Goal: Task Accomplishment & Management: Complete application form

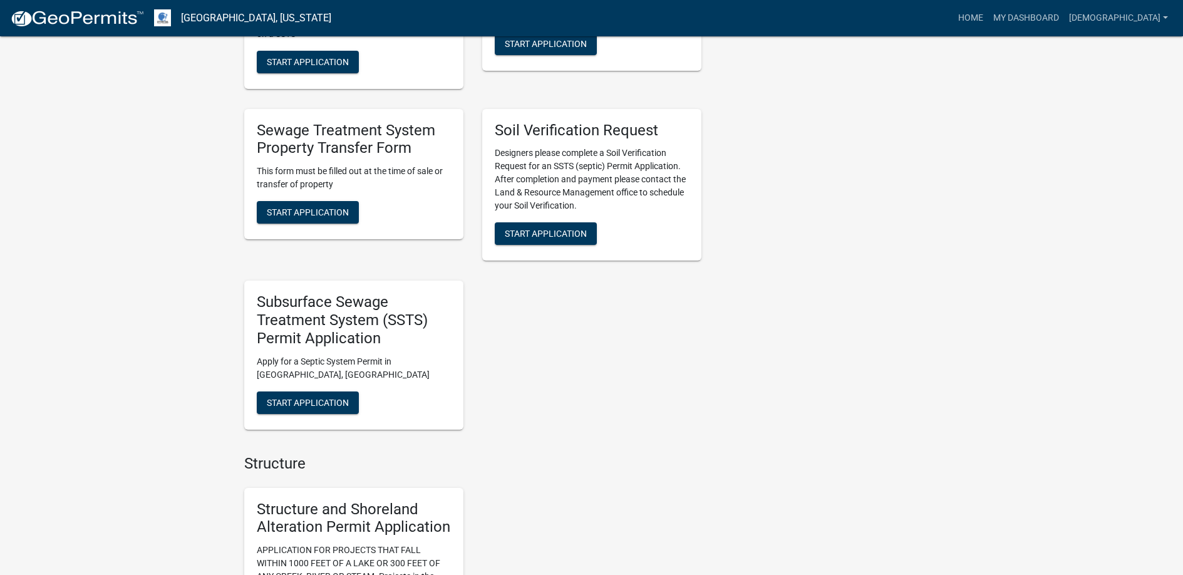
scroll to position [939, 0]
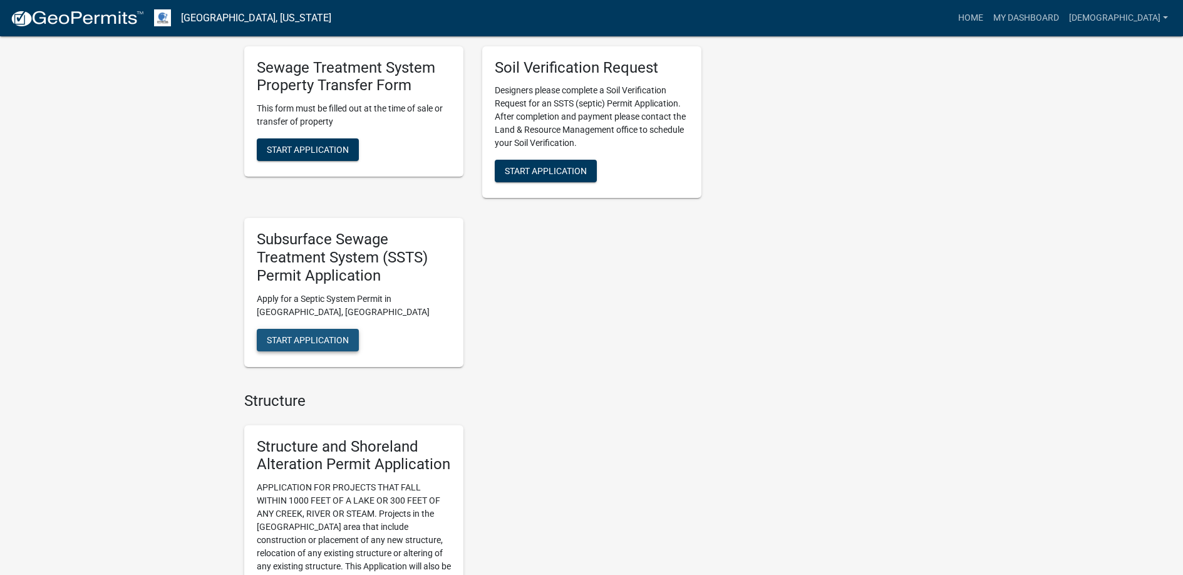
click at [311, 337] on span "Start Application" at bounding box center [308, 339] width 82 height 10
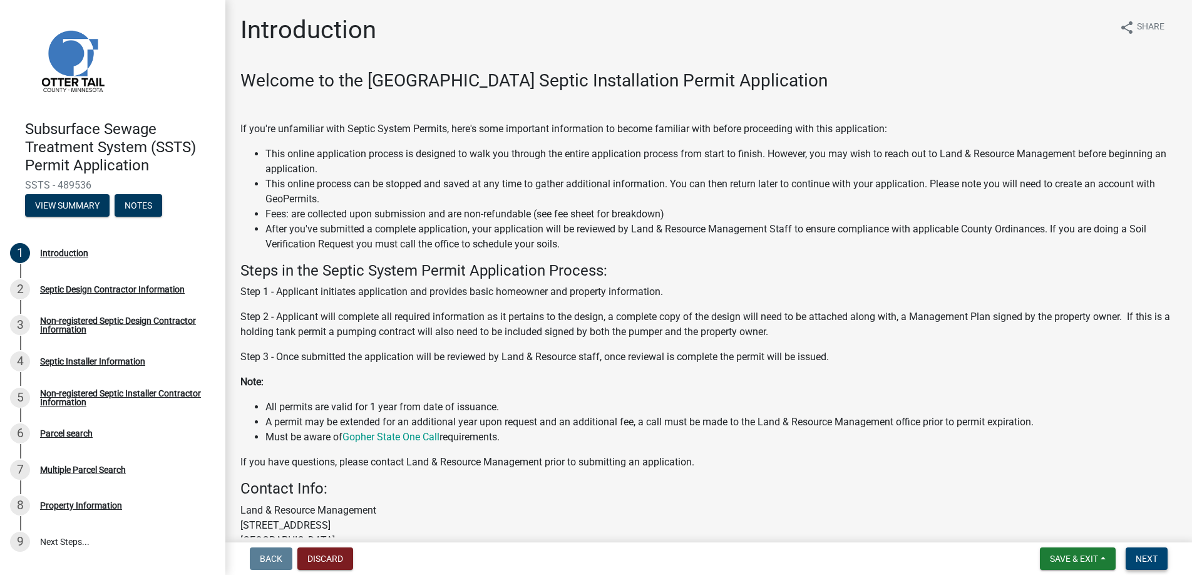
click at [1145, 564] on span "Next" at bounding box center [1147, 559] width 22 height 10
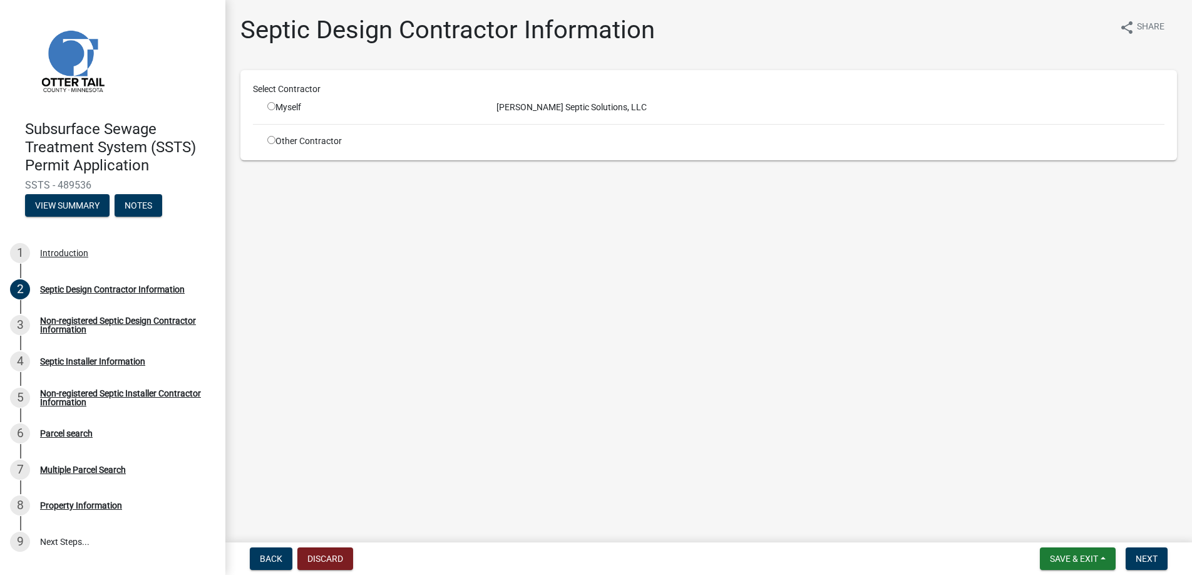
click at [269, 105] on input "radio" at bounding box center [271, 106] width 8 height 8
radio input "true"
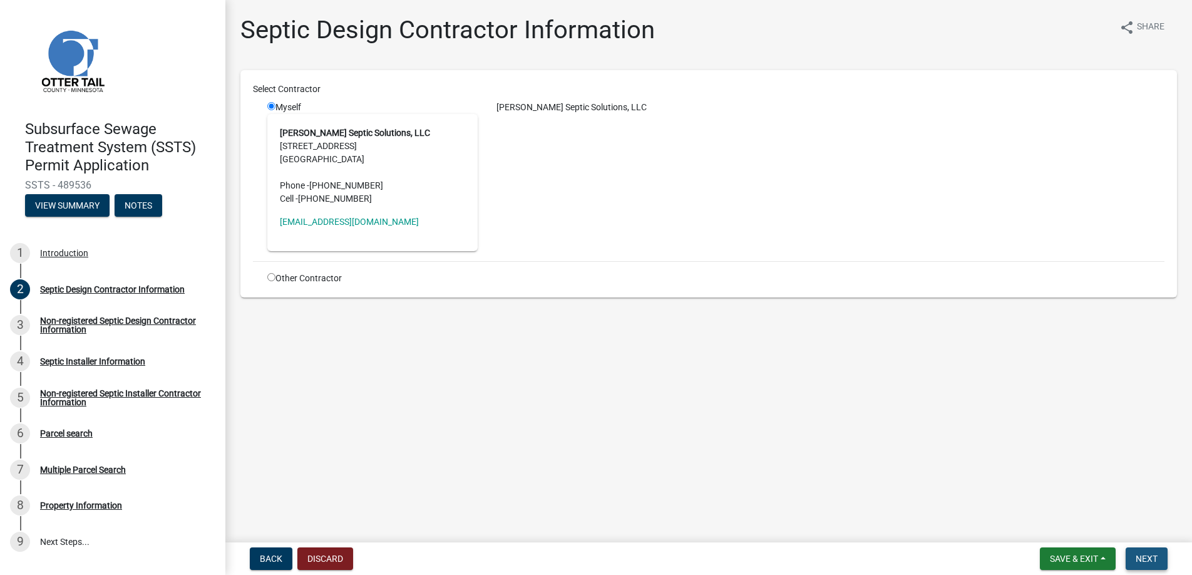
click at [1144, 556] on span "Next" at bounding box center [1147, 559] width 22 height 10
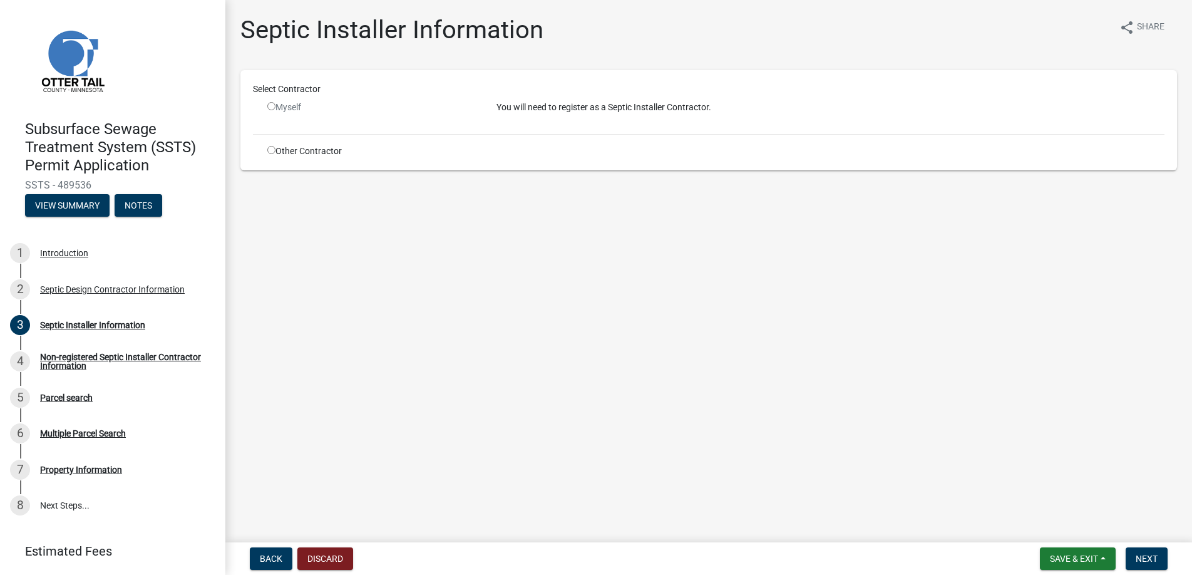
click at [271, 150] on input "radio" at bounding box center [271, 150] width 8 height 8
radio input "true"
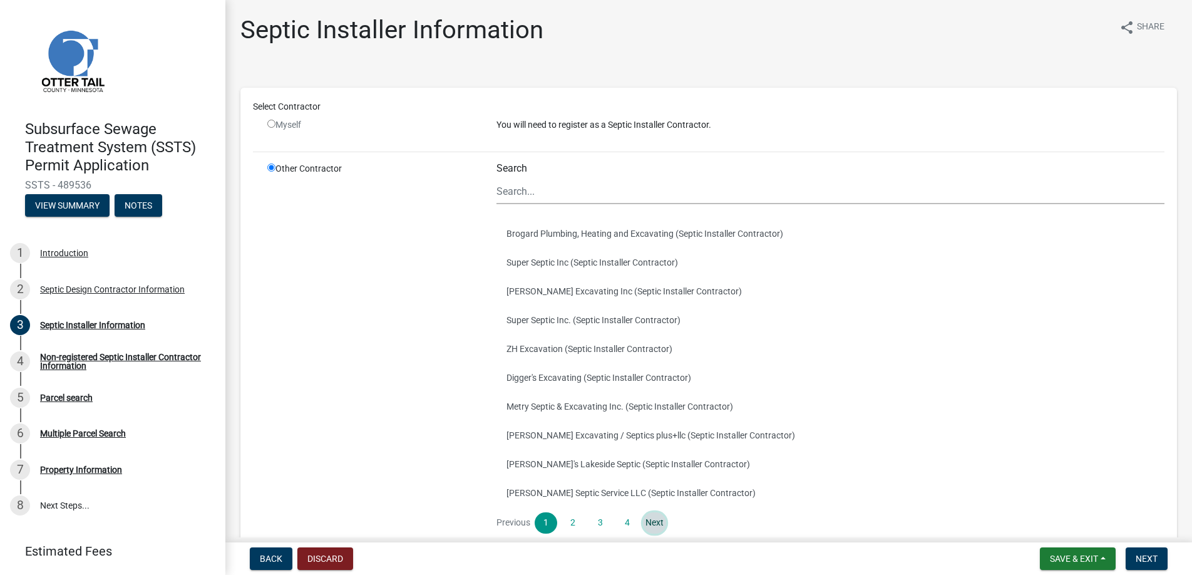
click at [656, 520] on link "Next" at bounding box center [654, 522] width 23 height 21
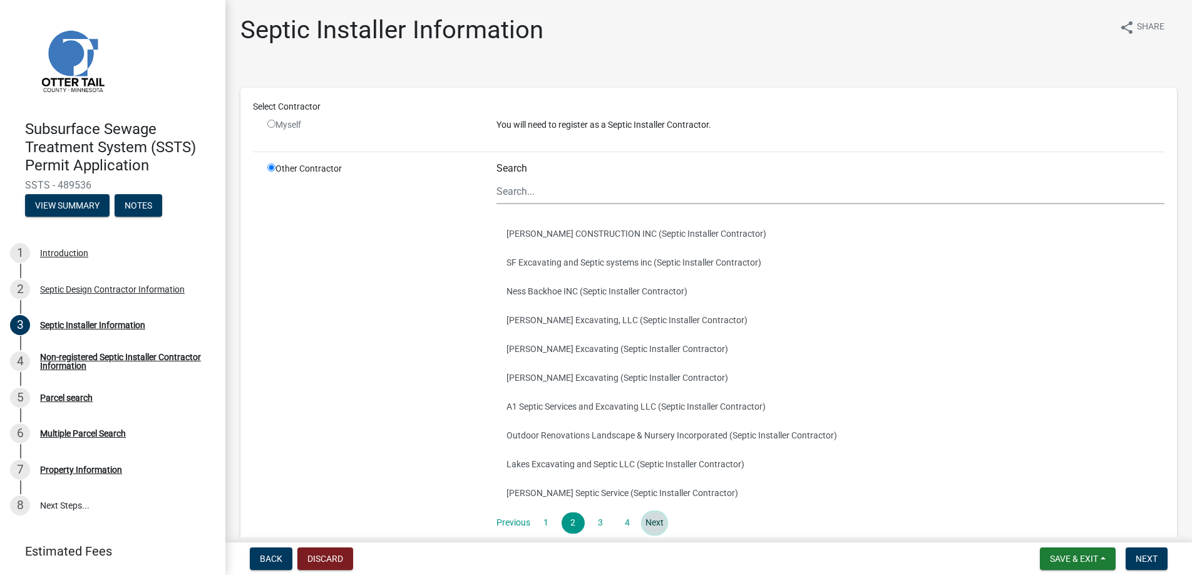
click at [656, 520] on link "Next" at bounding box center [654, 522] width 23 height 21
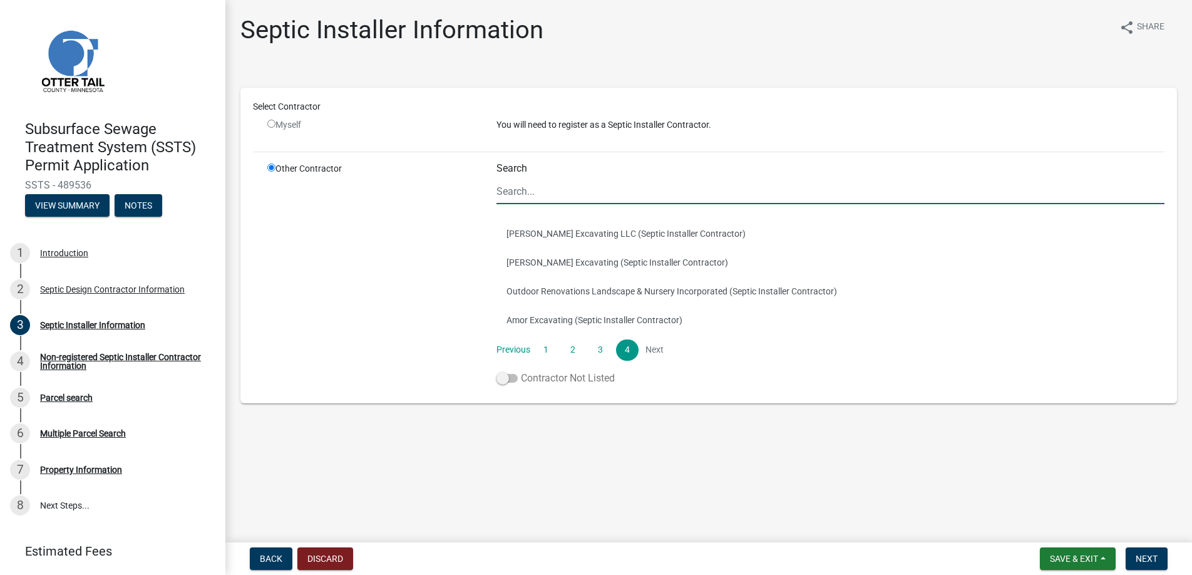
click at [506, 377] on span at bounding box center [507, 378] width 21 height 9
click at [521, 371] on input "Contractor Not Listed" at bounding box center [521, 371] width 0 height 0
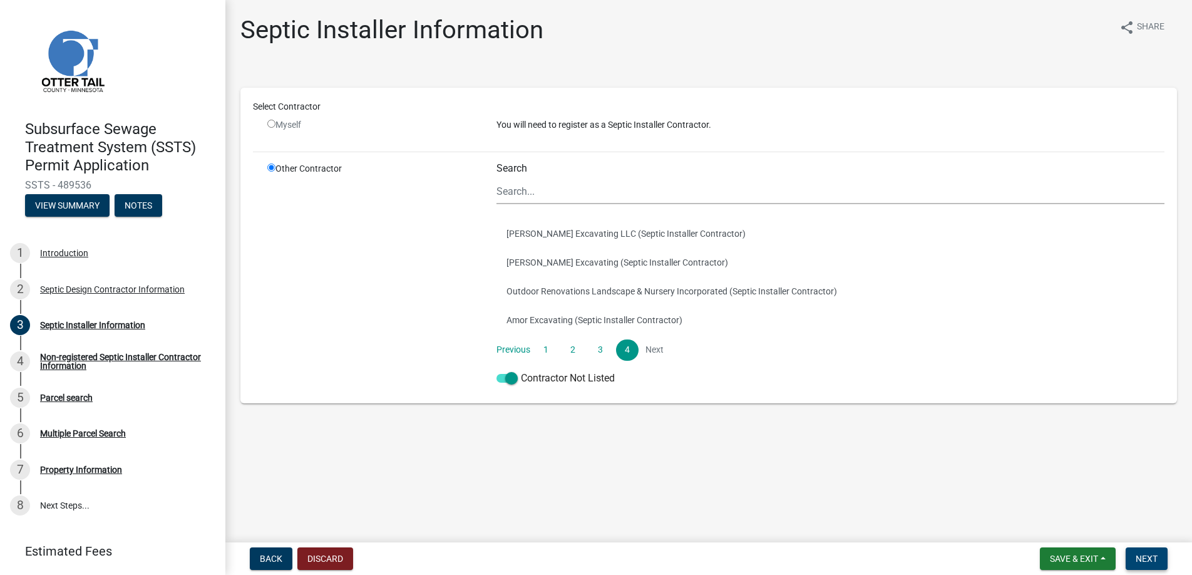
click at [1146, 555] on span "Next" at bounding box center [1147, 559] width 22 height 10
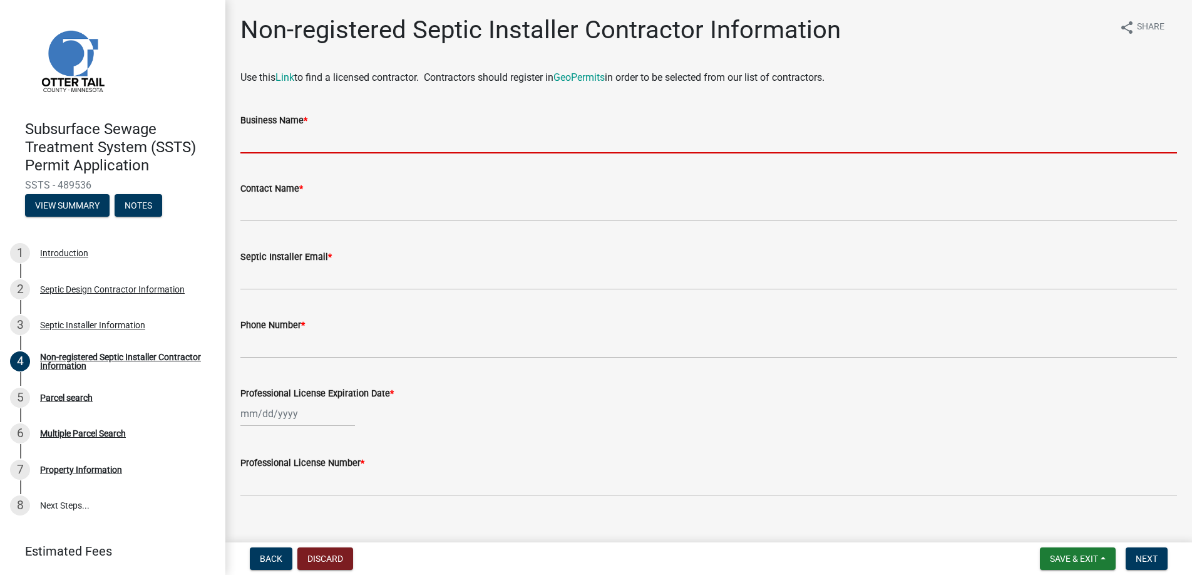
click at [275, 135] on input "Business Name *" at bounding box center [708, 141] width 937 height 26
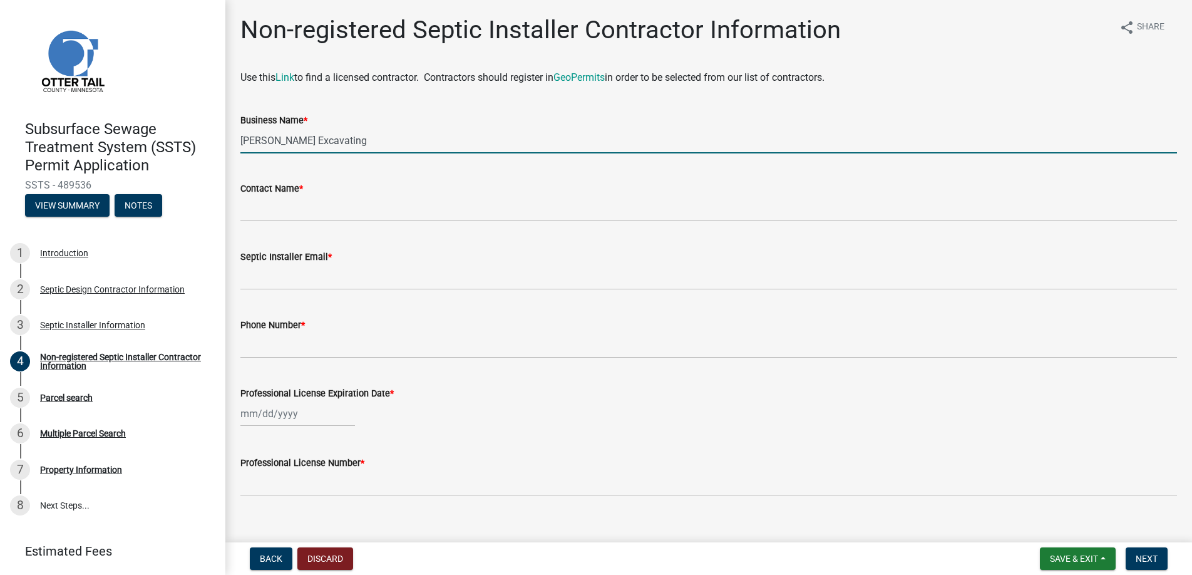
type input "[PERSON_NAME] Excavating"
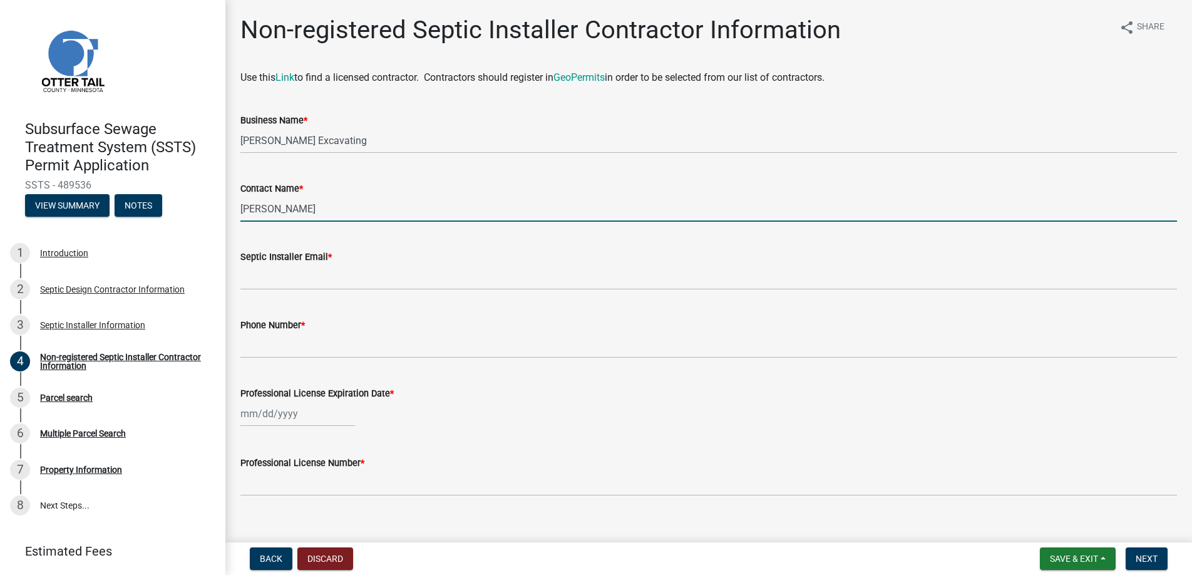
type input "[PERSON_NAME]"
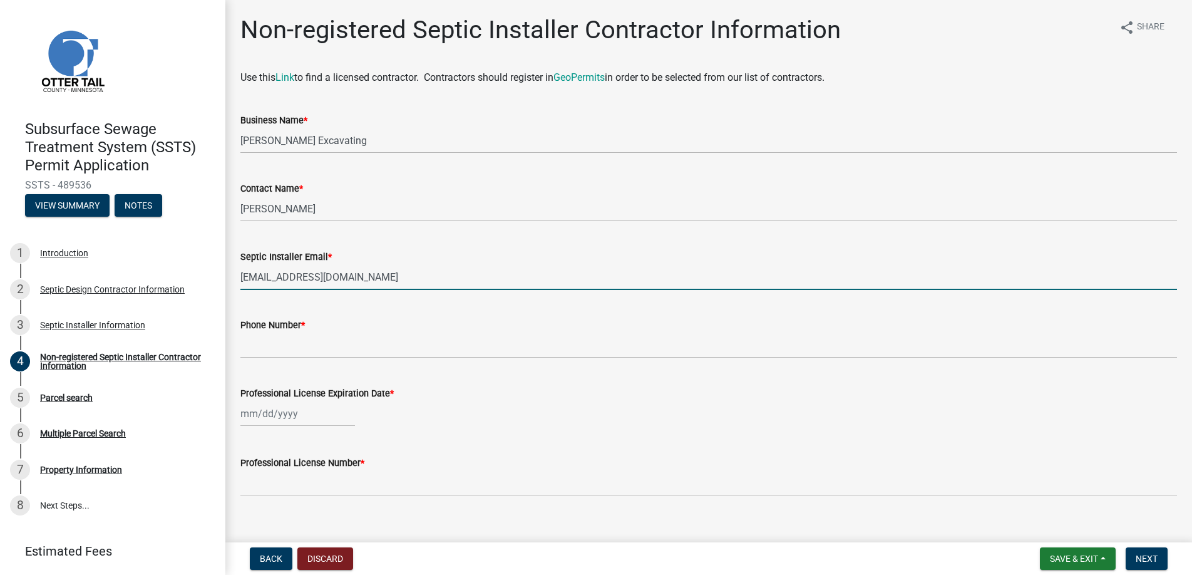
type input "[EMAIL_ADDRESS][DOMAIN_NAME]"
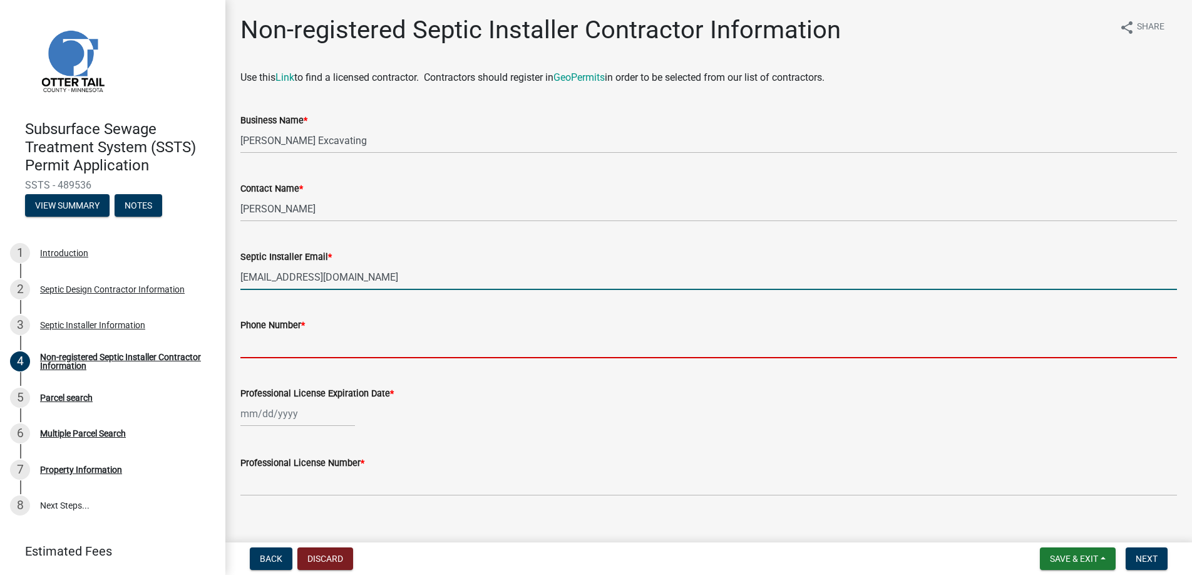
click at [271, 343] on input "Phone Number *" at bounding box center [708, 346] width 937 height 26
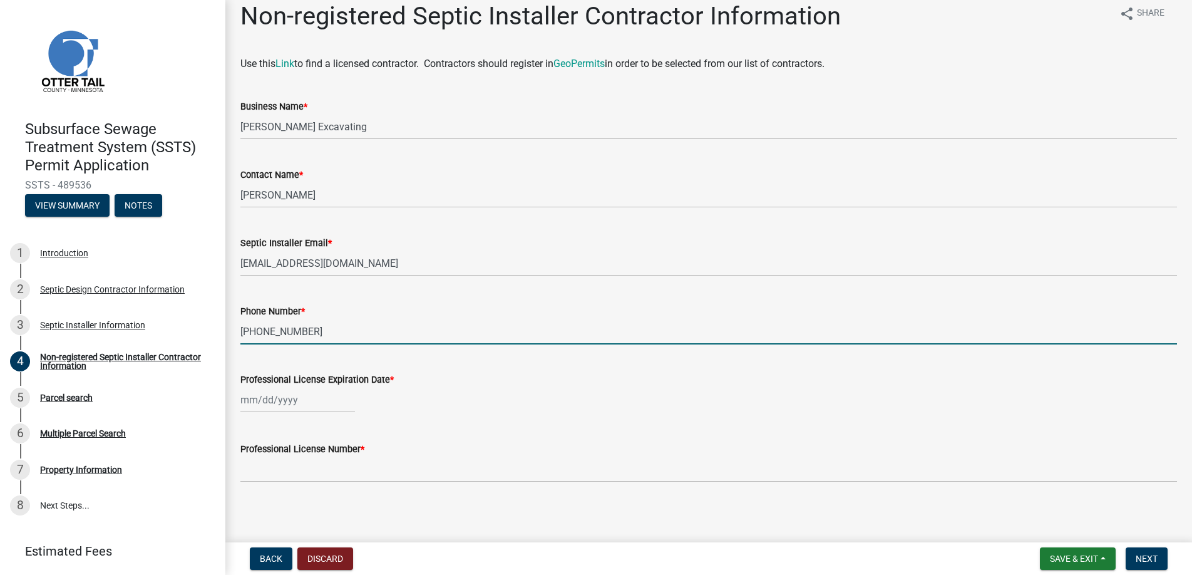
scroll to position [18, 0]
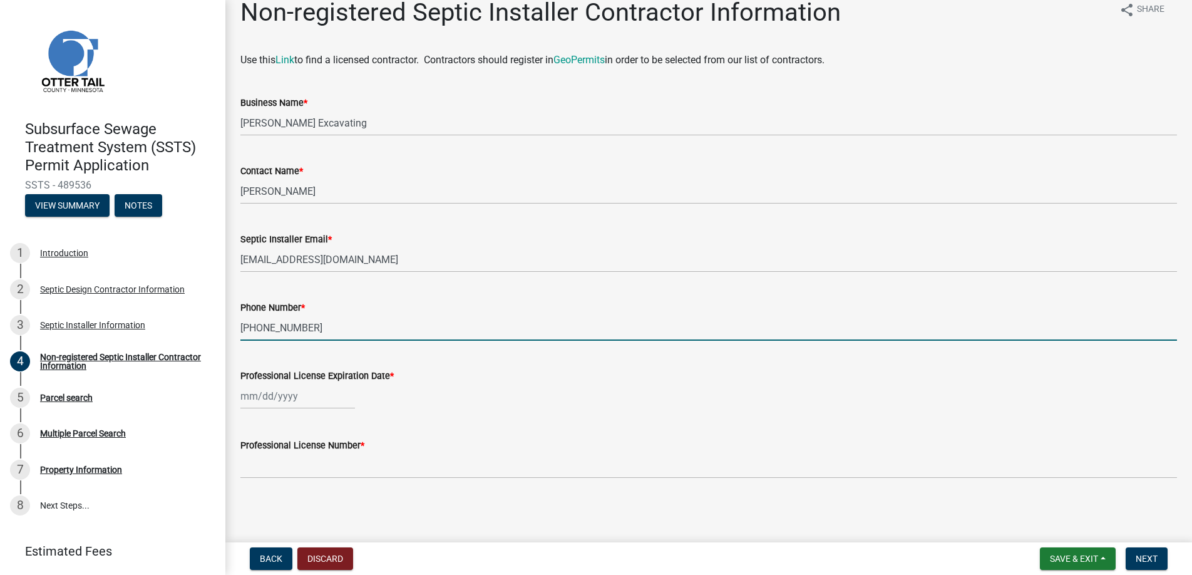
type input "[PHONE_NUMBER]"
click at [284, 396] on div at bounding box center [297, 396] width 115 height 26
select select "10"
select select "2025"
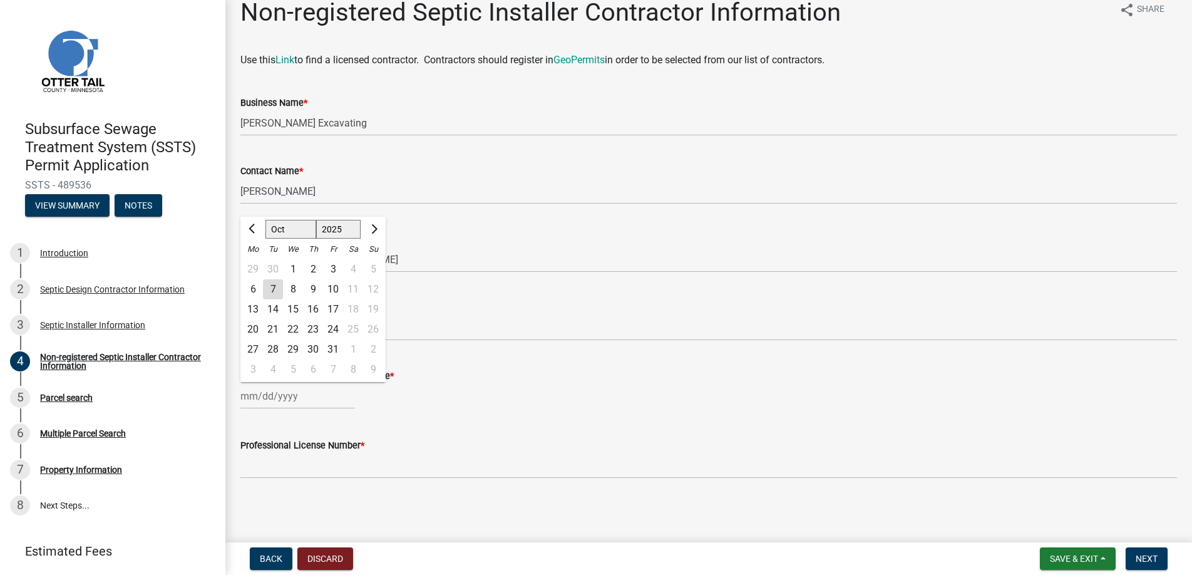
click at [333, 350] on div "31" at bounding box center [333, 349] width 20 height 20
type input "[DATE]"
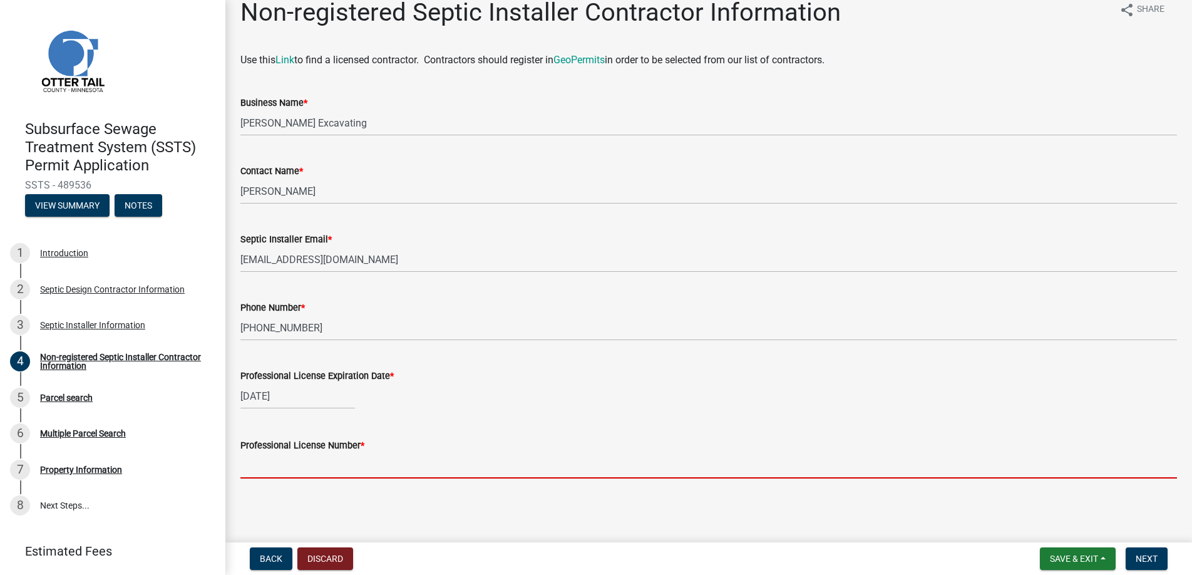
click at [264, 463] on input "Professional License Number *" at bounding box center [708, 466] width 937 height 26
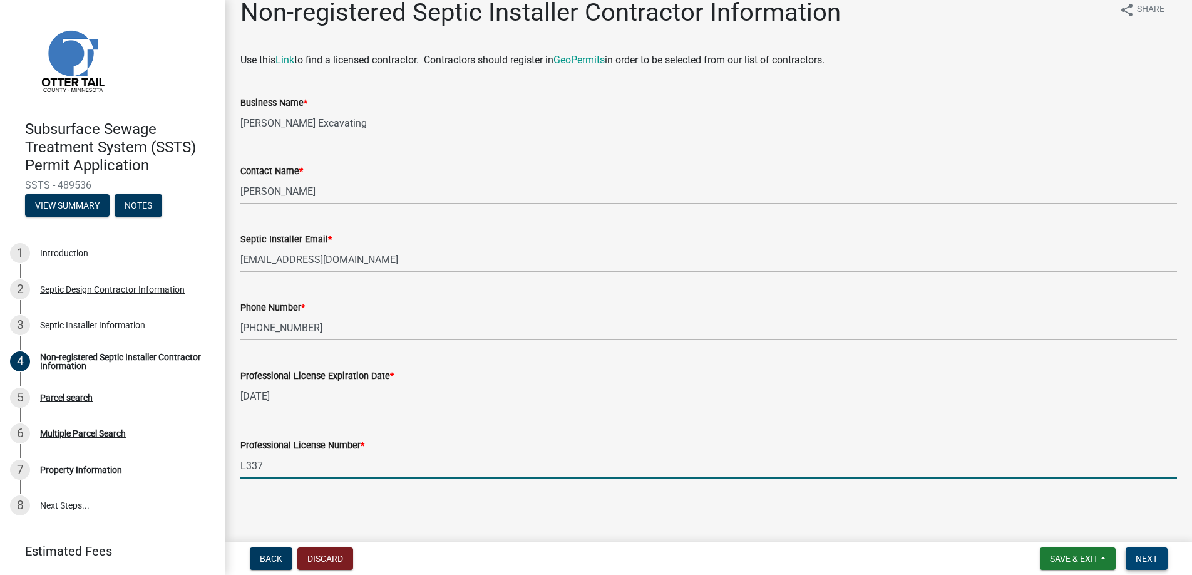
type input "L337"
click at [1147, 555] on span "Next" at bounding box center [1147, 559] width 22 height 10
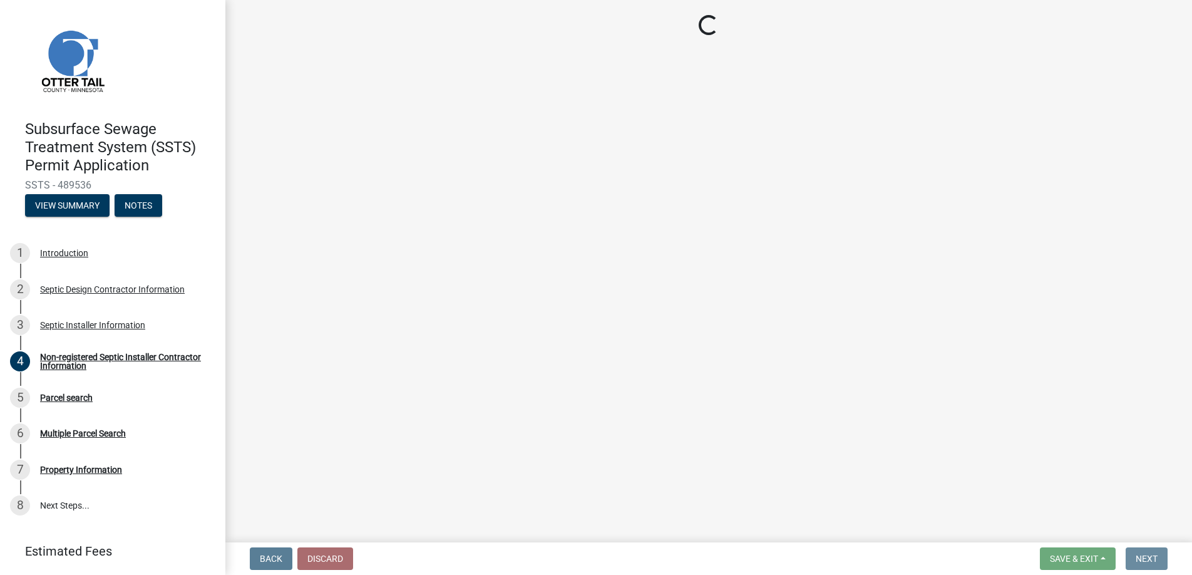
scroll to position [0, 0]
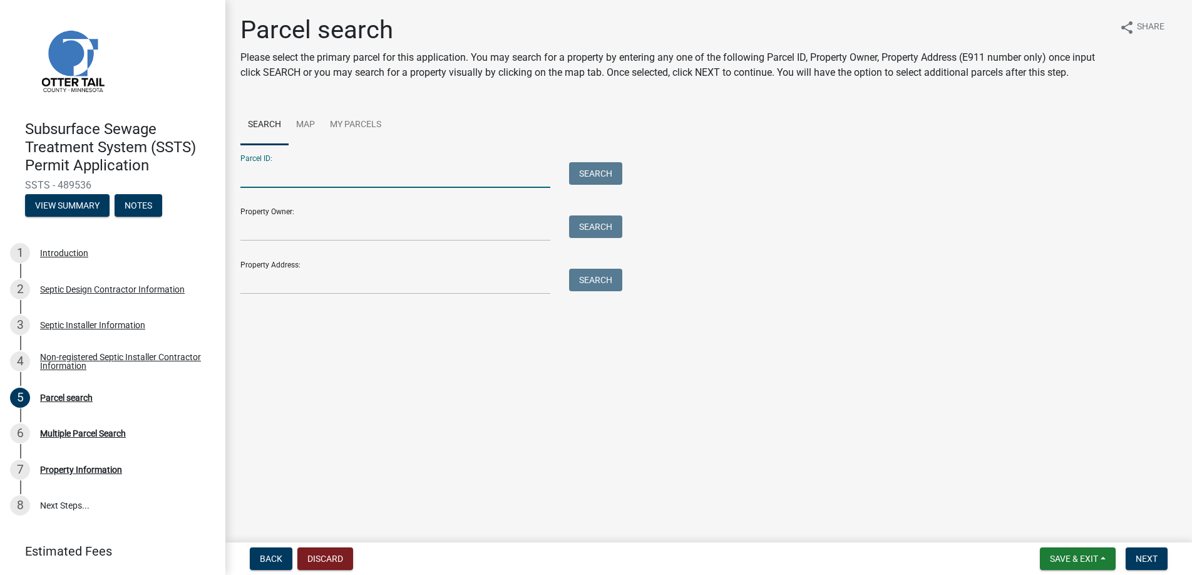
click at [259, 177] on input "Parcel ID:" at bounding box center [395, 175] width 310 height 26
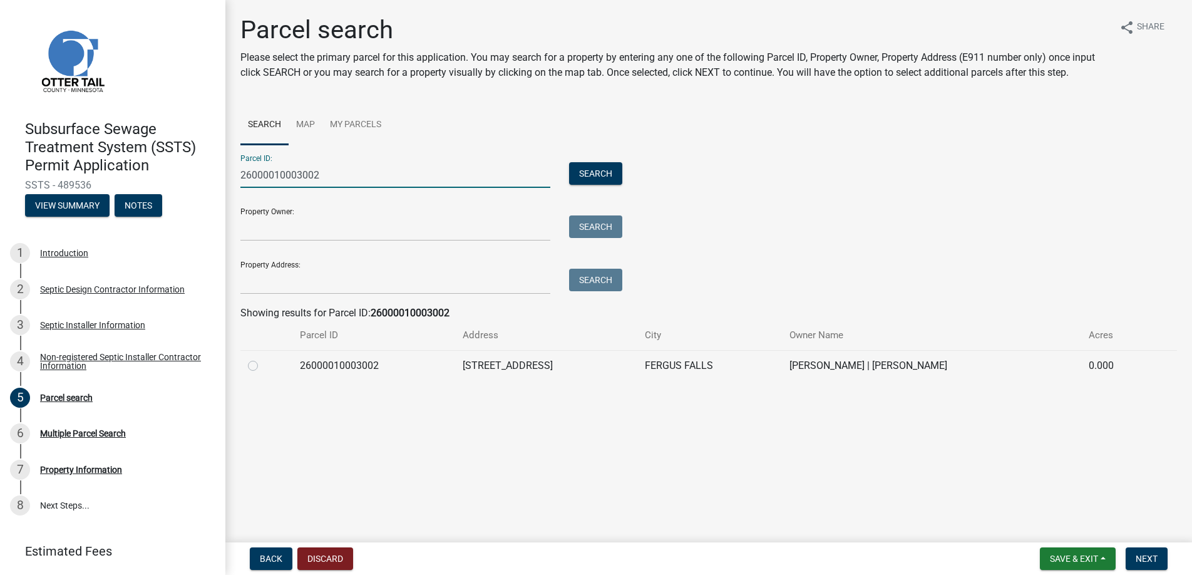
type input "26000010003002"
click at [263, 358] on label at bounding box center [263, 358] width 0 height 0
click at [263, 365] on input "radio" at bounding box center [267, 362] width 8 height 8
radio input "true"
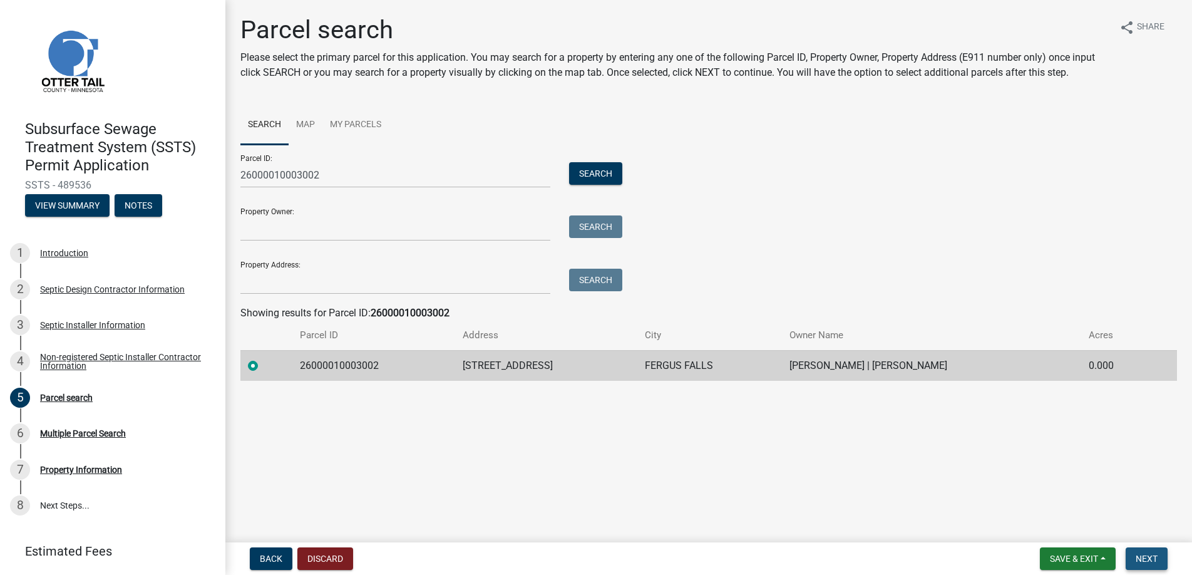
click at [1147, 554] on span "Next" at bounding box center [1147, 559] width 22 height 10
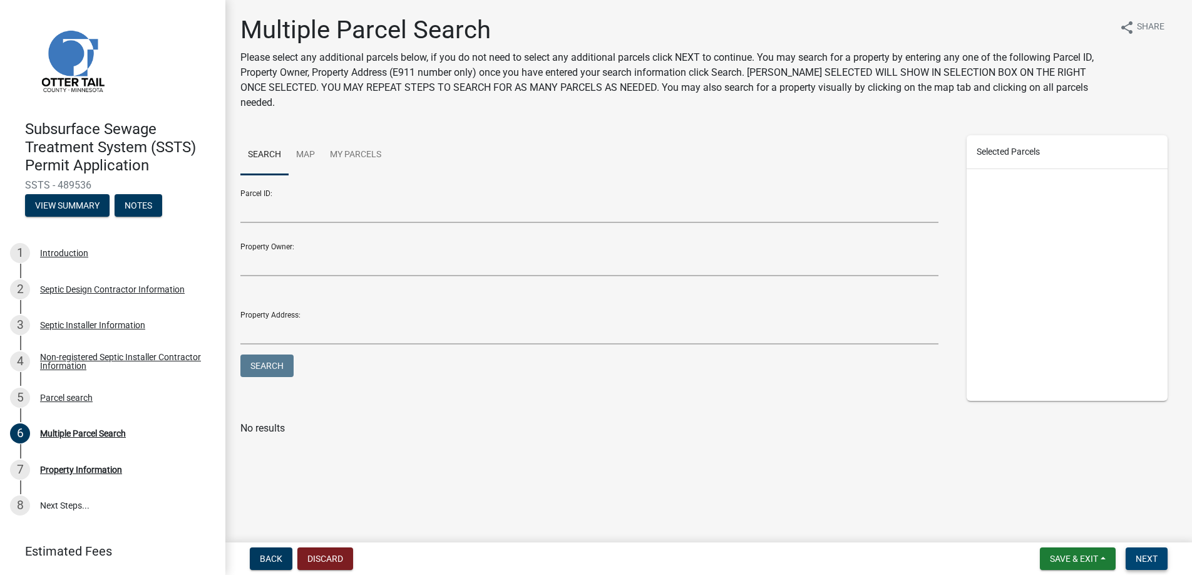
click at [1147, 554] on span "Next" at bounding box center [1147, 559] width 22 height 10
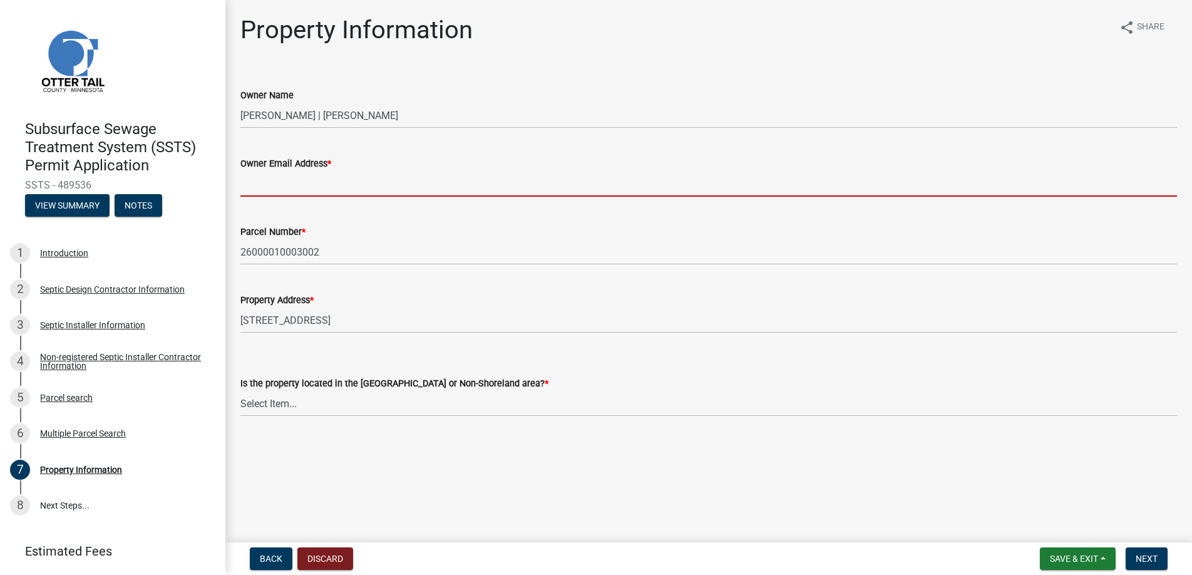
click at [274, 183] on input "Owner Email Address *" at bounding box center [708, 184] width 937 height 26
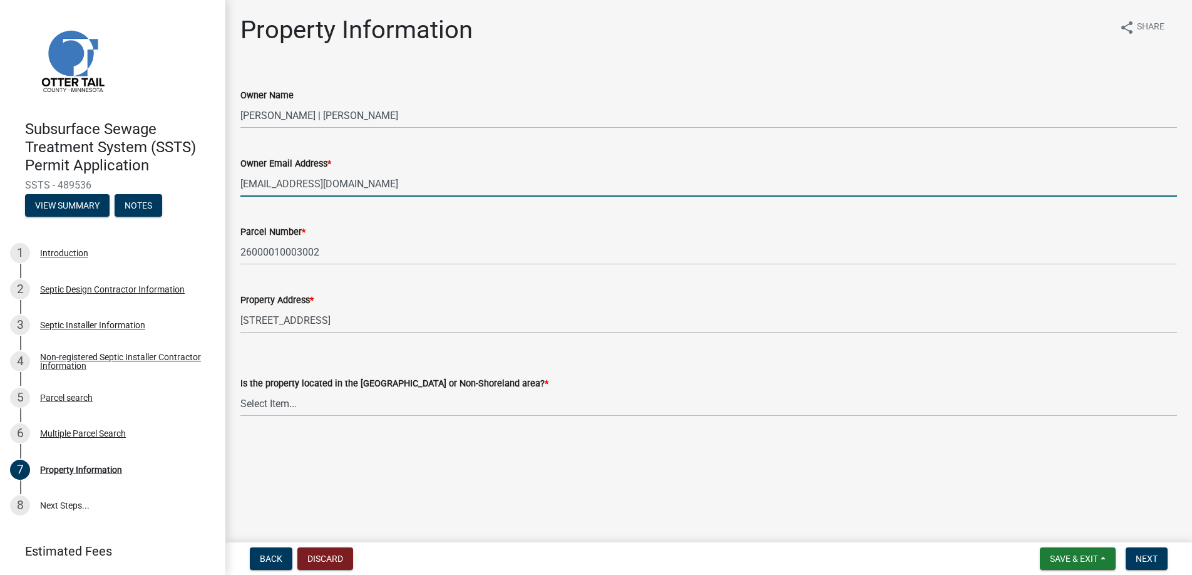
type input "[EMAIL_ADDRESS][DOMAIN_NAME]"
click at [277, 404] on select "Select Item... Shoreland Non-Shoreland" at bounding box center [708, 404] width 937 height 26
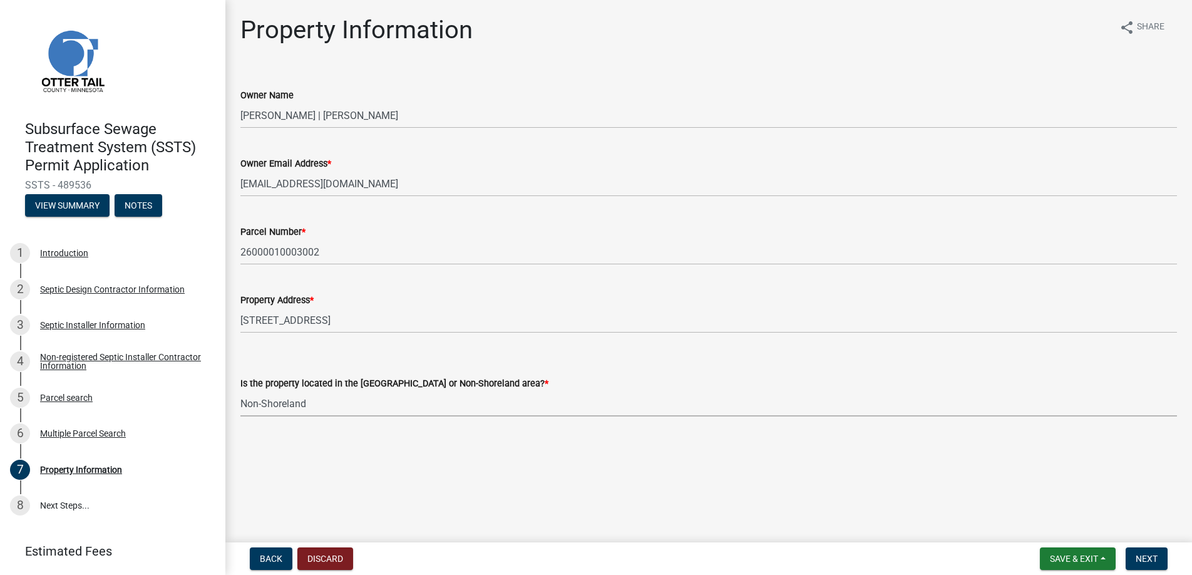
click at [240, 391] on select "Select Item... Shoreland Non-Shoreland" at bounding box center [708, 404] width 937 height 26
select select "5ed11e82-653f-4fcc-a472-8d95af57556c"
click at [1140, 556] on span "Next" at bounding box center [1147, 559] width 22 height 10
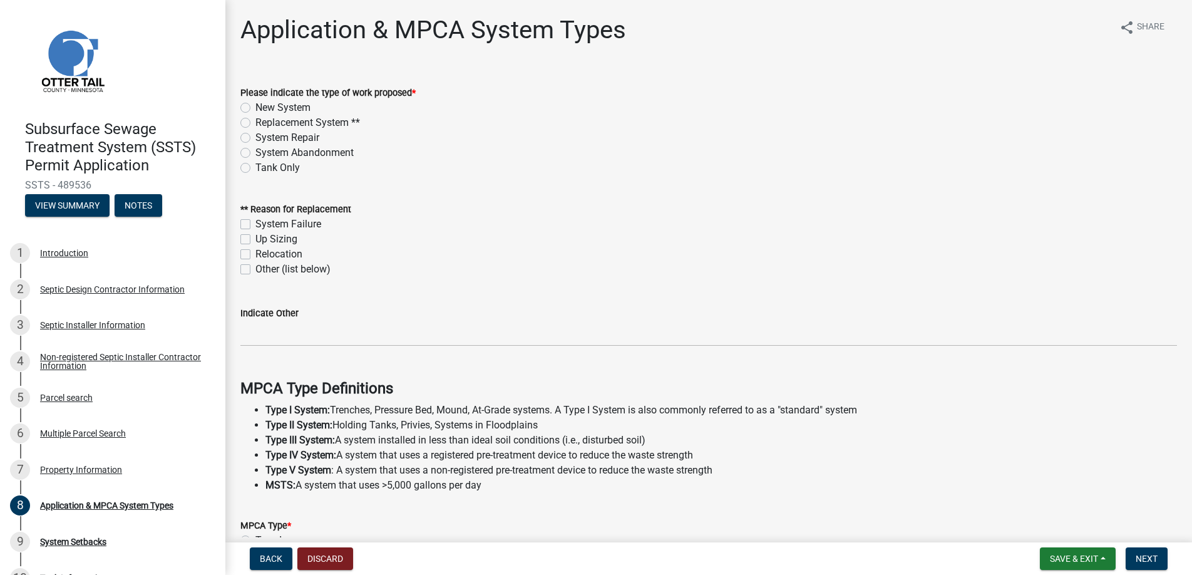
click at [256, 108] on label "New System" at bounding box center [283, 107] width 55 height 15
click at [256, 108] on input "New System" at bounding box center [260, 104] width 8 height 8
radio input "true"
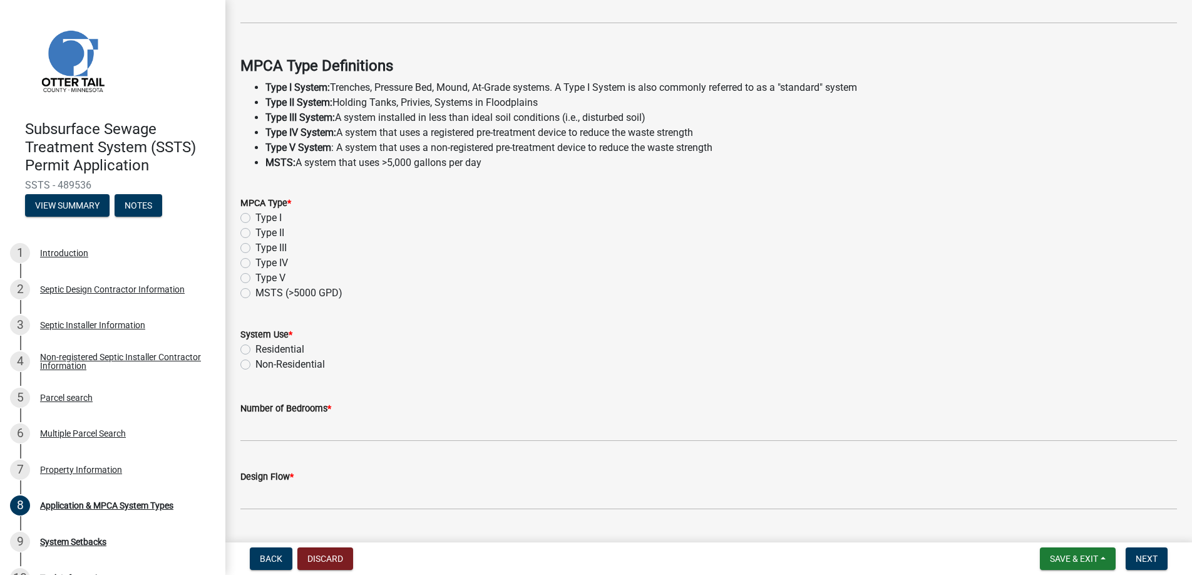
scroll to position [354, 0]
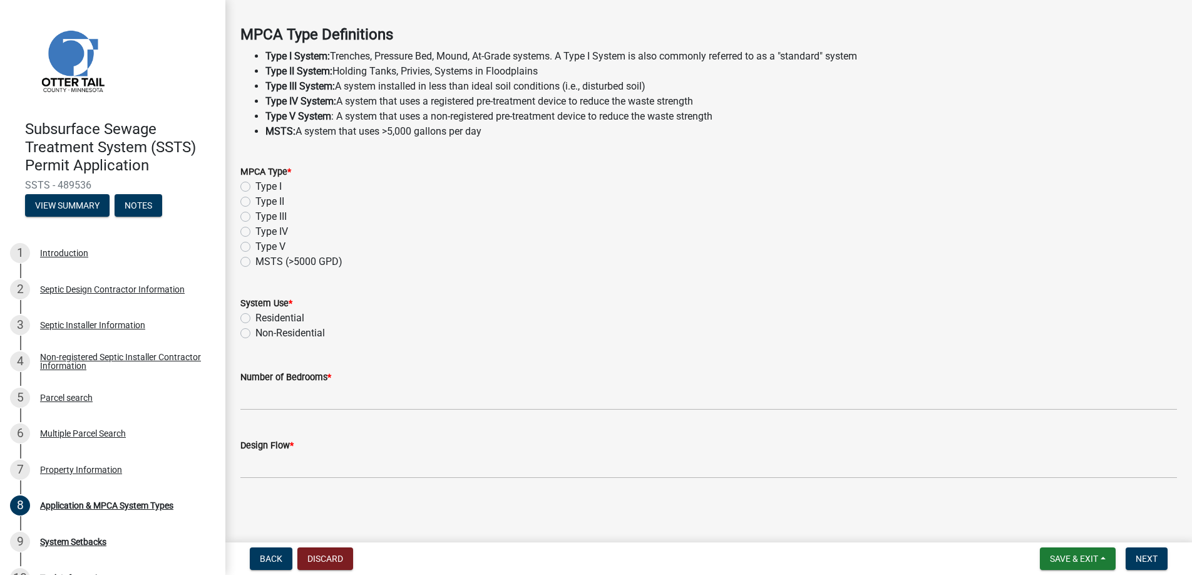
click at [256, 185] on label "Type I" at bounding box center [269, 186] width 26 height 15
click at [256, 185] on input "Type I" at bounding box center [260, 183] width 8 height 8
radio input "true"
click at [256, 318] on label "Residential" at bounding box center [280, 318] width 49 height 15
click at [256, 318] on input "Residential" at bounding box center [260, 315] width 8 height 8
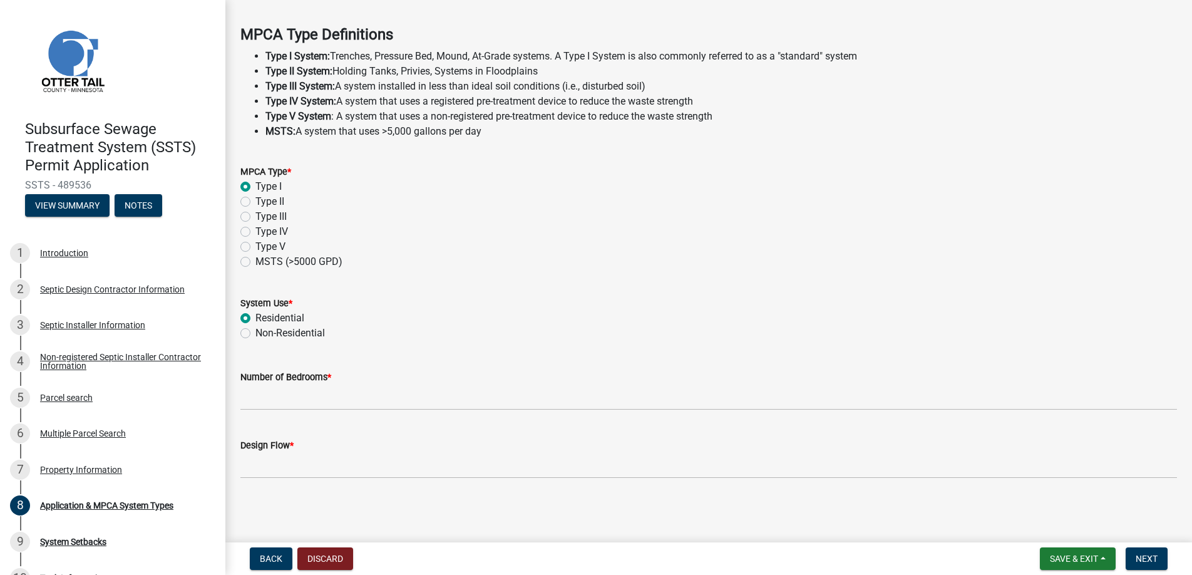
radio input "true"
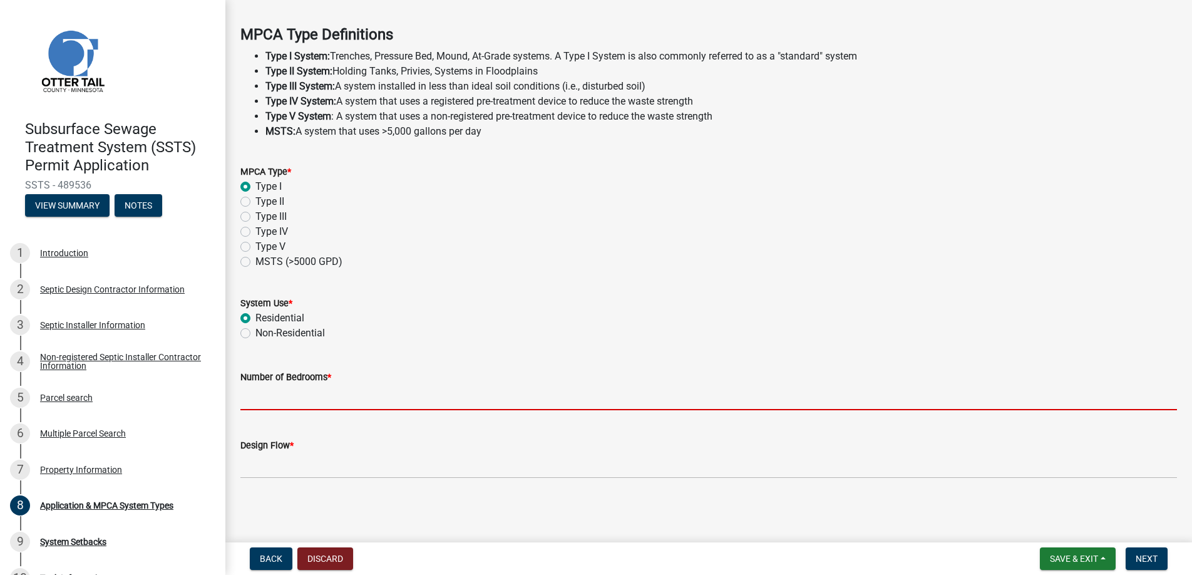
click at [261, 395] on input "Number of Bedrooms *" at bounding box center [708, 398] width 937 height 26
type input "1"
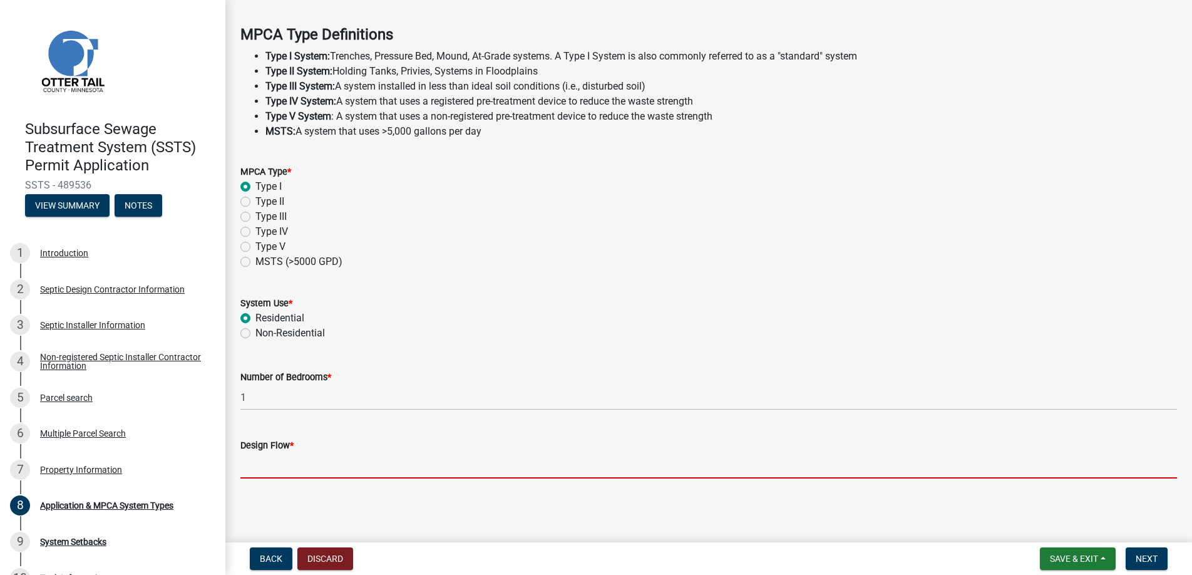
click at [271, 459] on input "Design Flow *" at bounding box center [708, 466] width 937 height 26
type input "300"
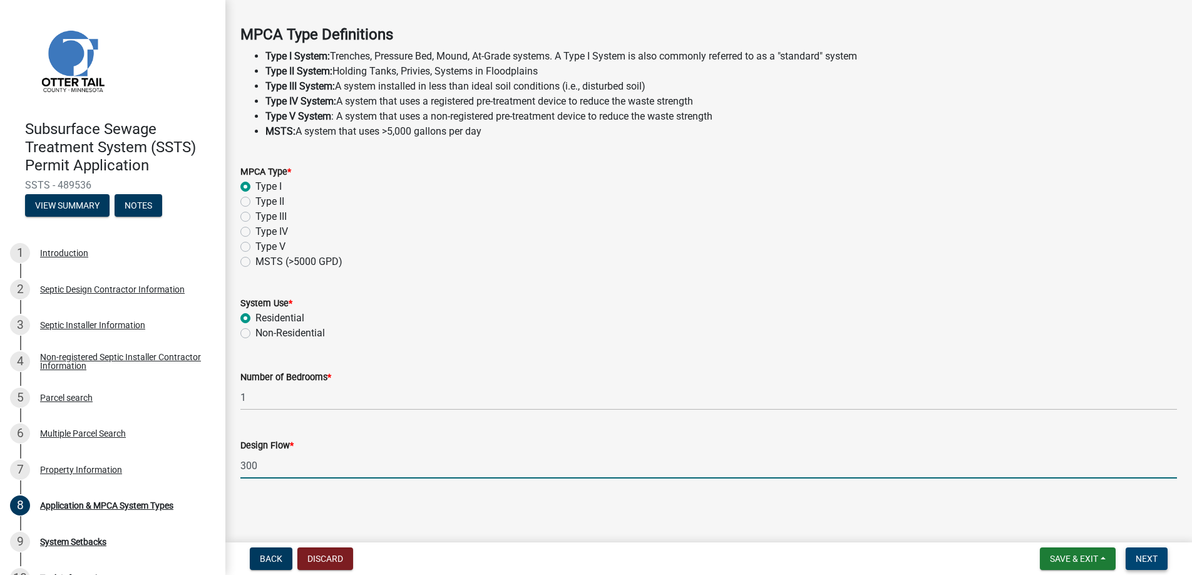
click at [1142, 557] on span "Next" at bounding box center [1147, 559] width 22 height 10
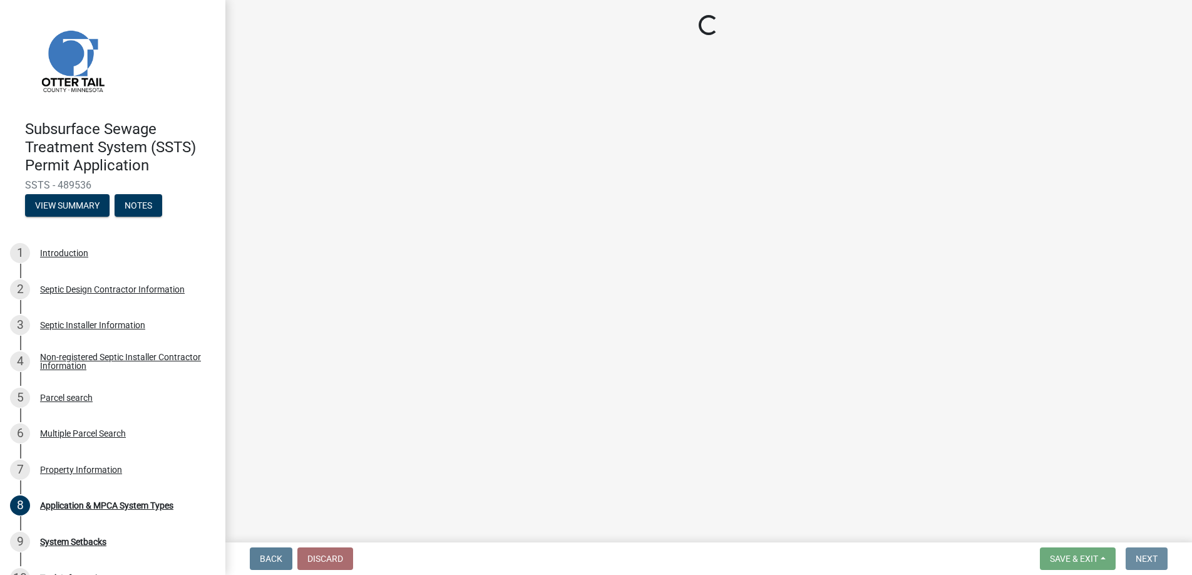
scroll to position [0, 0]
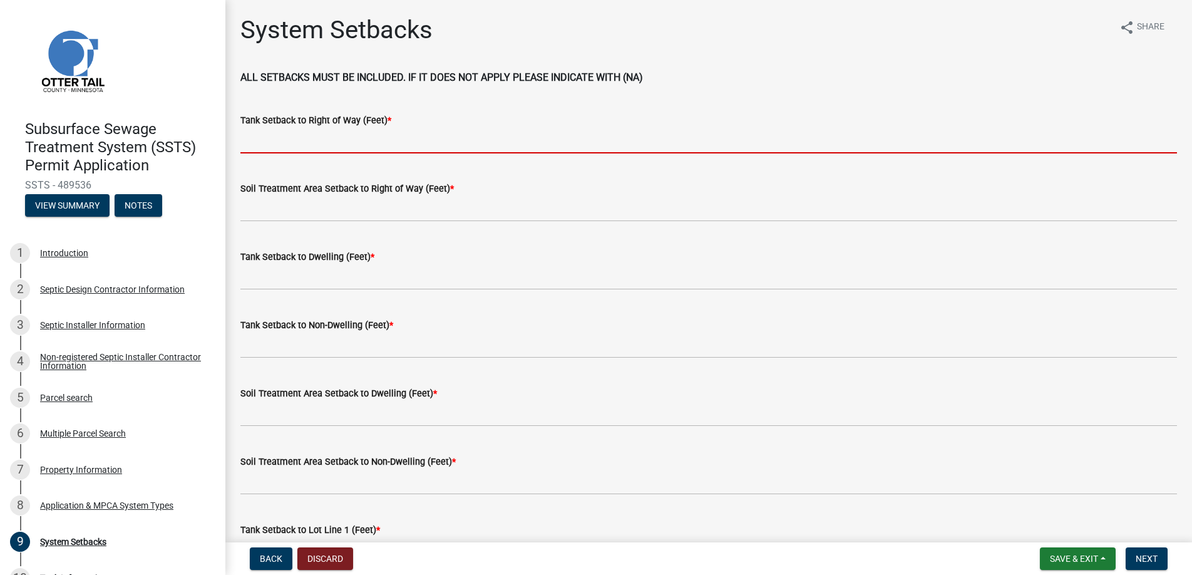
click at [269, 142] on input "Tank Setback to Right of Way (Feet) *" at bounding box center [708, 141] width 937 height 26
type input "+100"
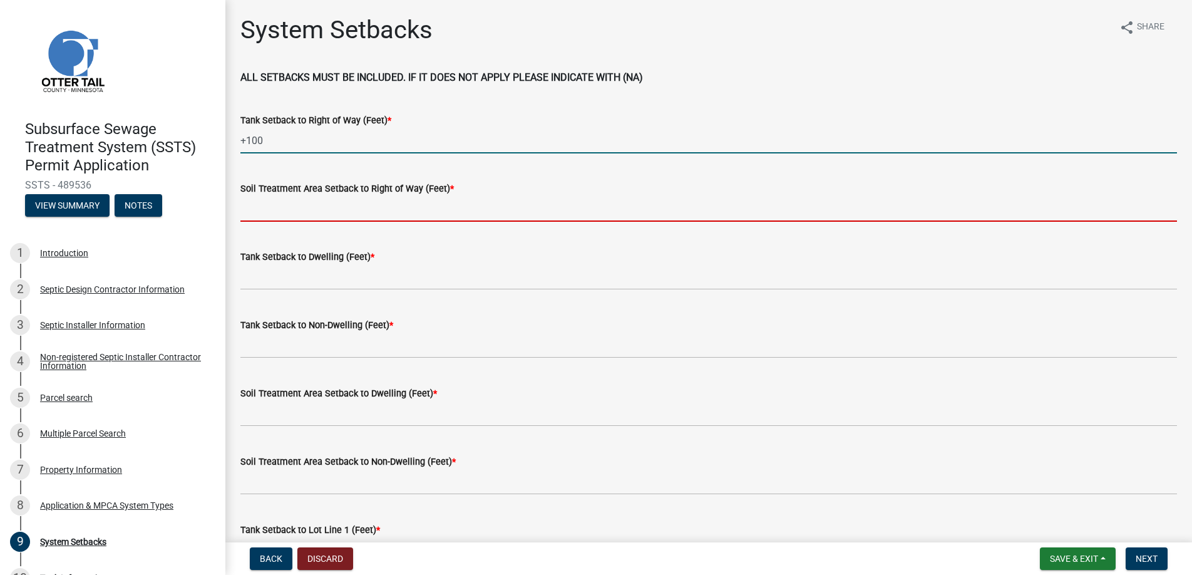
click at [280, 205] on input "Soil Treatment Area Setback to Right of Way (Feet) *" at bounding box center [708, 209] width 937 height 26
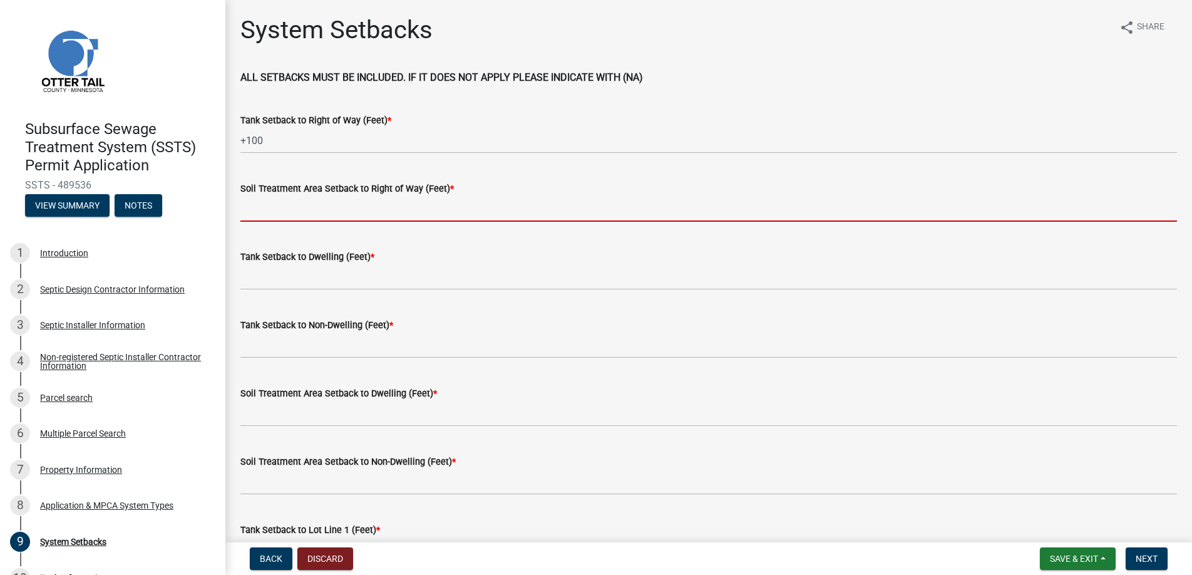
type input "+100"
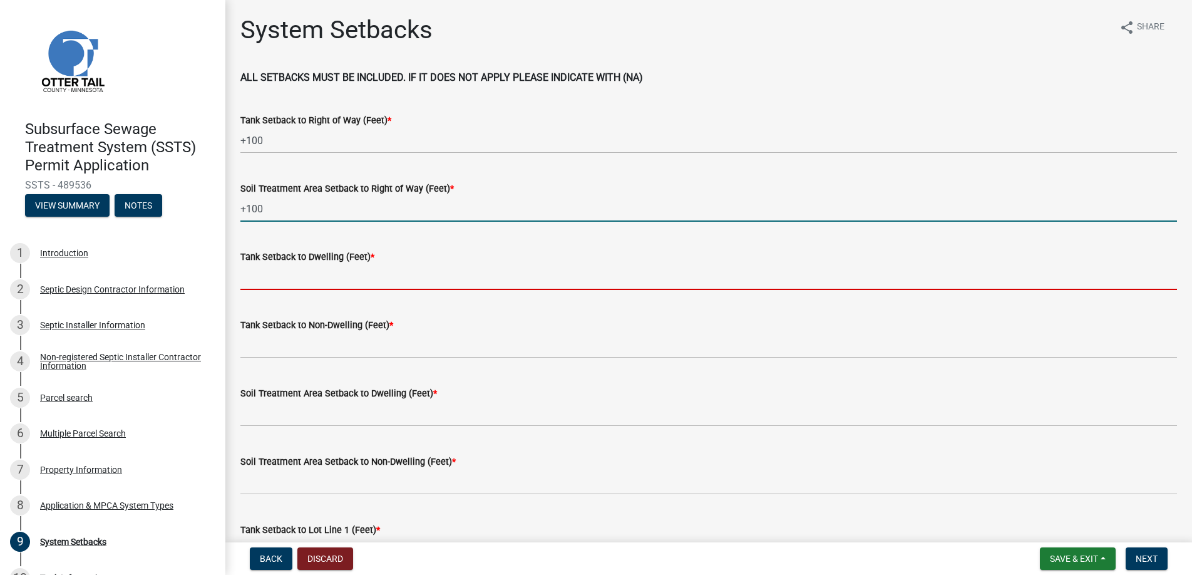
click at [276, 273] on input "Tank Setback to Dwelling (Feet) *" at bounding box center [708, 277] width 937 height 26
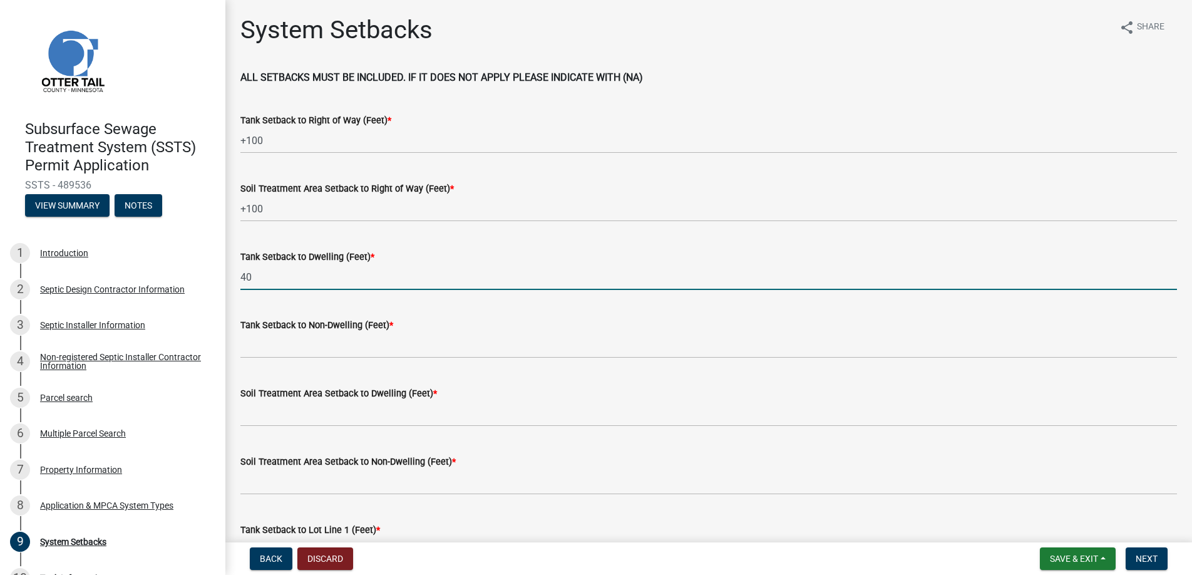
type input "40"
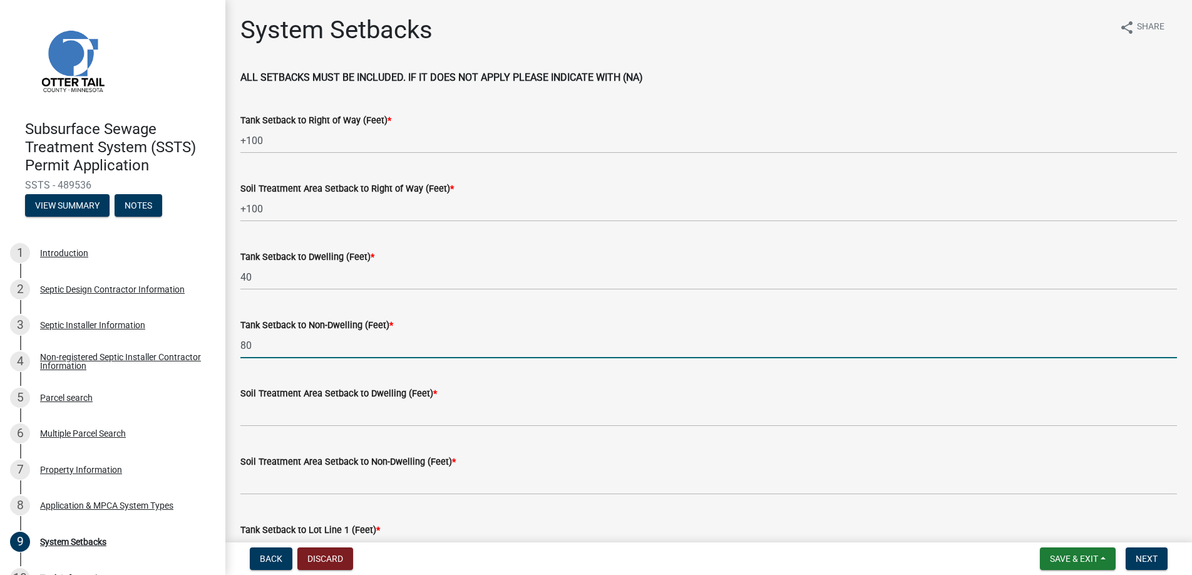
type input "80"
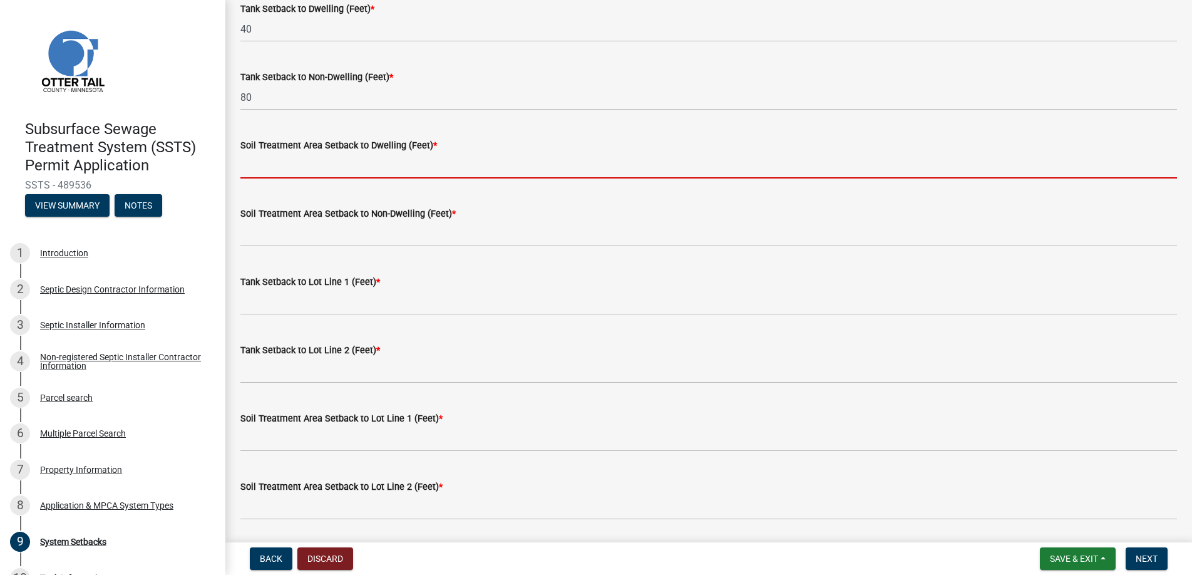
scroll to position [251, 0]
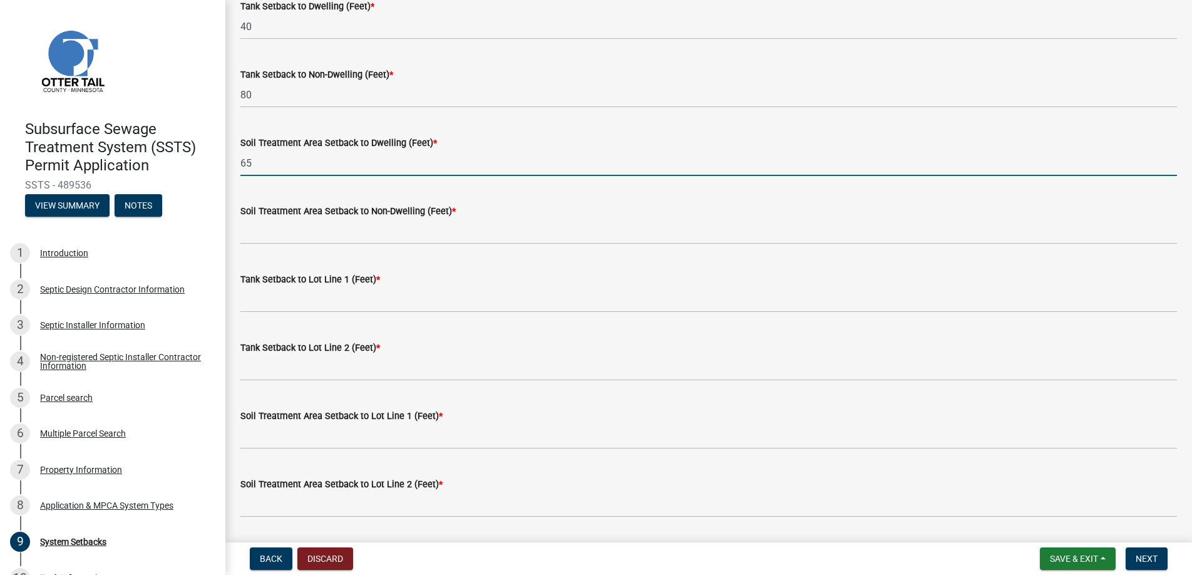
type input "65"
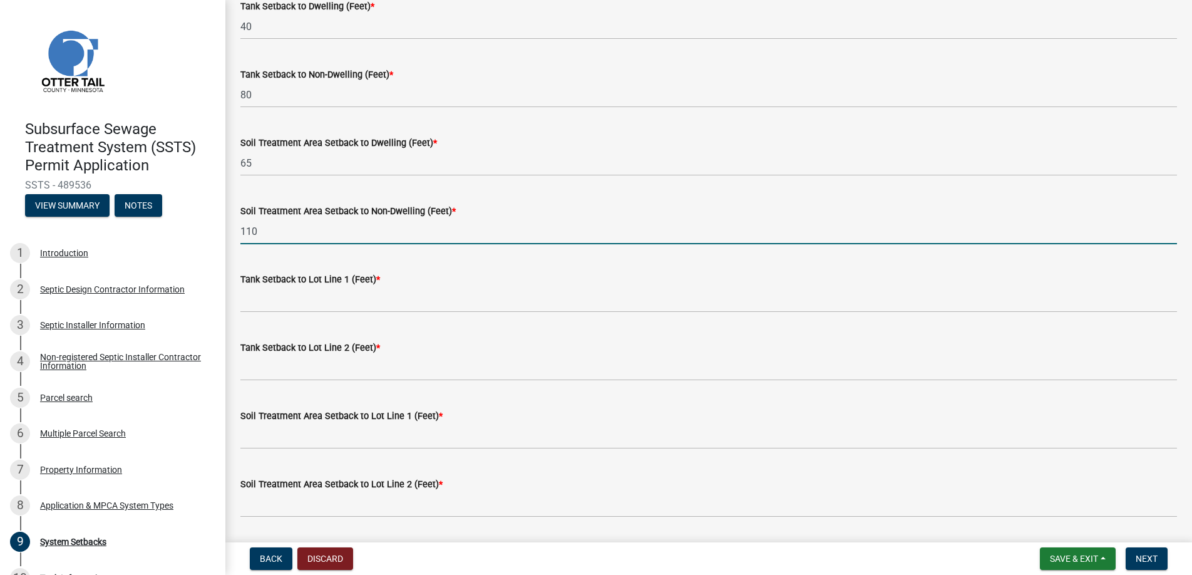
type input "110"
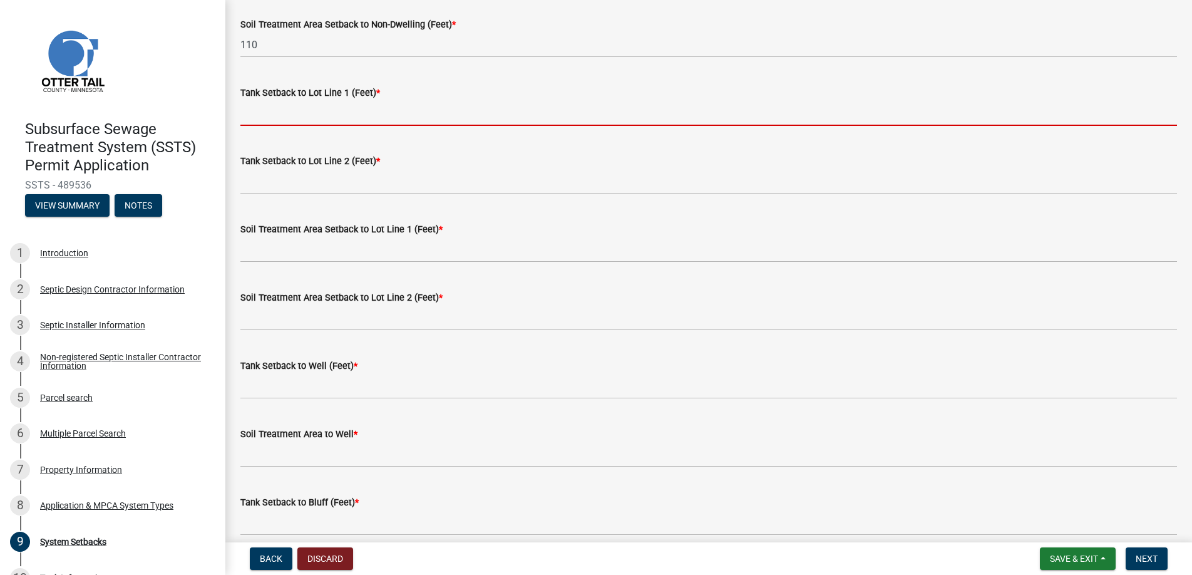
scroll to position [438, 0]
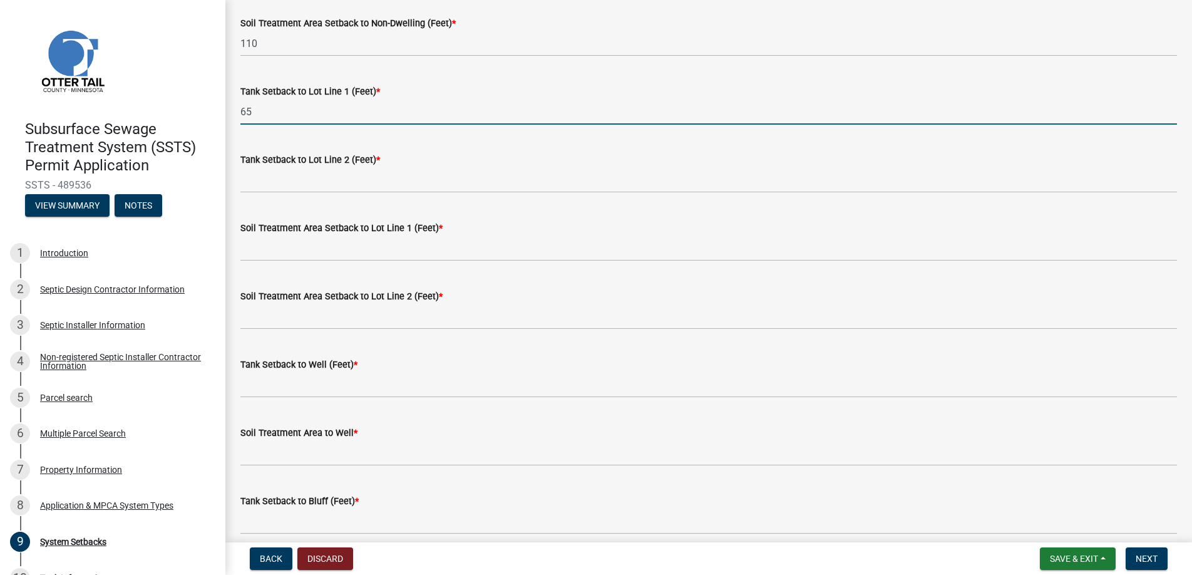
type input "65"
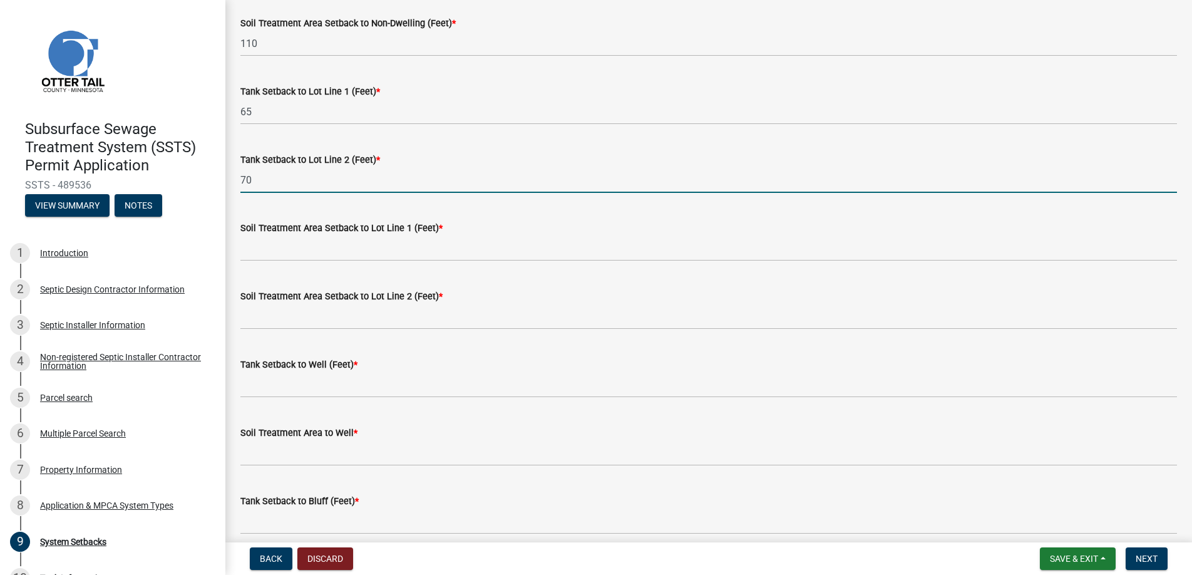
type input "7"
type input "140"
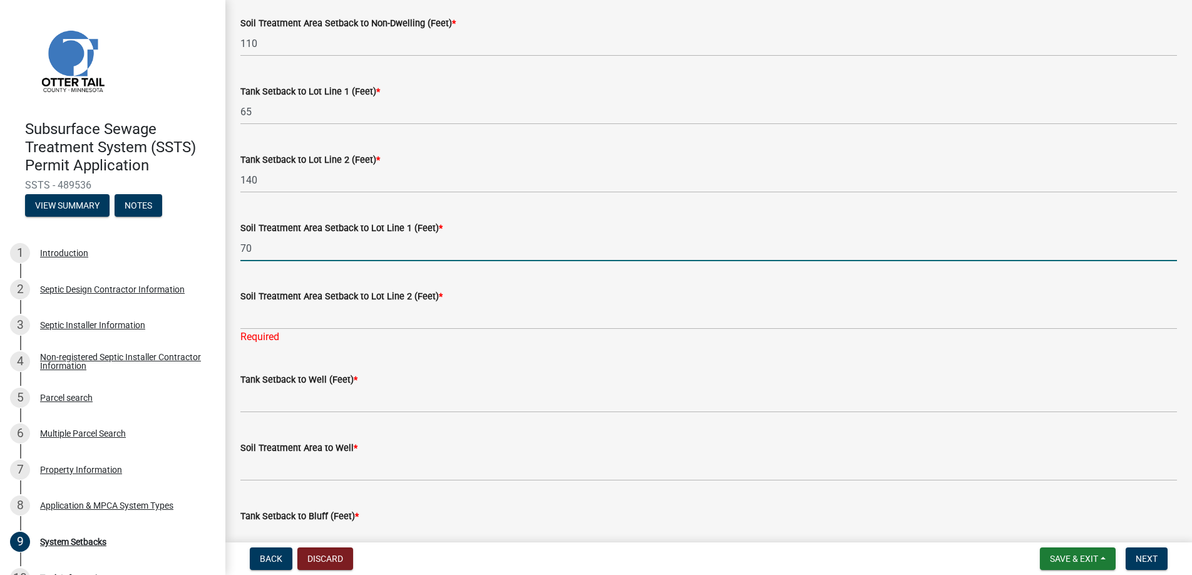
type input "70"
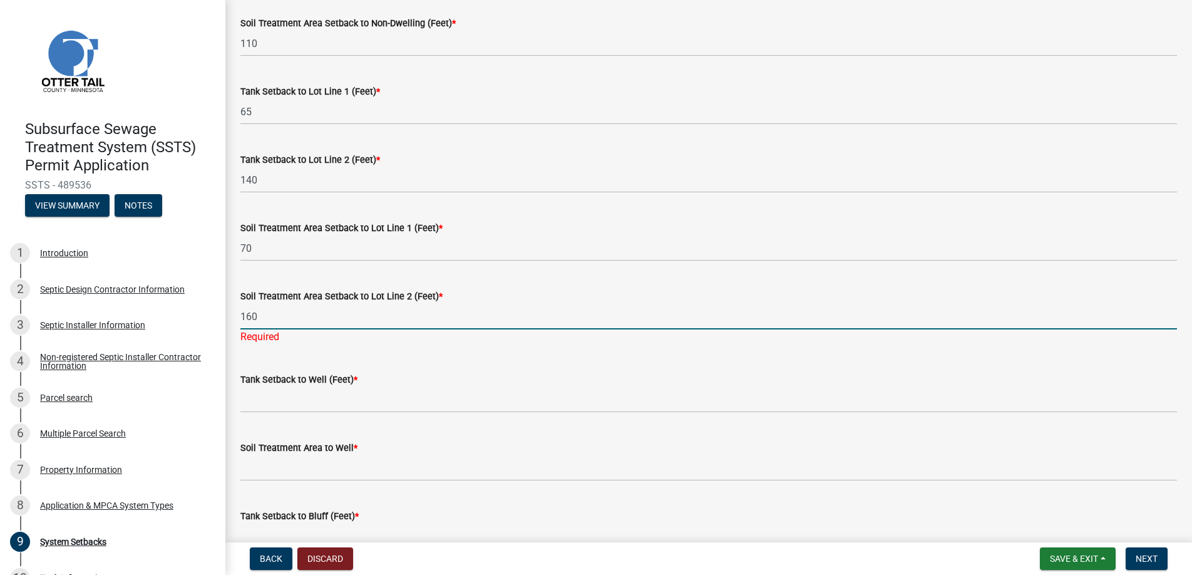
type input "160"
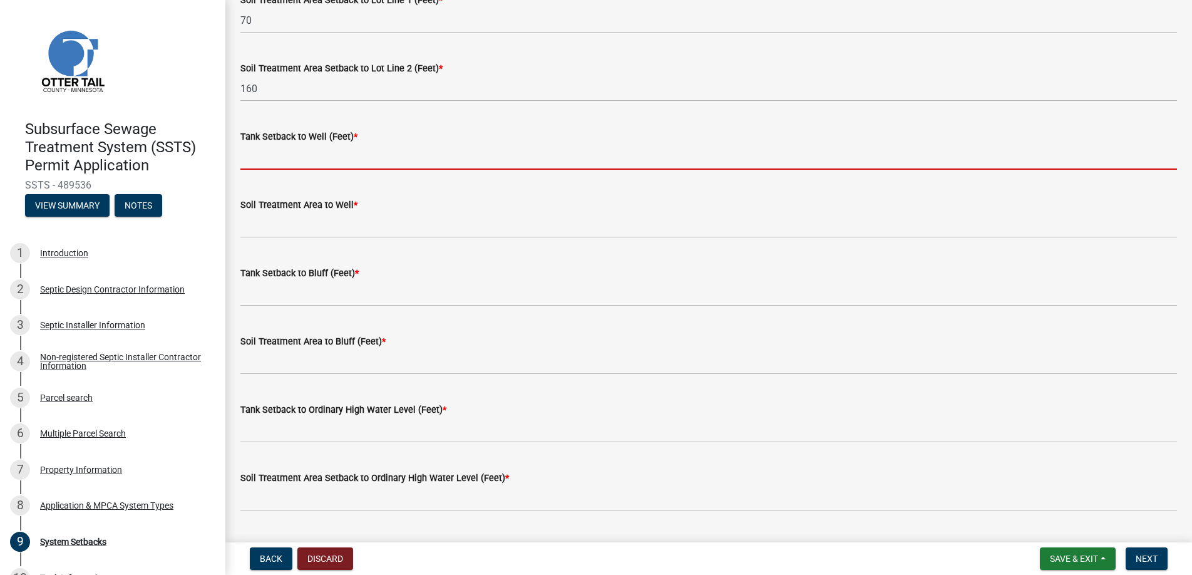
scroll to position [689, 0]
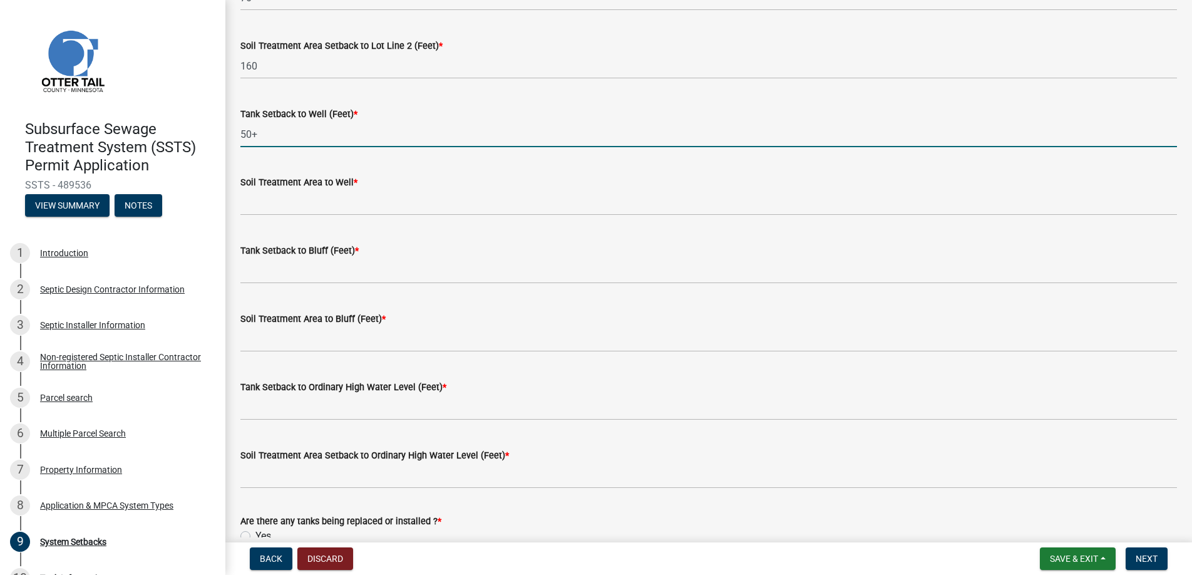
type input "50+"
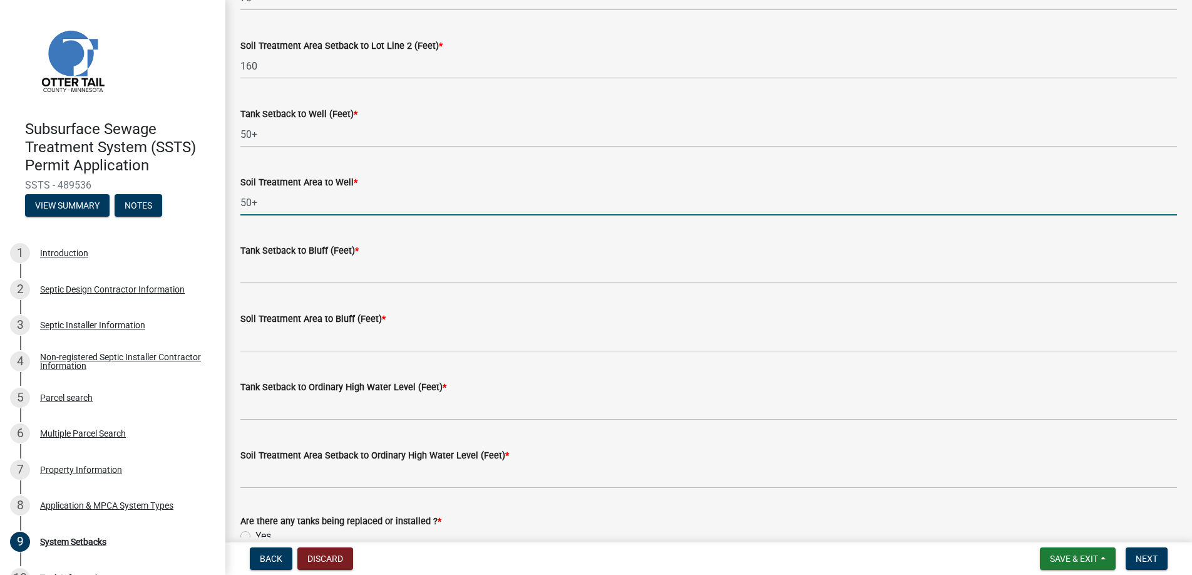
type input "50+"
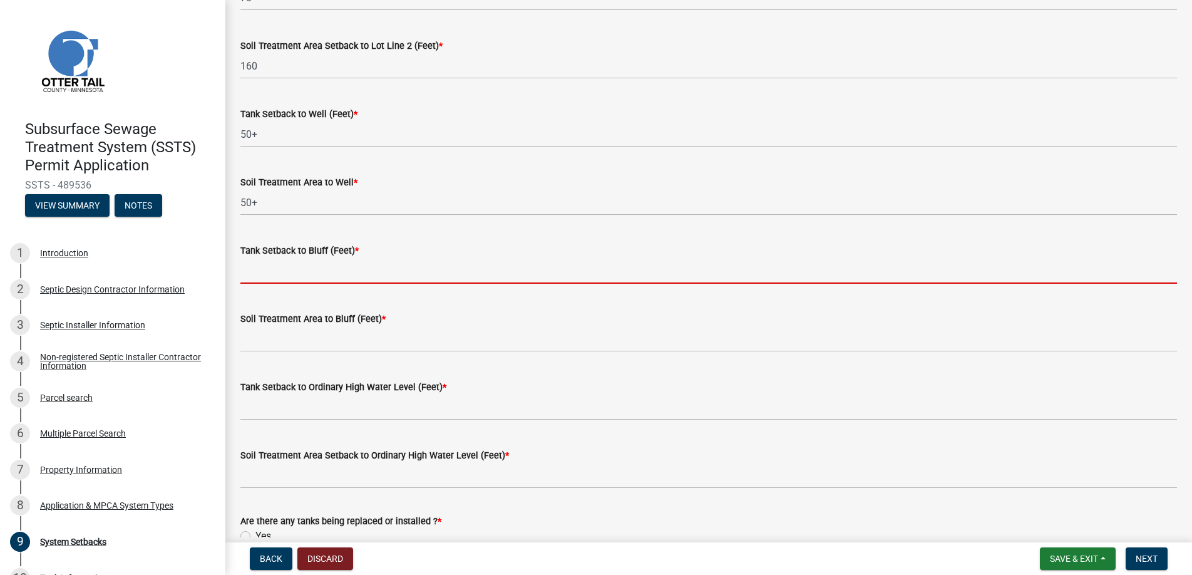
click at [288, 269] on input "Tank Setback to Bluff (Feet) *" at bounding box center [708, 271] width 937 height 26
type input "na"
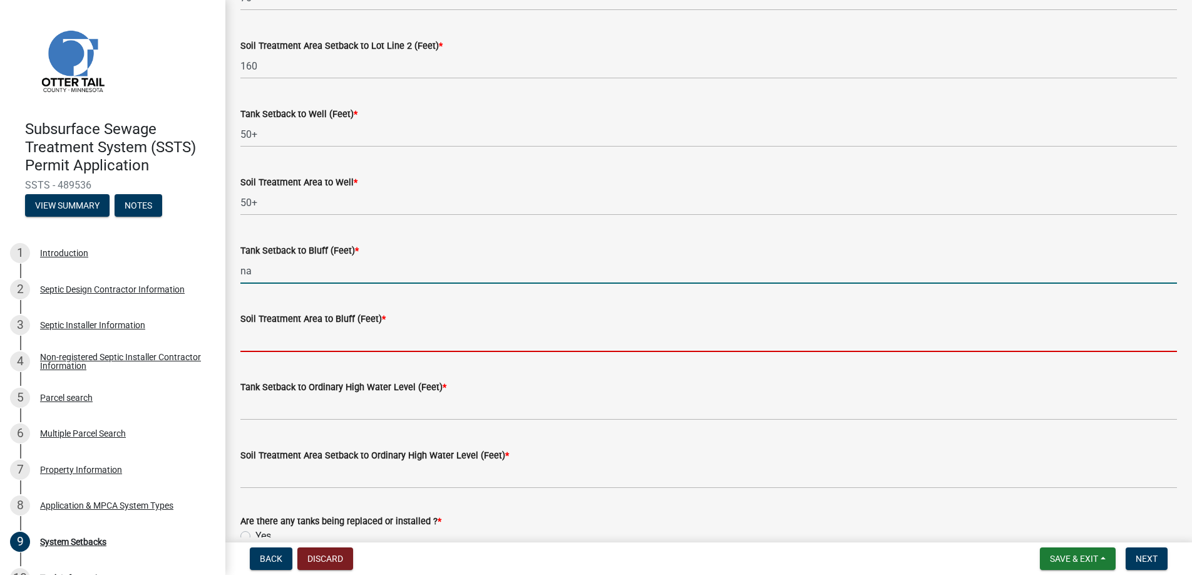
click at [290, 344] on input "Soil Treatment Area to Bluff (Feet) *" at bounding box center [708, 339] width 937 height 26
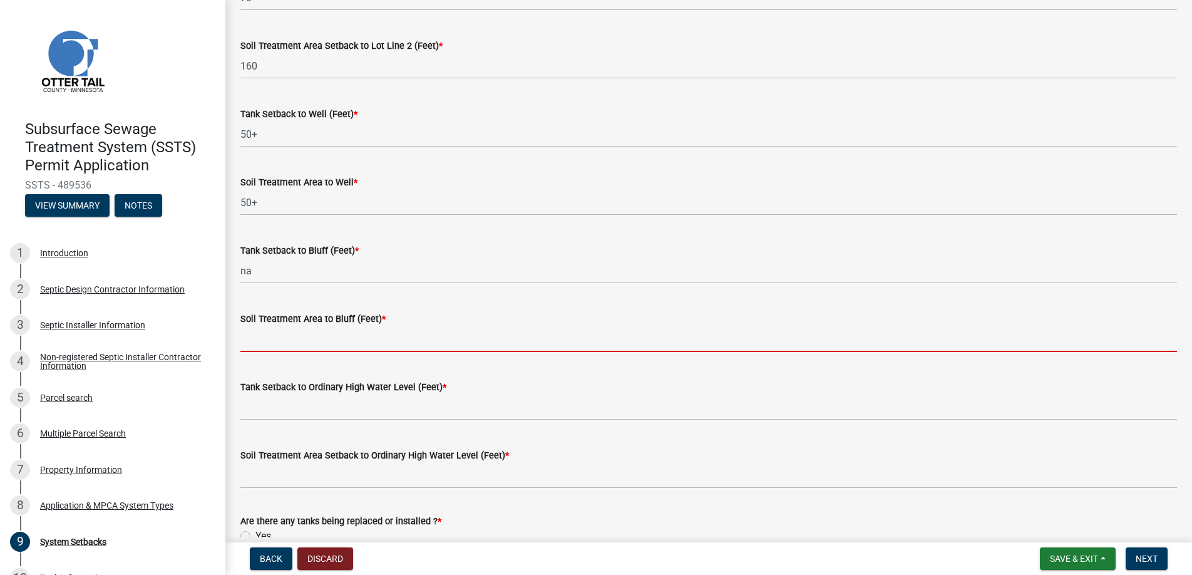
type input "na"
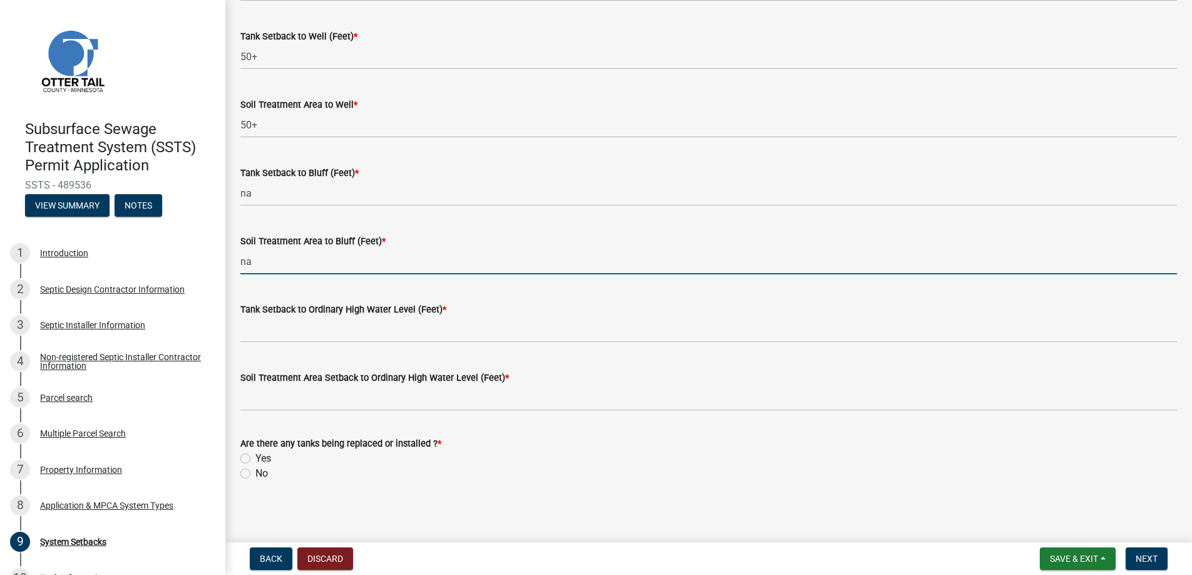
scroll to position [770, 0]
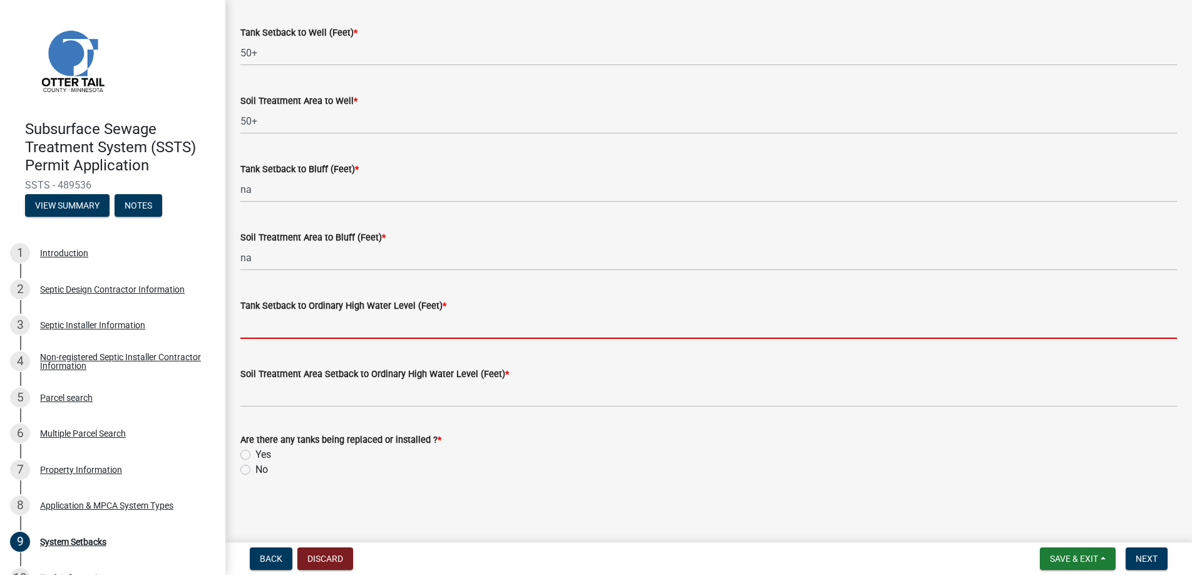
click at [280, 325] on input "Tank Setback to Ordinary High Water Level (Feet) *" at bounding box center [708, 326] width 937 height 26
type input "na"
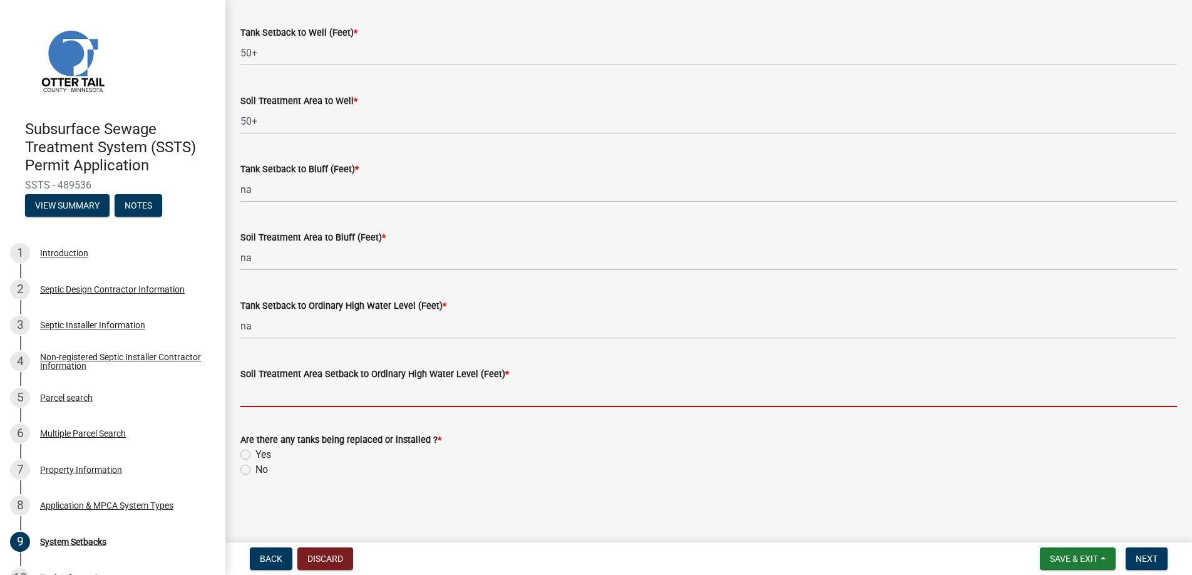
click at [283, 396] on input "Soil Treatment Area Setback to Ordinary High Water Level (Feet) *" at bounding box center [708, 394] width 937 height 26
type input "na"
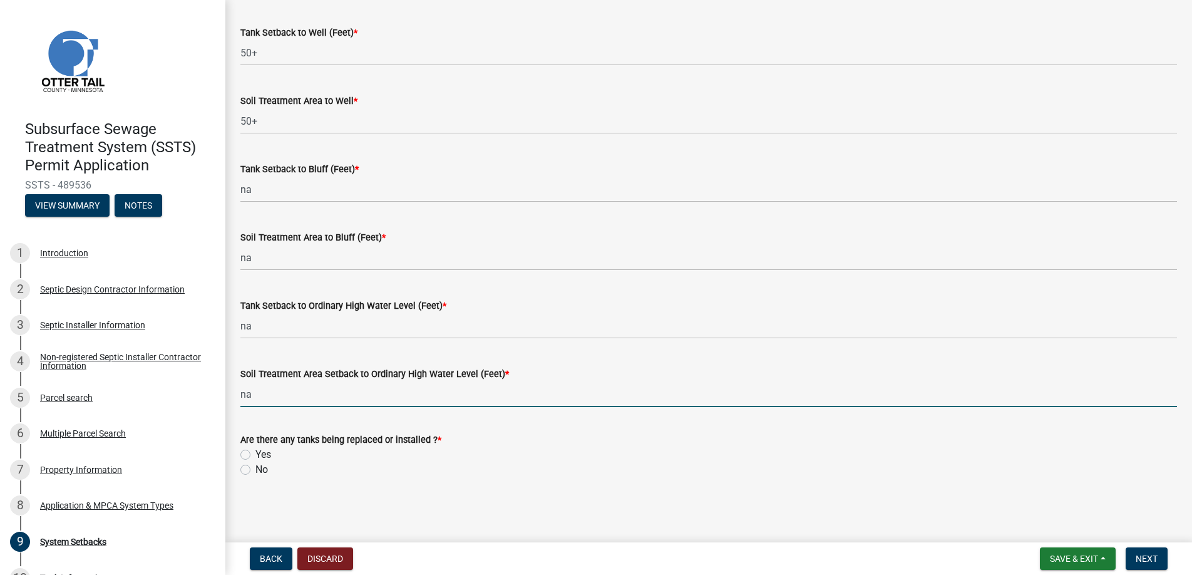
click at [256, 454] on label "Yes" at bounding box center [264, 454] width 16 height 15
click at [256, 454] on input "Yes" at bounding box center [260, 451] width 8 height 8
radio input "true"
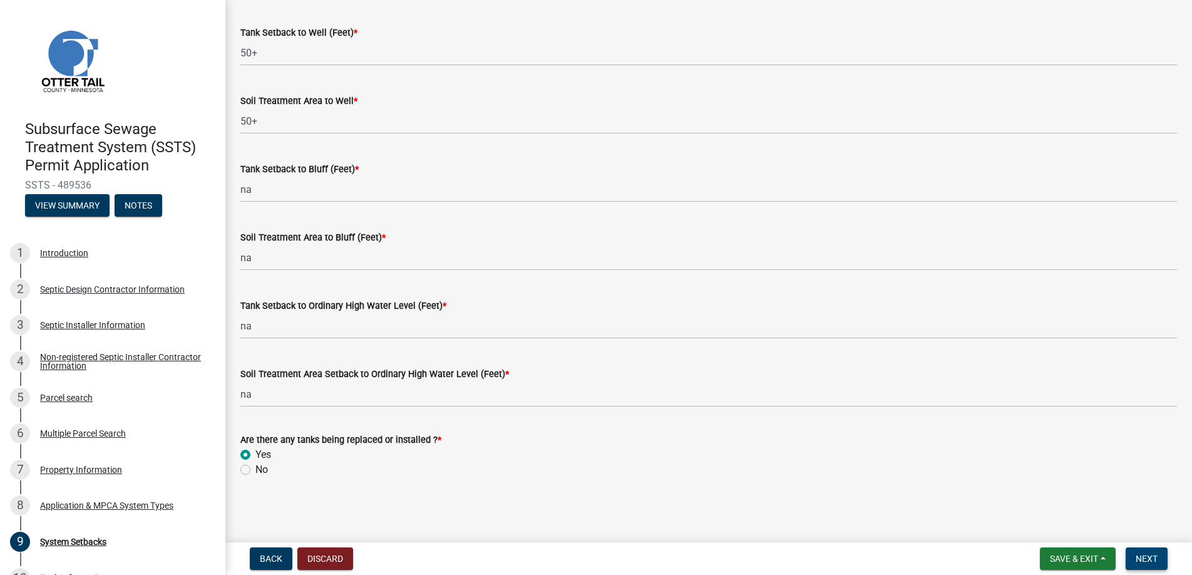
click at [1144, 556] on span "Next" at bounding box center [1147, 559] width 22 height 10
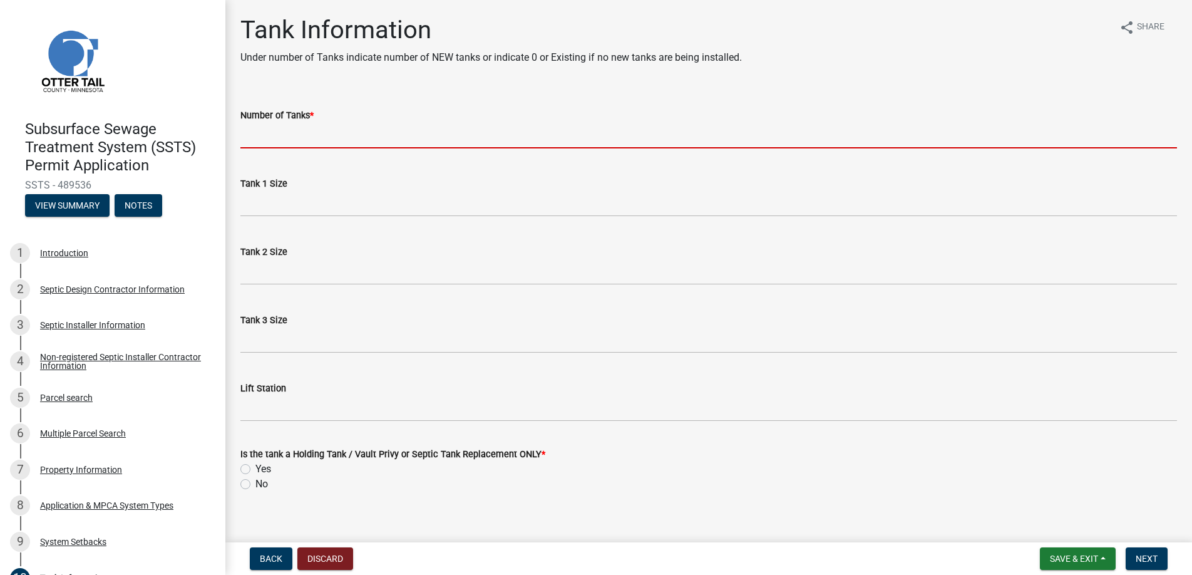
click at [266, 131] on input "Number of Tanks *" at bounding box center [708, 136] width 937 height 26
type input "1"
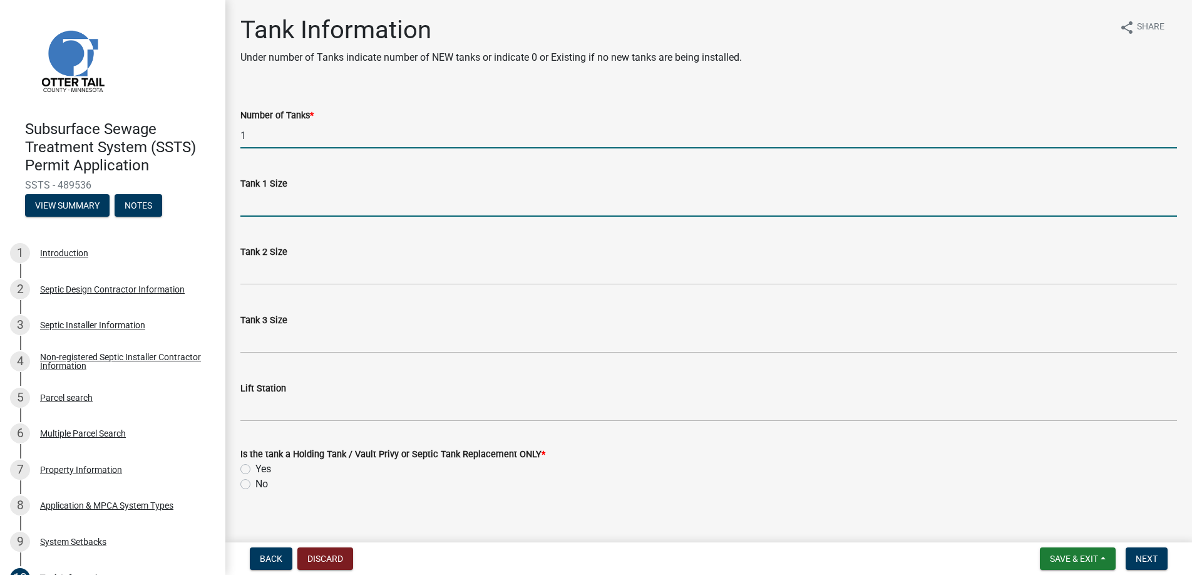
click at [276, 202] on input "Tank 1 Size" at bounding box center [708, 204] width 937 height 26
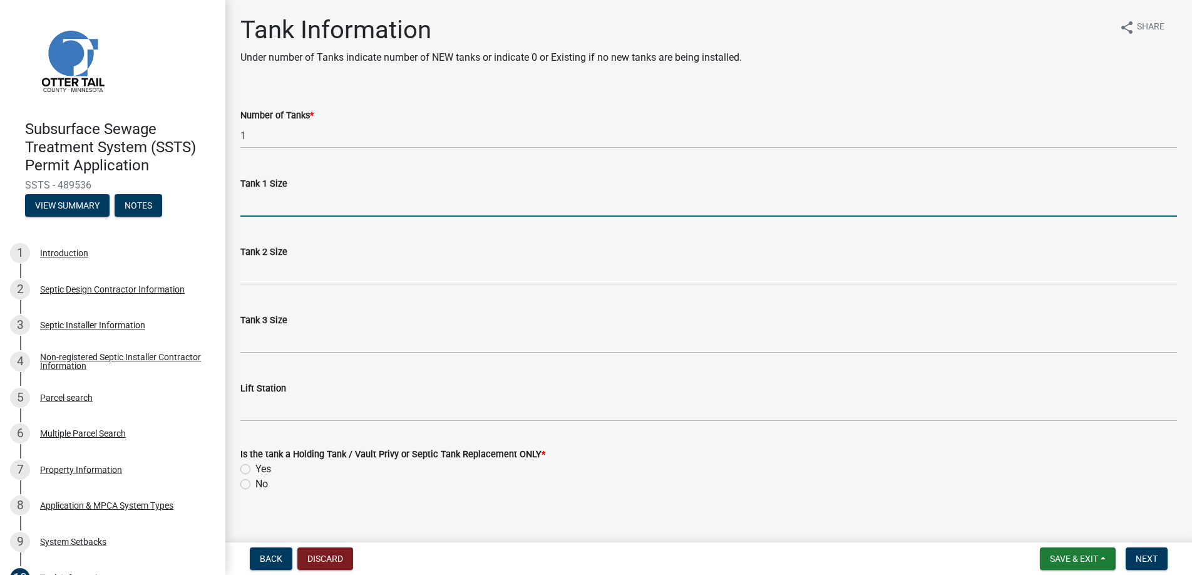
type input "1000"
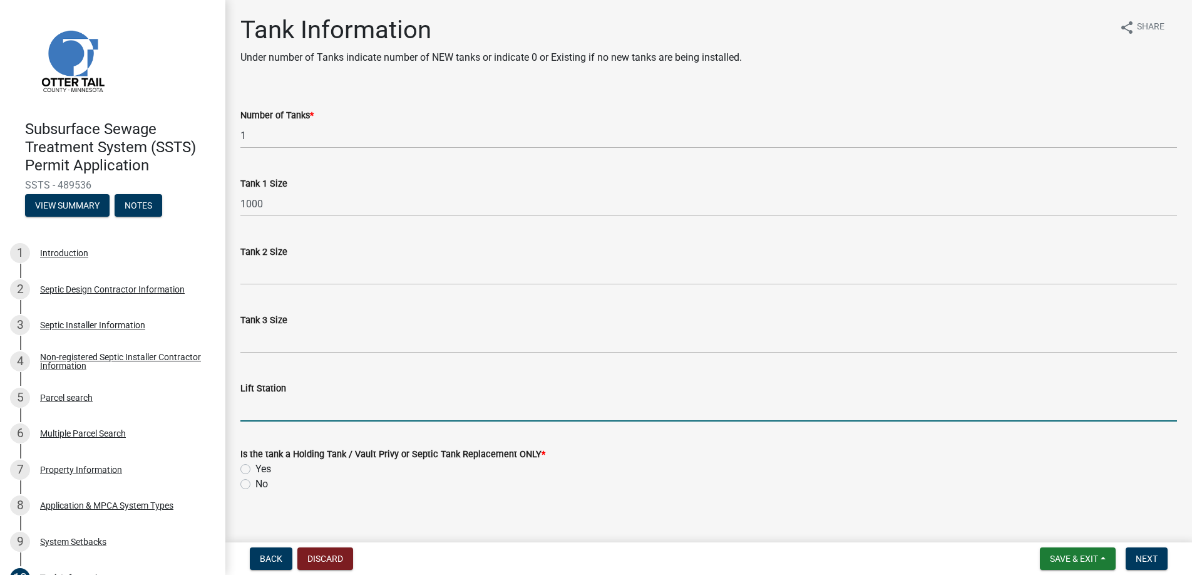
click at [254, 408] on input "Lift Station" at bounding box center [708, 409] width 937 height 26
type input "500"
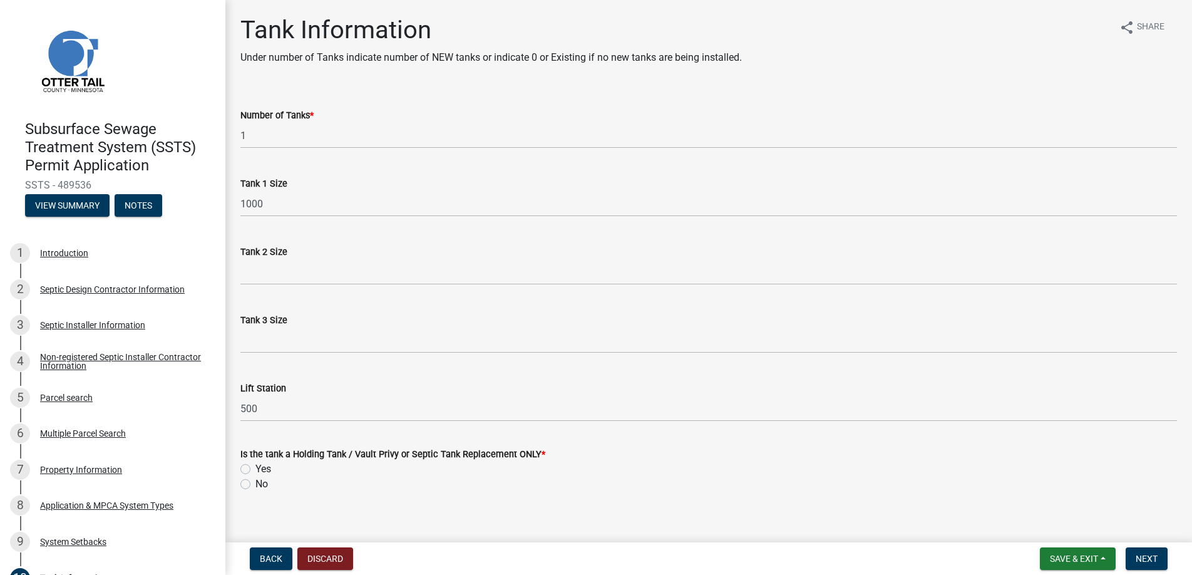
drag, startPoint x: 244, startPoint y: 484, endPoint x: 289, endPoint y: 483, distance: 45.7
click at [256, 484] on label "No" at bounding box center [262, 484] width 13 height 15
click at [256, 484] on input "No" at bounding box center [260, 481] width 8 height 8
radio input "true"
click at [1142, 558] on span "Next" at bounding box center [1147, 559] width 22 height 10
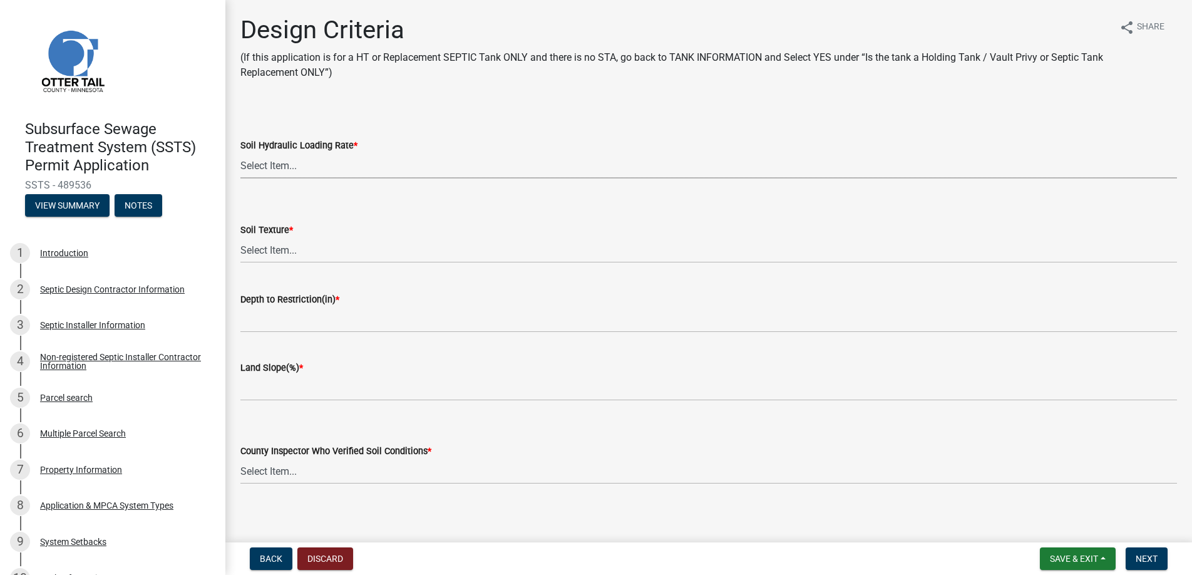
click at [272, 159] on select "Select Item... 1.6 gpd/ft2 1.2 gpd/ft2 1.0 gpd/ft2 0.87 gpd/ft2 0.78 gpd/ft2 0.…" at bounding box center [708, 166] width 937 height 26
click at [240, 153] on select "Select Item... 1.6 gpd/ft2 1.2 gpd/ft2 1.0 gpd/ft2 0.87 gpd/ft2 0.78 gpd/ft2 0.…" at bounding box center [708, 166] width 937 height 26
select select "161dc003-2926-44f5-9717-bc9d566eecc1"
click at [278, 246] on select "Select Item... Coarse Sand (COS) Sand (S) Fine Sand (FS) Very Fine Sand (VFS) L…" at bounding box center [708, 250] width 937 height 26
click at [240, 237] on select "Select Item... Coarse Sand (COS) Sand (S) Fine Sand (FS) Very Fine Sand (VFS) L…" at bounding box center [708, 250] width 937 height 26
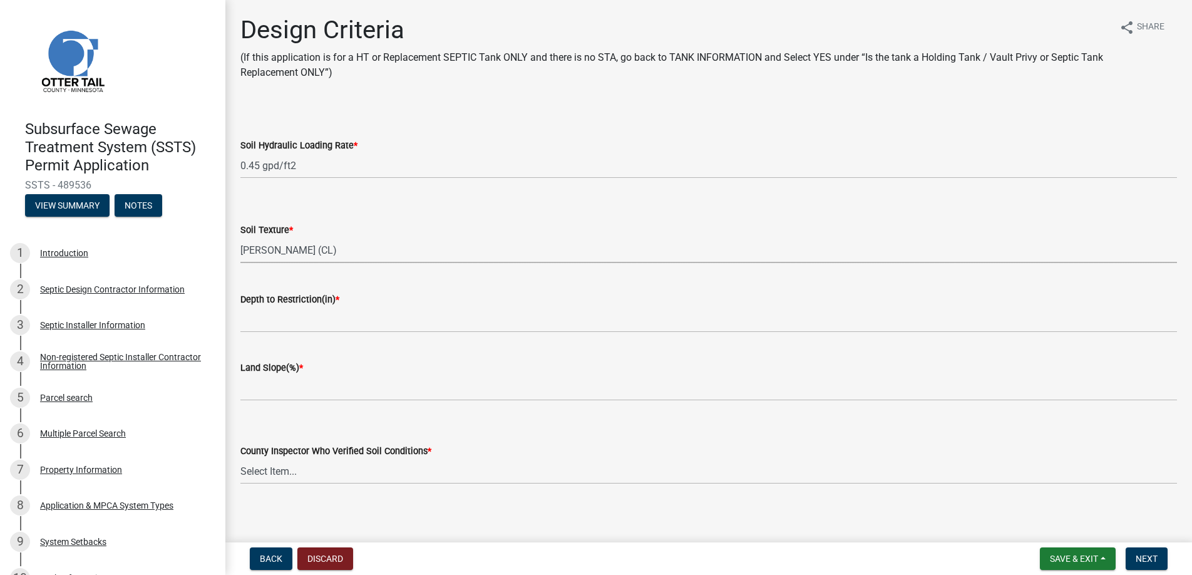
select select "3ca66991-ccde-4548-bdad-f82583be96e2"
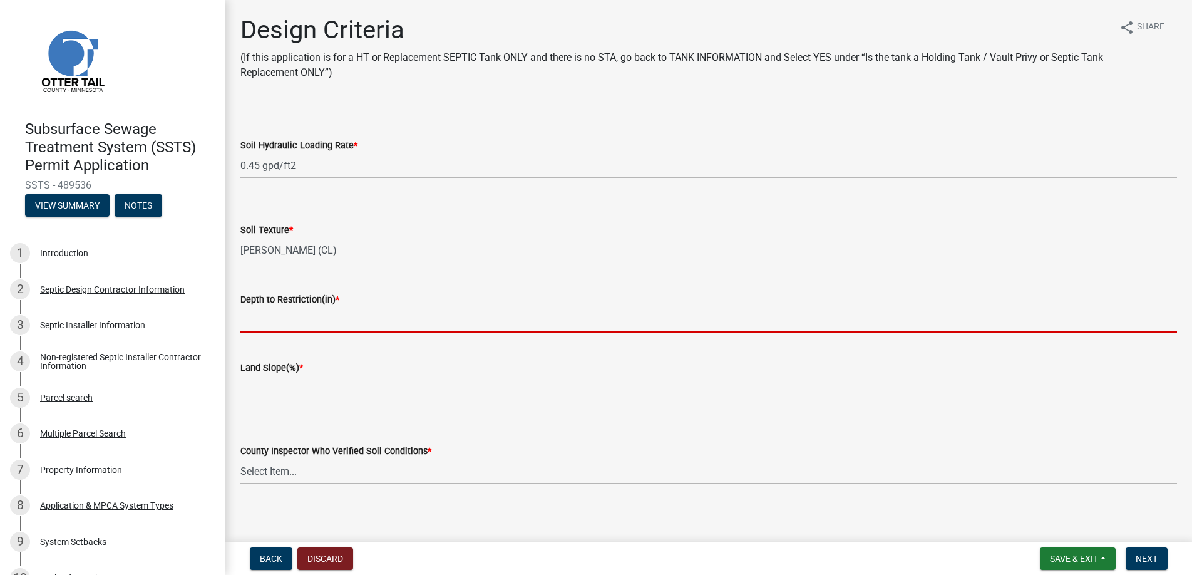
click at [282, 315] on input "Depth to Restriction(in) *" at bounding box center [708, 320] width 937 height 26
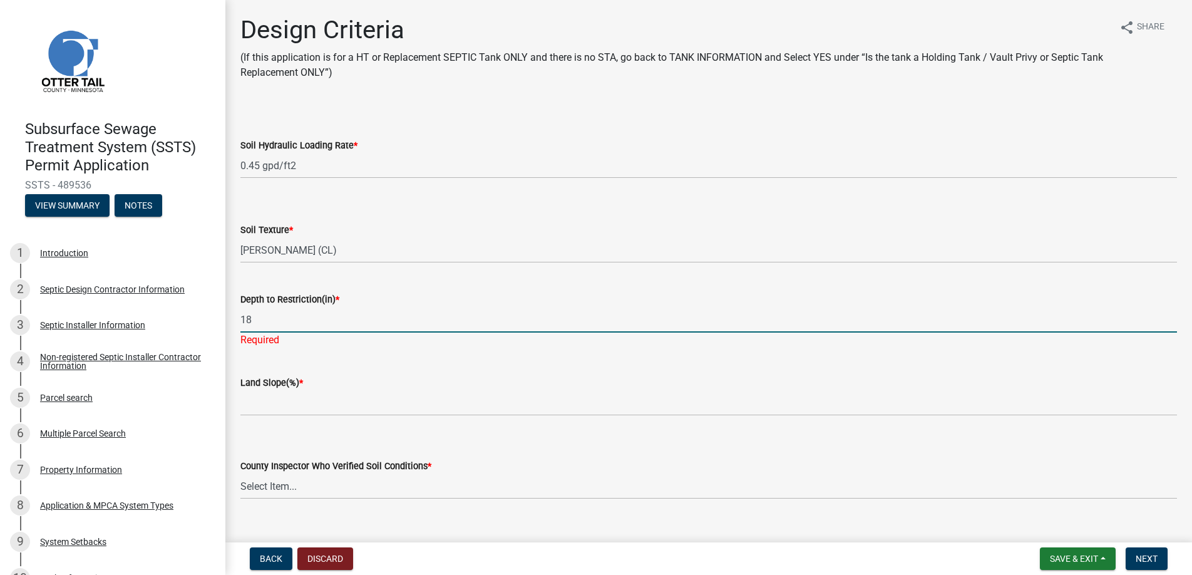
type input "18"
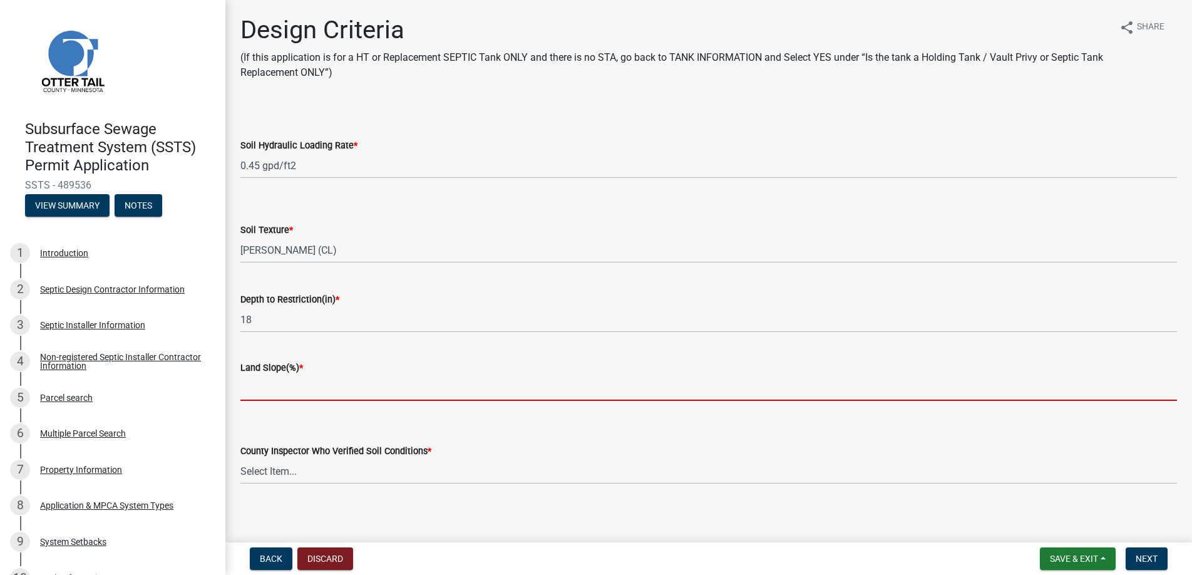
click at [277, 399] on input "Land Slope(%) *" at bounding box center [708, 388] width 937 height 26
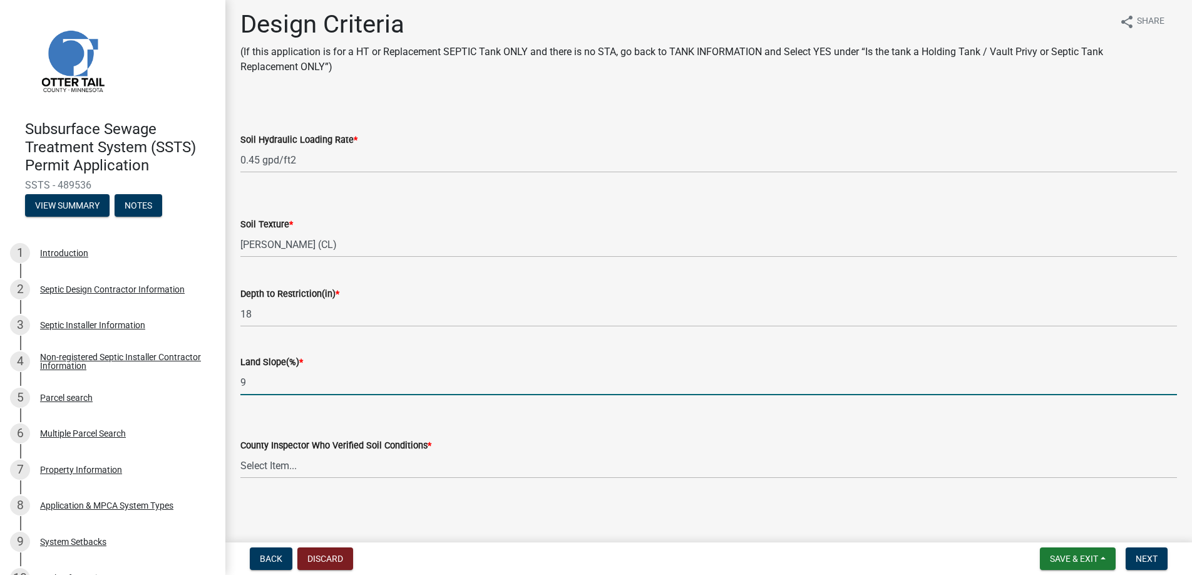
scroll to position [7, 0]
type input "9"
click at [269, 462] on select "Select Item... [PERSON_NAME] [PERSON_NAME] [PERSON_NAME] [PERSON_NAME] [PERSON_…" at bounding box center [708, 465] width 937 height 26
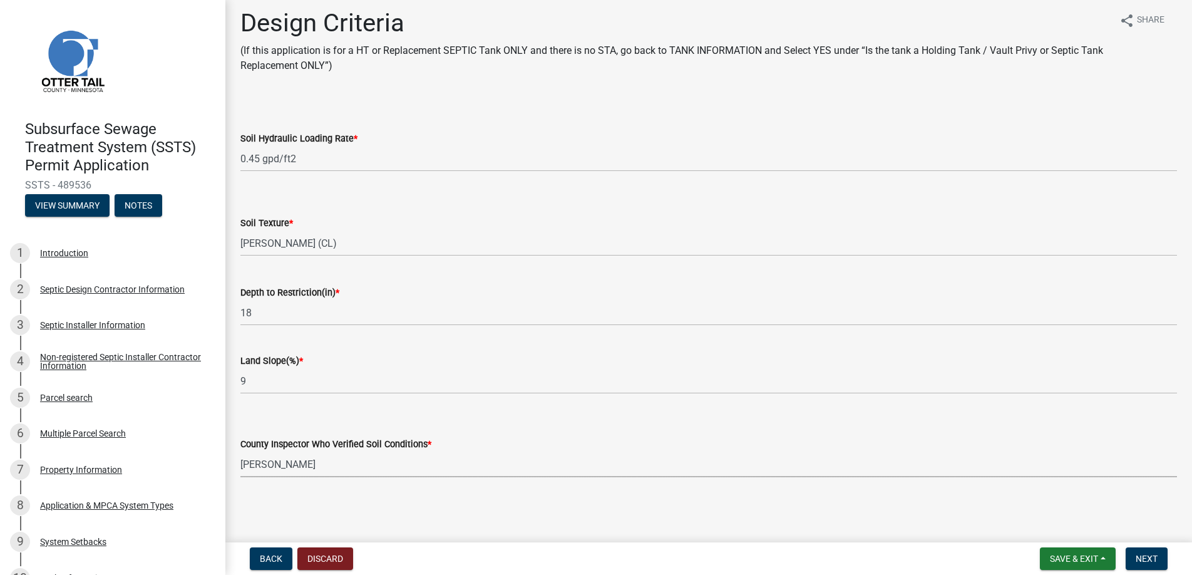
click at [240, 452] on select "Select Item... [PERSON_NAME] [PERSON_NAME] [PERSON_NAME] [PERSON_NAME] [PERSON_…" at bounding box center [708, 465] width 937 height 26
select select "77ed3ba4-a6d5-4048-ab27-59c0bc717e6e"
click at [1151, 556] on span "Next" at bounding box center [1147, 559] width 22 height 10
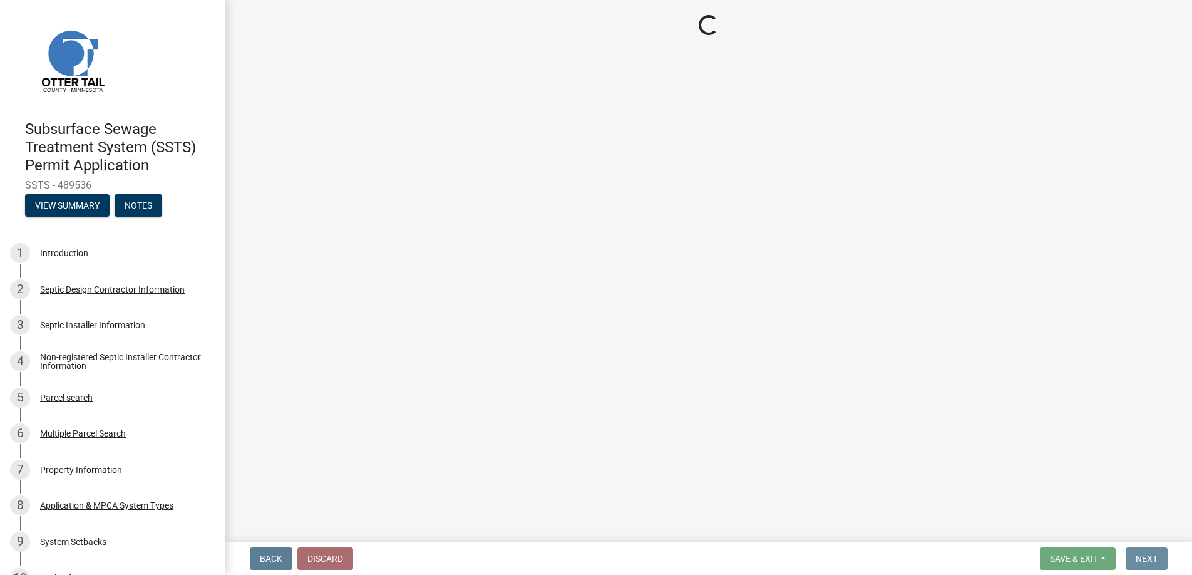
scroll to position [0, 0]
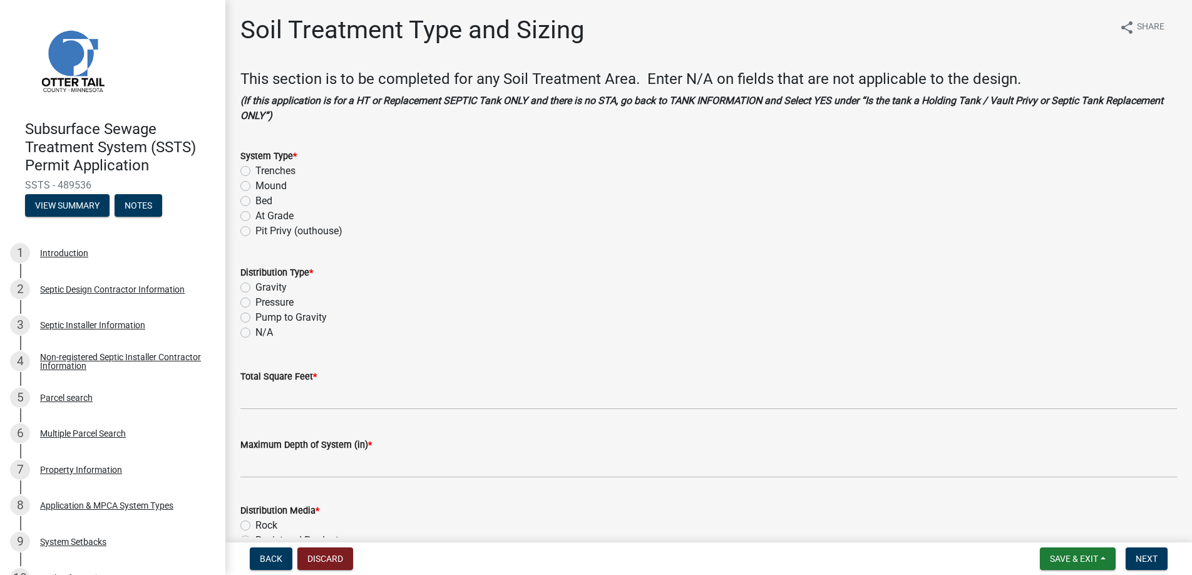
click at [256, 182] on label "Mound" at bounding box center [271, 185] width 31 height 15
click at [256, 182] on input "Mound" at bounding box center [260, 182] width 8 height 8
radio input "true"
click at [256, 299] on label "Pressure" at bounding box center [275, 302] width 38 height 15
click at [256, 299] on input "Pressure" at bounding box center [260, 299] width 8 height 8
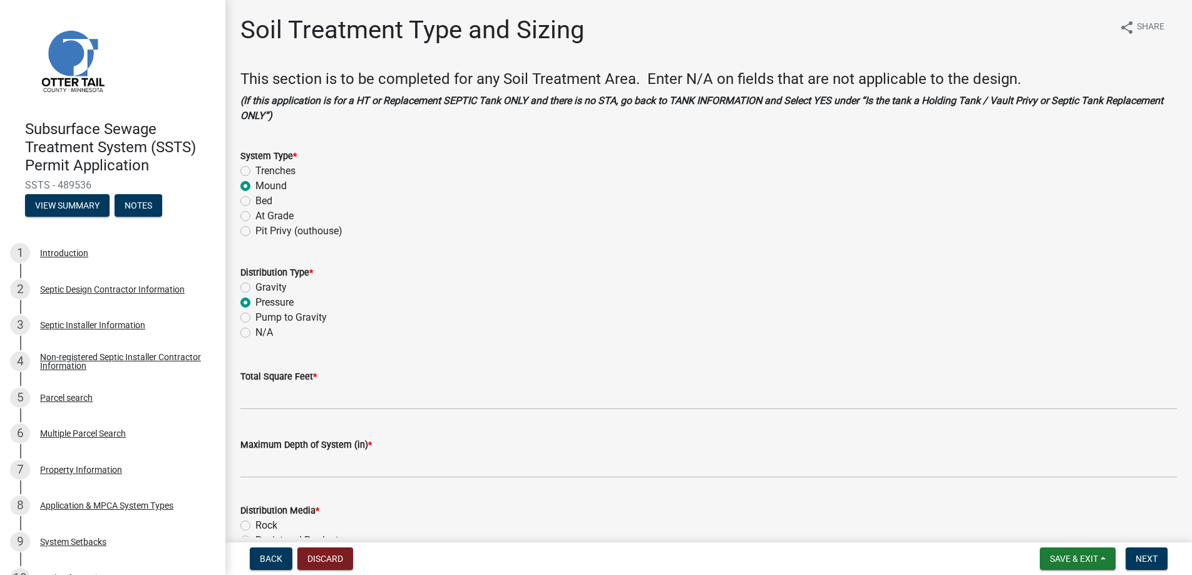
radio input "true"
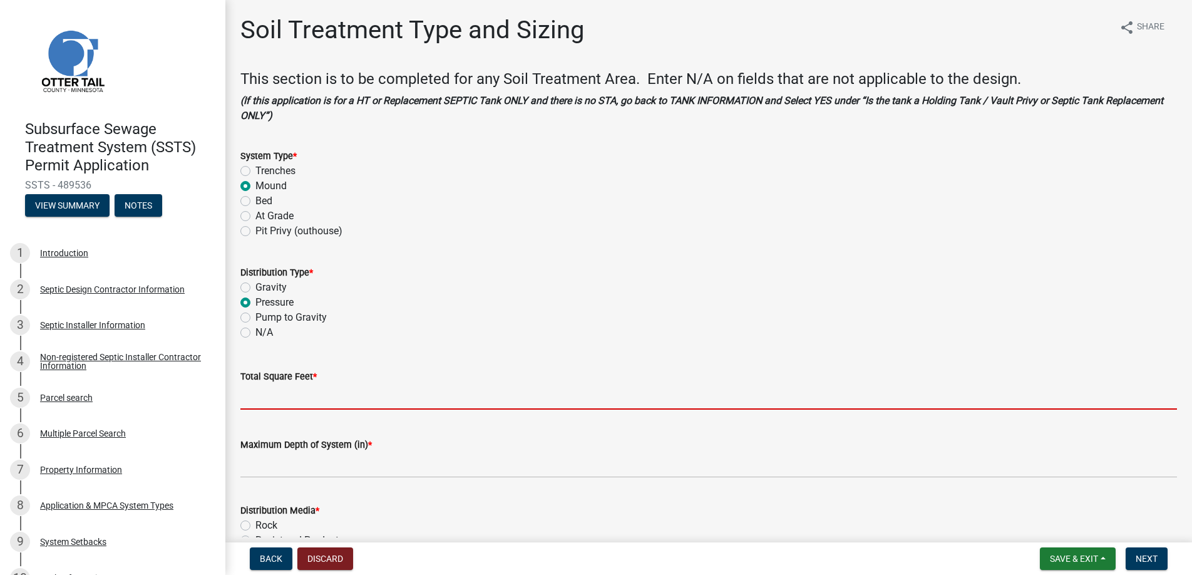
click at [265, 400] on input "Total Square Feet *" at bounding box center [708, 397] width 937 height 26
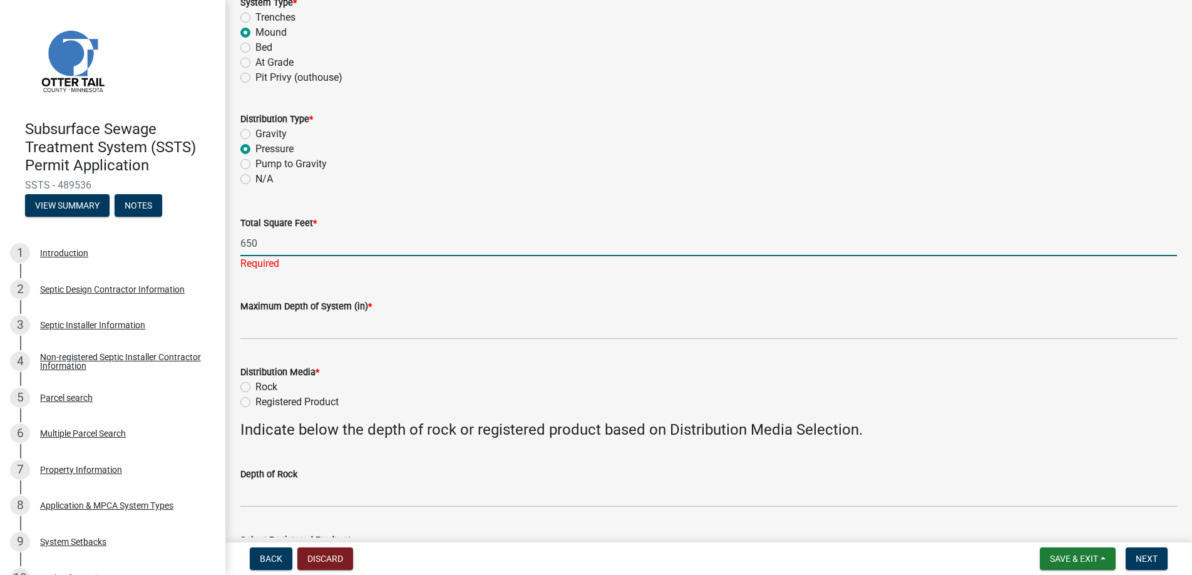
scroll to position [251, 0]
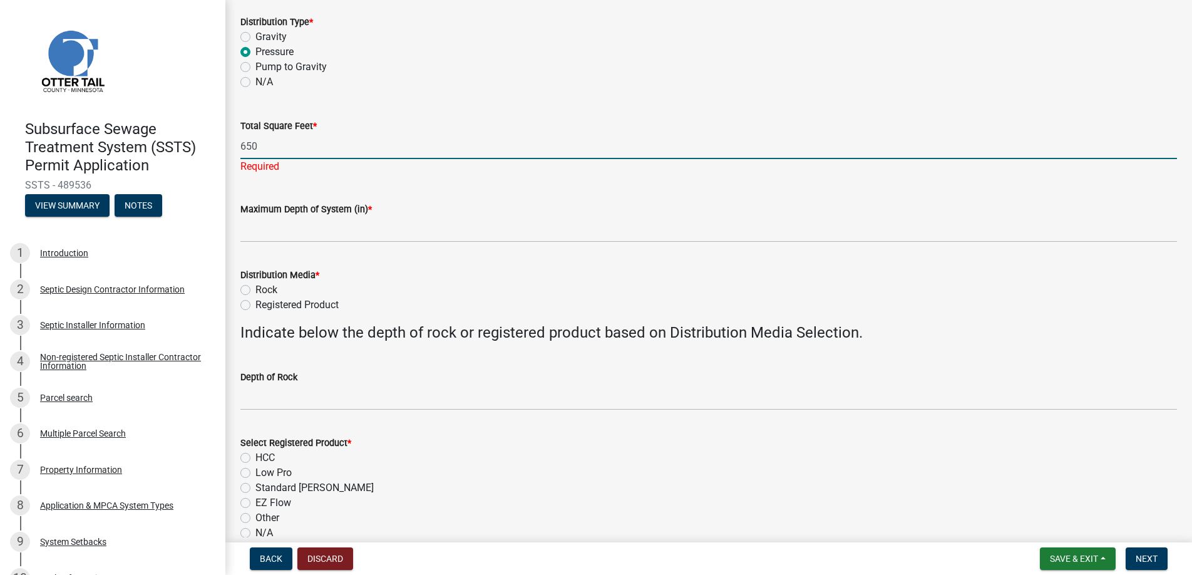
type input "650"
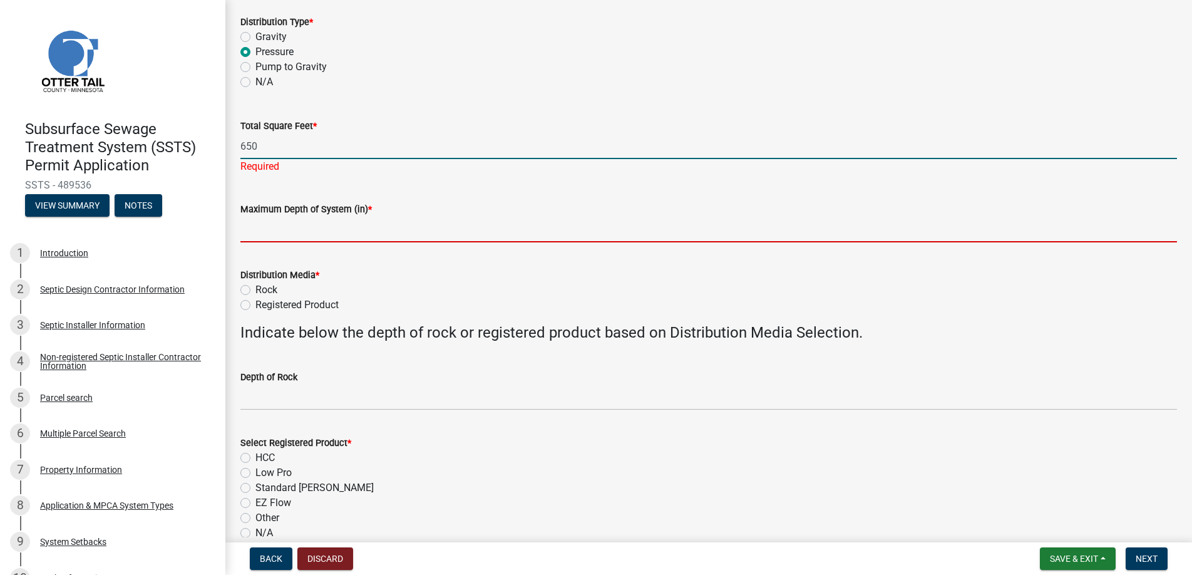
click at [271, 231] on wm-data-entity-input "Maximum Depth of System (in) *" at bounding box center [708, 218] width 937 height 68
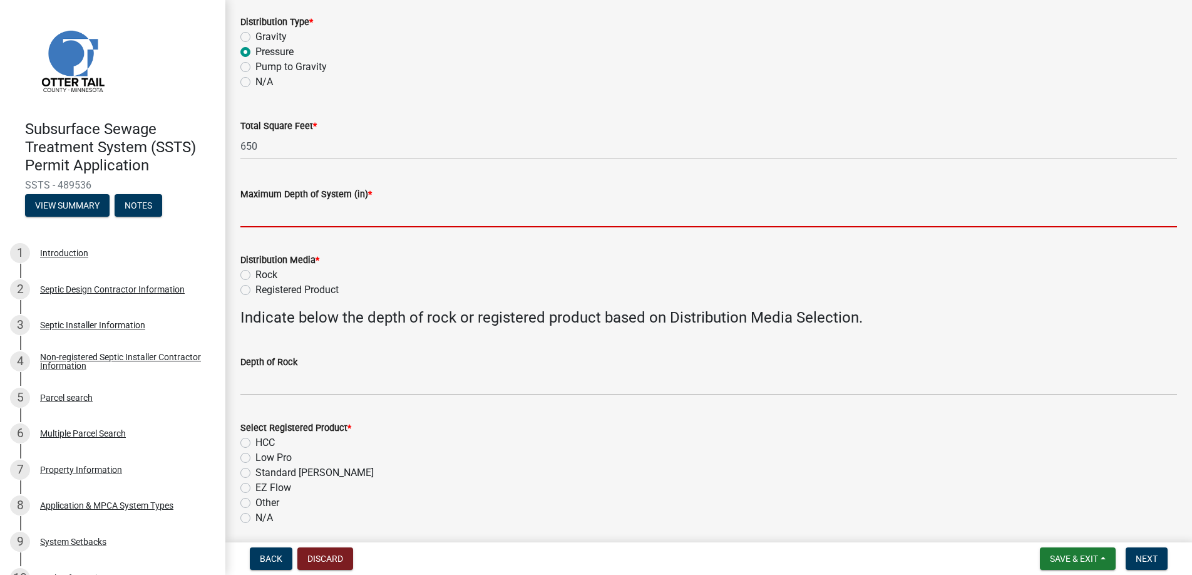
type input "0"
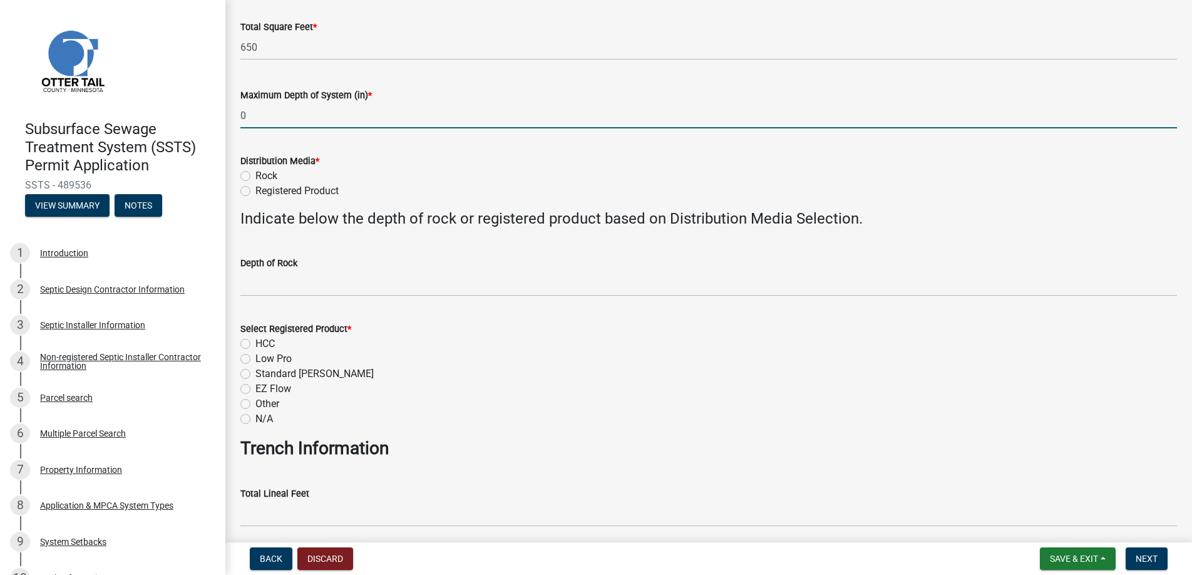
scroll to position [564, 0]
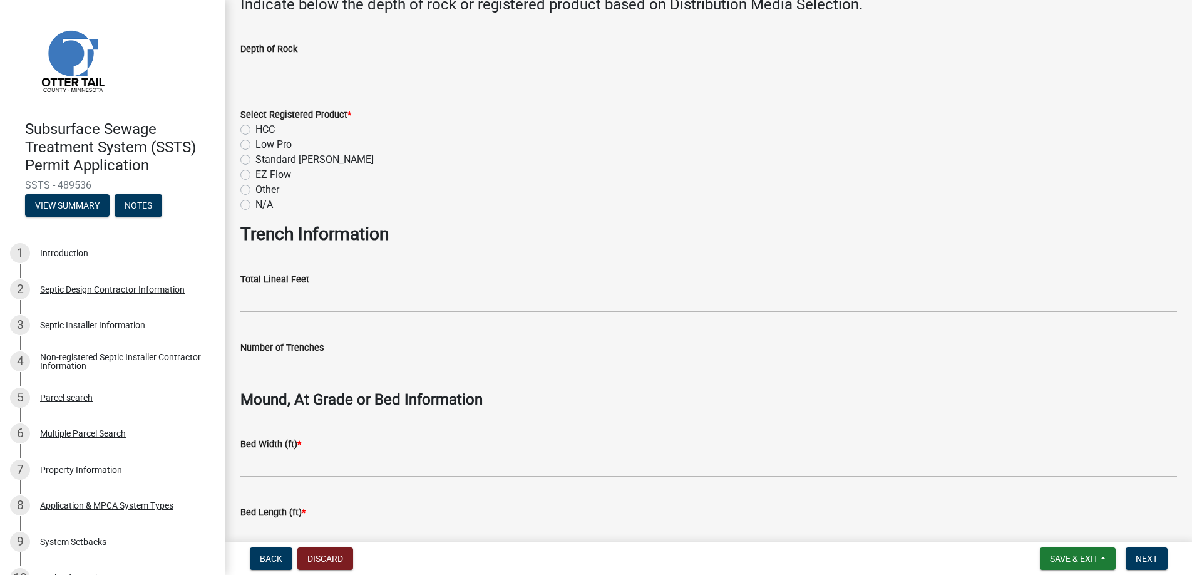
click at [256, 204] on label "N/A" at bounding box center [265, 204] width 18 height 15
click at [256, 204] on input "N/A" at bounding box center [260, 201] width 8 height 8
radio input "true"
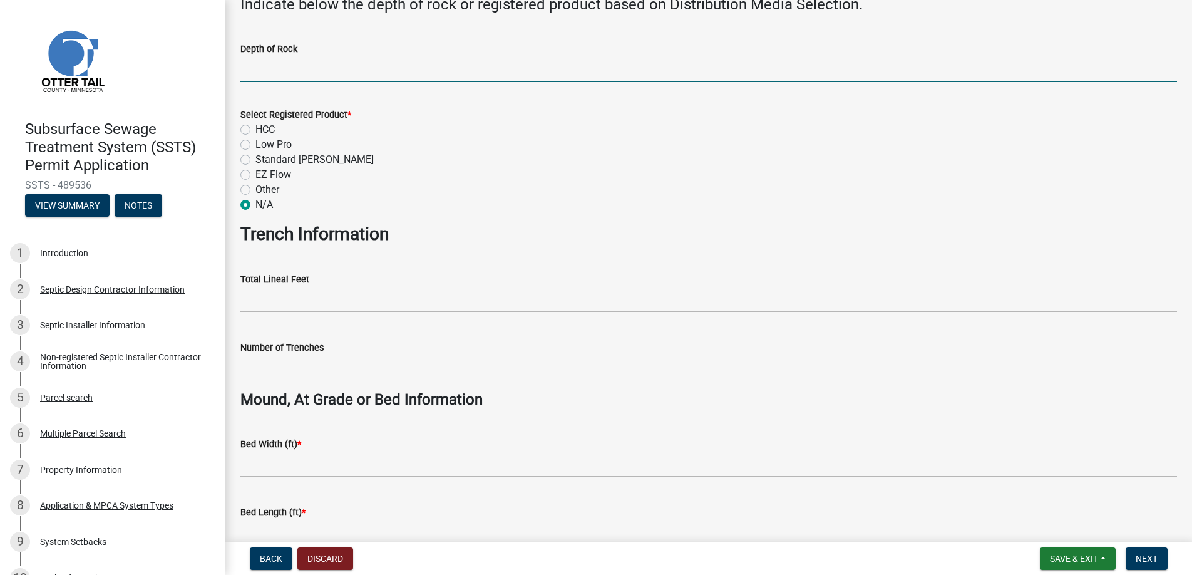
click at [275, 67] on input "Depth of Rock" at bounding box center [708, 69] width 937 height 26
type input "6"
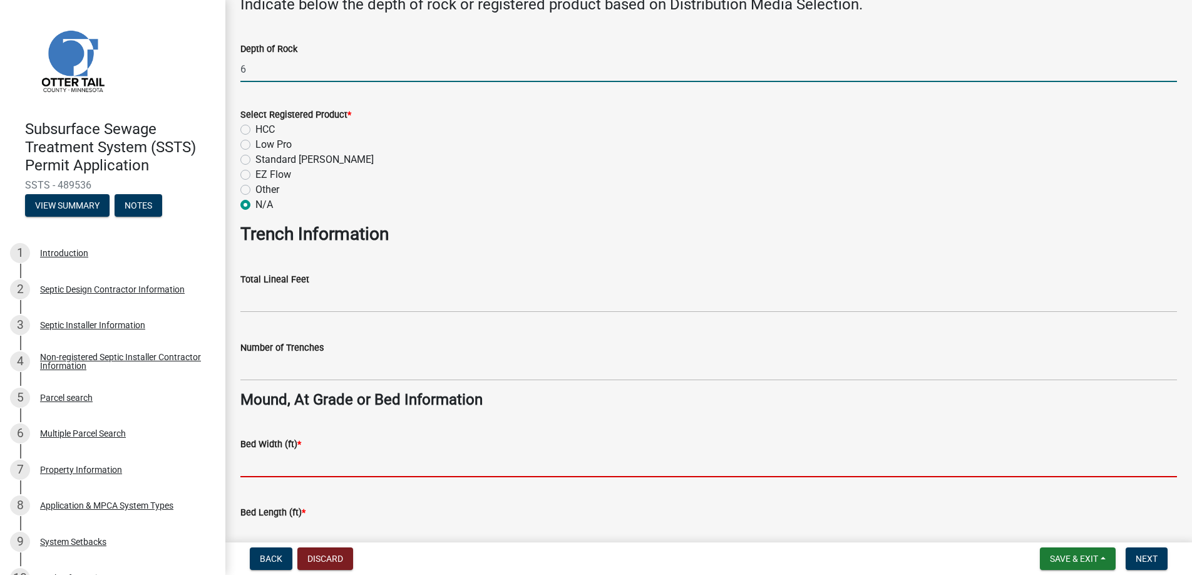
click at [271, 458] on input "Bed Width (ft) *" at bounding box center [708, 465] width 937 height 26
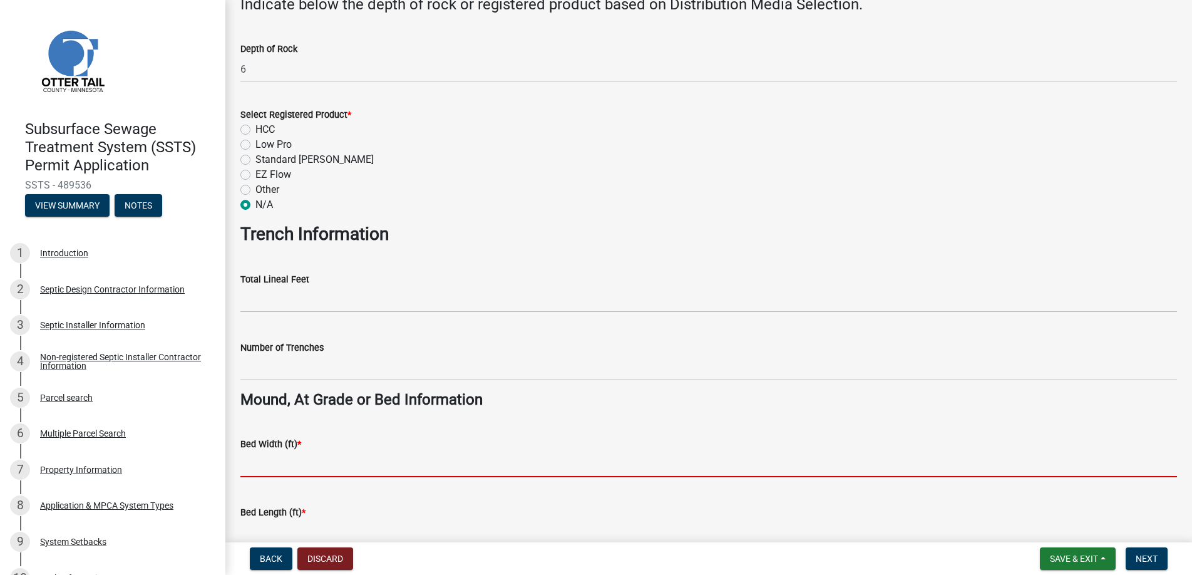
type input "10"
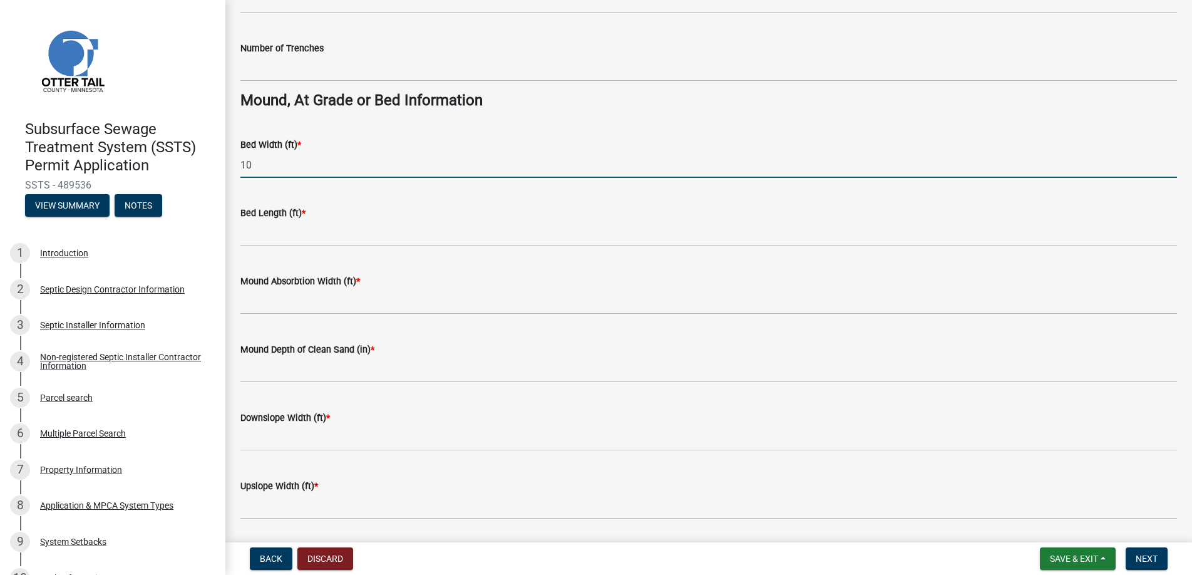
scroll to position [877, 0]
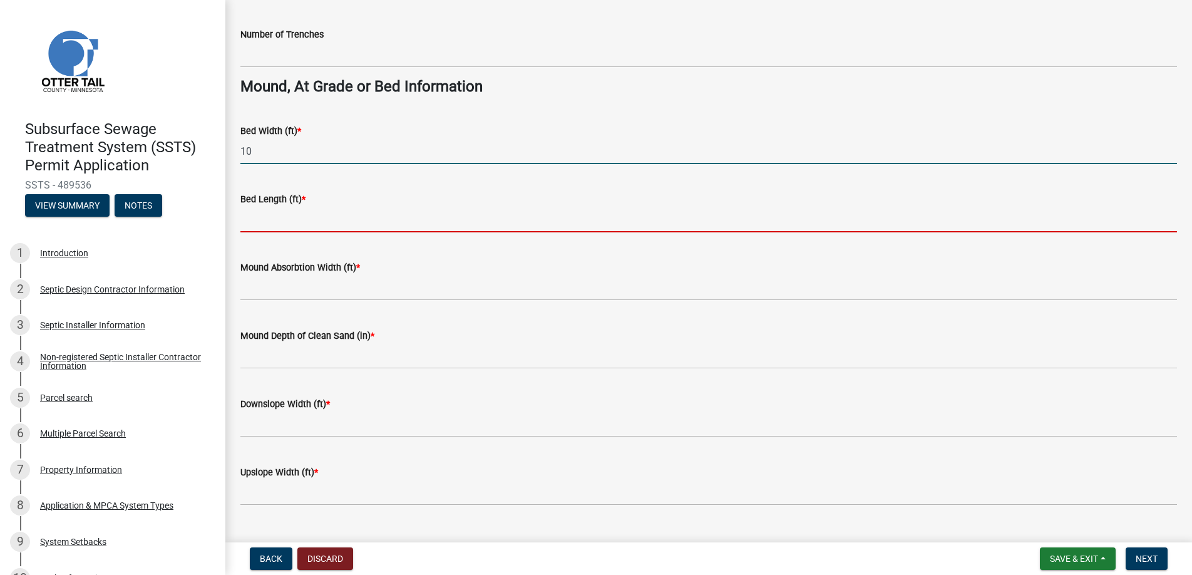
click at [278, 222] on input "Bed Length (ft) *" at bounding box center [708, 220] width 937 height 26
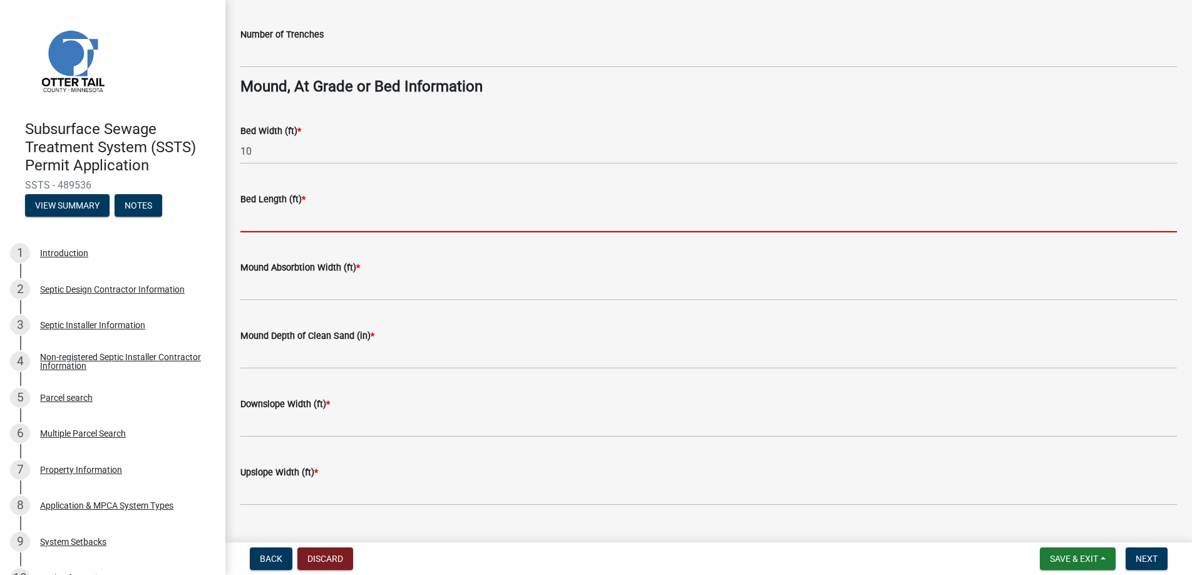
type input "25"
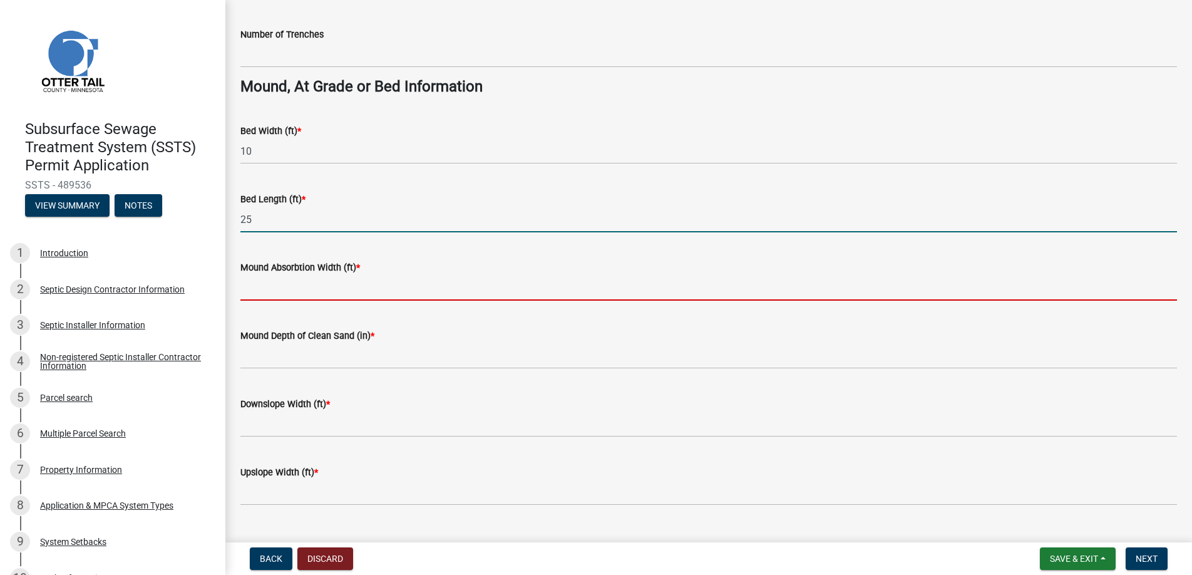
click at [274, 285] on input "Mound Absorbtion Width (ft) *" at bounding box center [708, 288] width 937 height 26
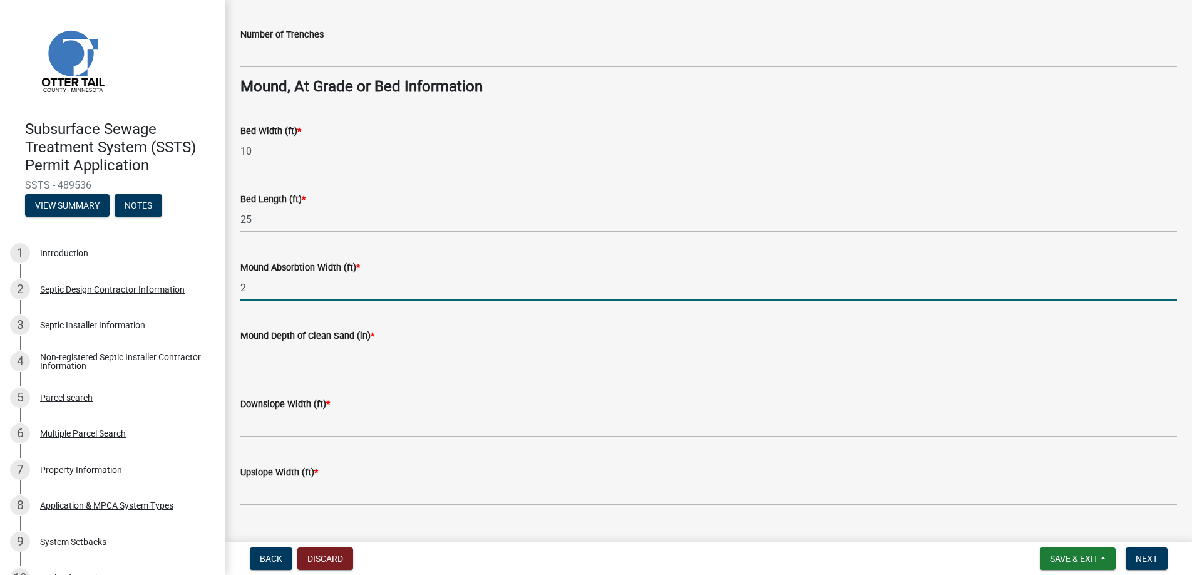
type input "26"
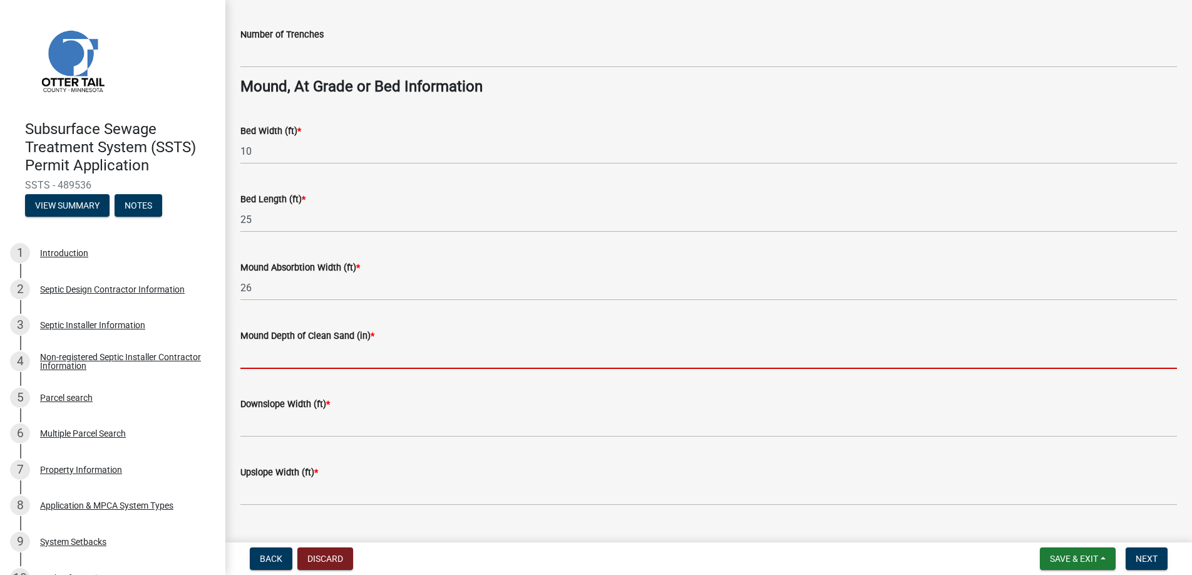
click at [265, 356] on input "Mound Depth of Clean Sand (in) *" at bounding box center [708, 356] width 937 height 26
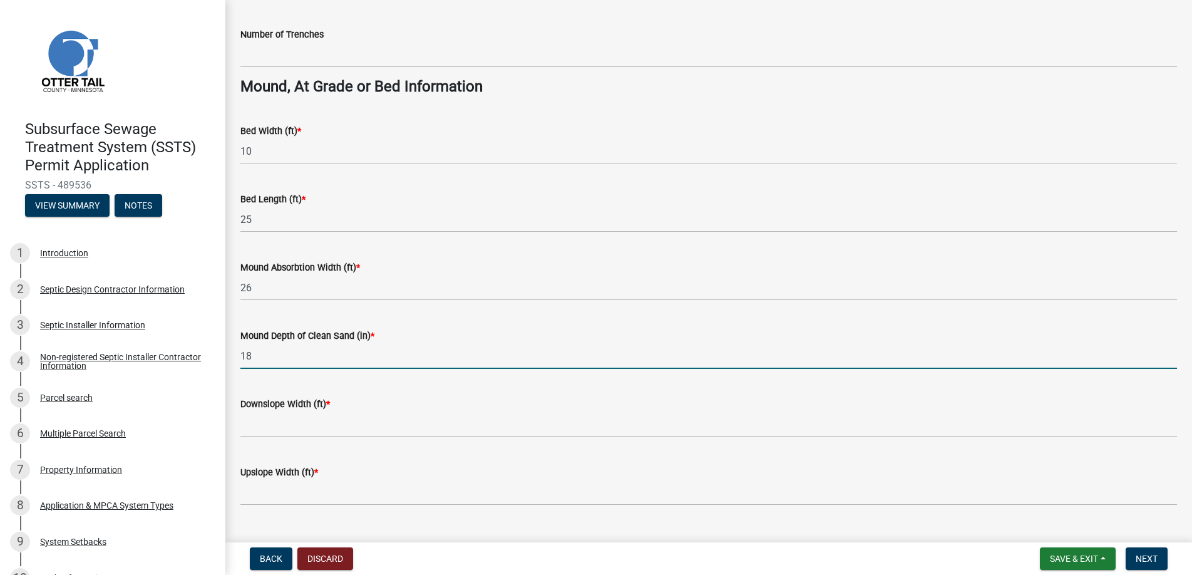
type input "18"
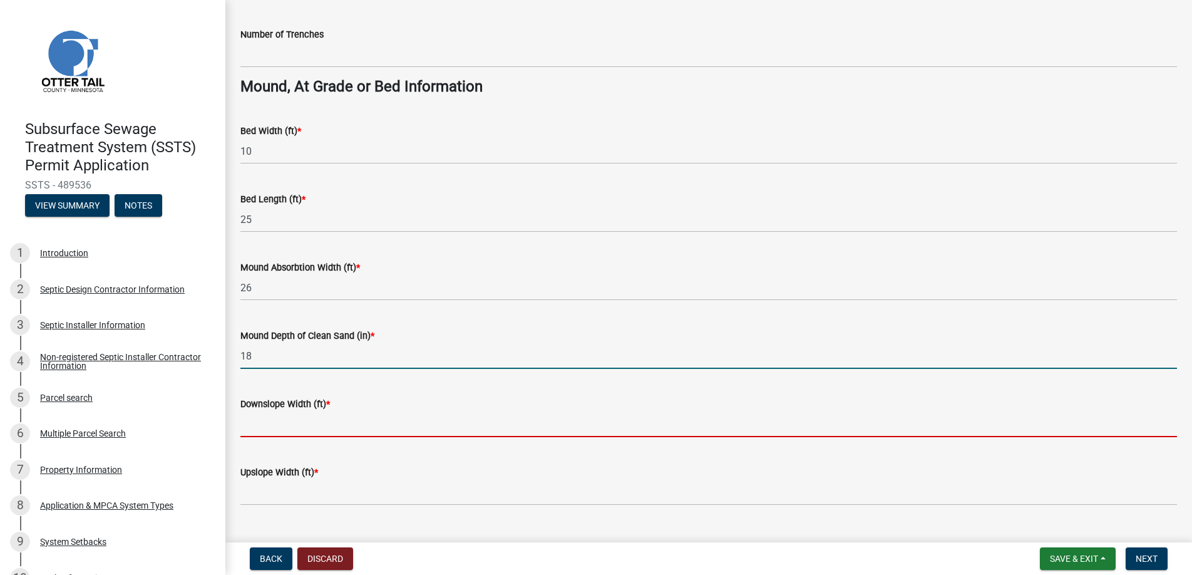
click at [269, 425] on input "Downslope Width (ft) *" at bounding box center [708, 424] width 937 height 26
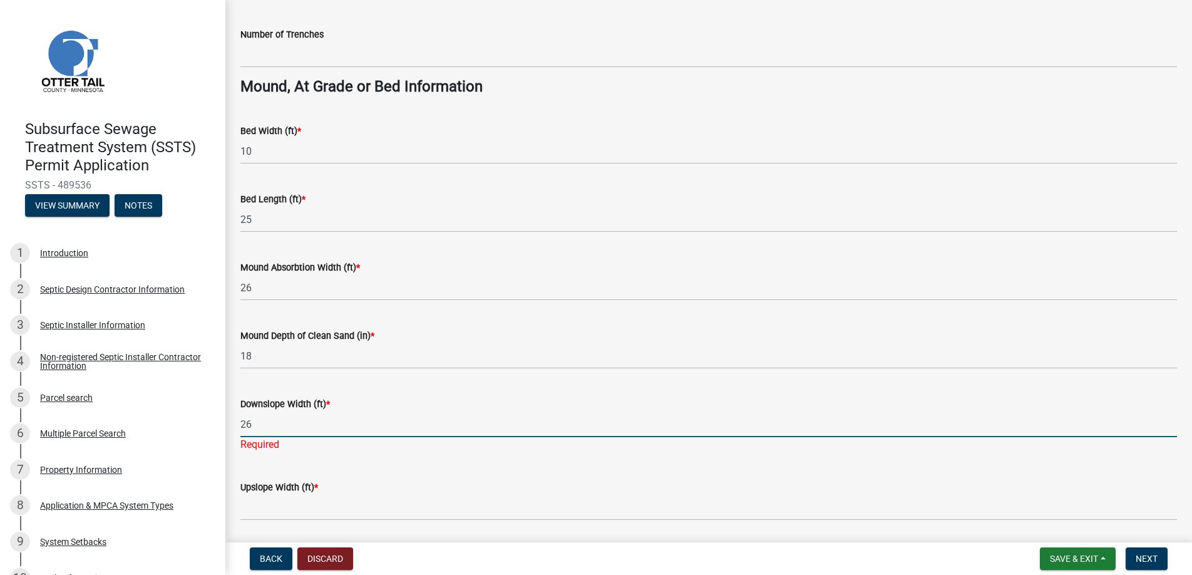
type input "26"
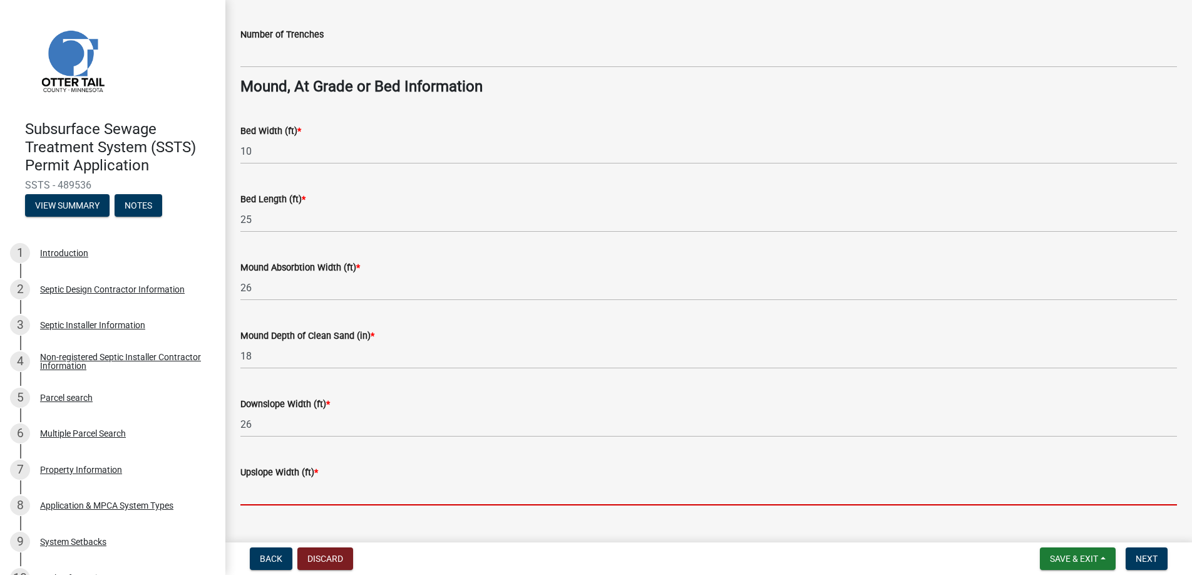
click at [283, 505] on wm-data-entity-input "Upslope Width (ft) *" at bounding box center [708, 481] width 937 height 68
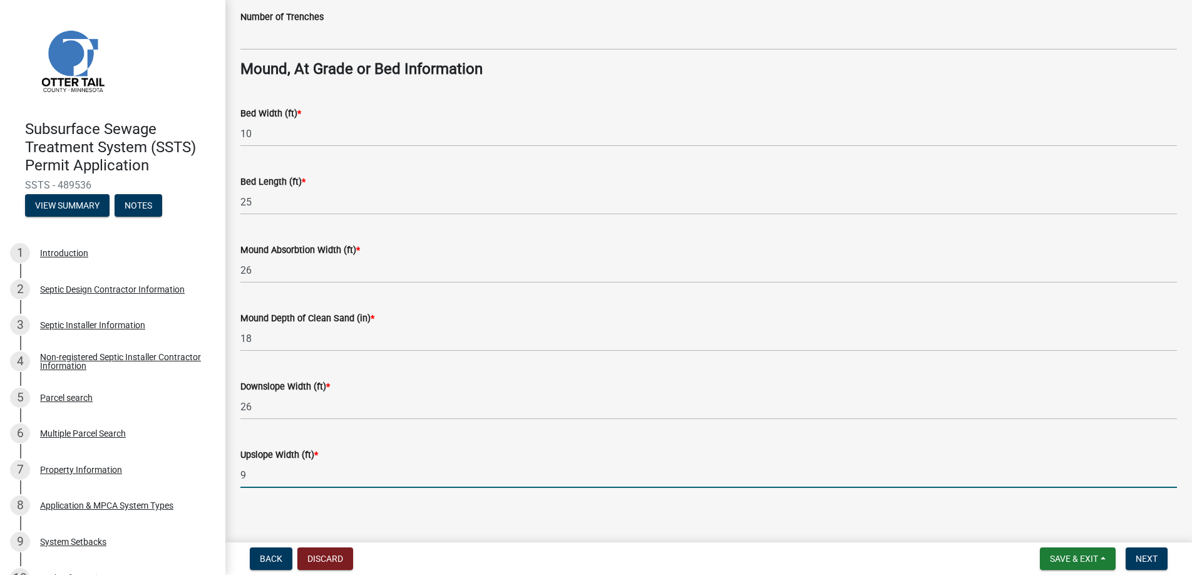
scroll to position [904, 0]
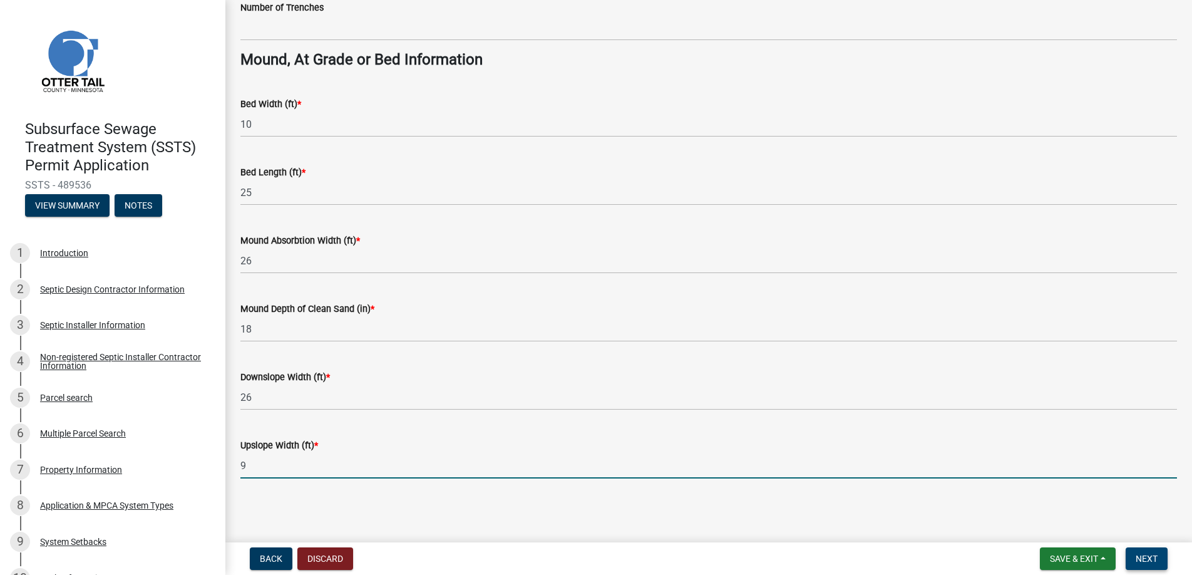
type input "9"
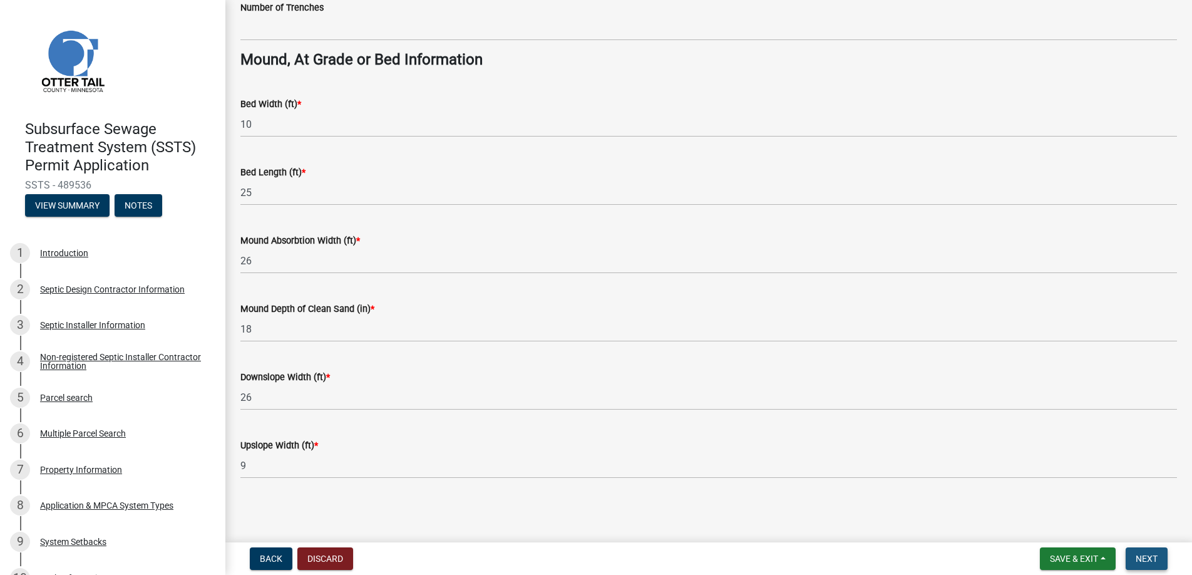
click at [1147, 557] on span "Next" at bounding box center [1147, 559] width 22 height 10
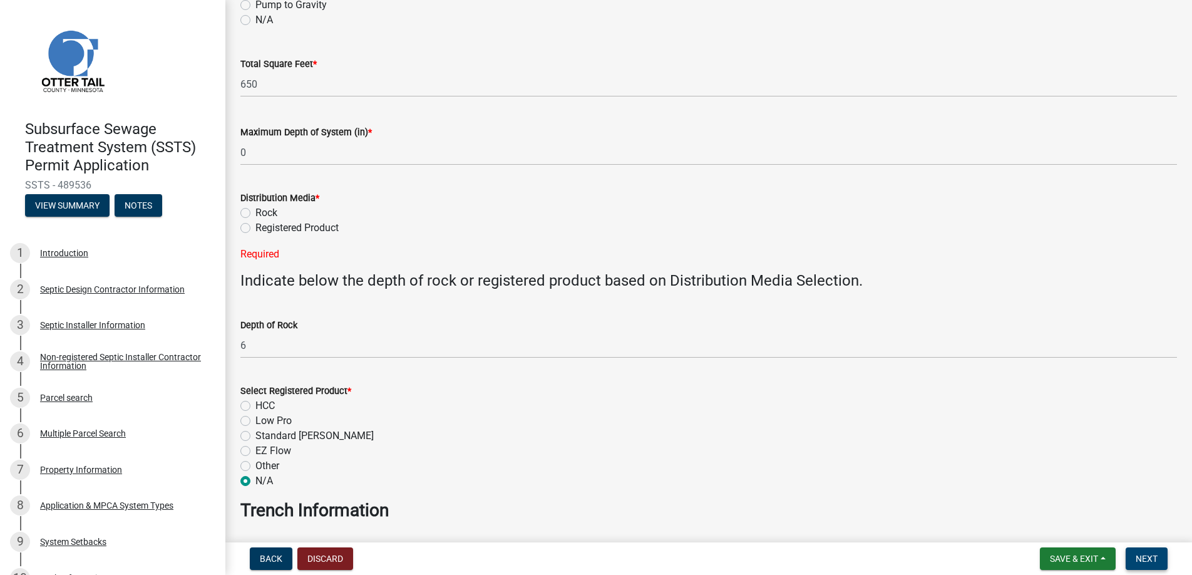
scroll to position [303, 0]
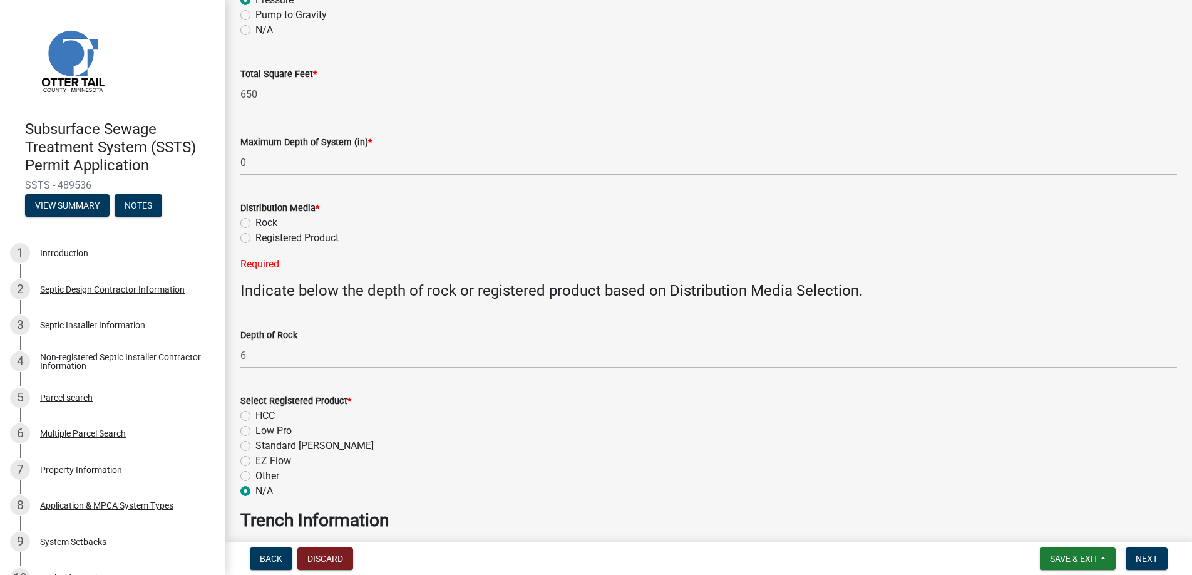
click at [256, 223] on label "Rock" at bounding box center [267, 222] width 22 height 15
click at [256, 223] on input "Rock" at bounding box center [260, 219] width 8 height 8
radio input "true"
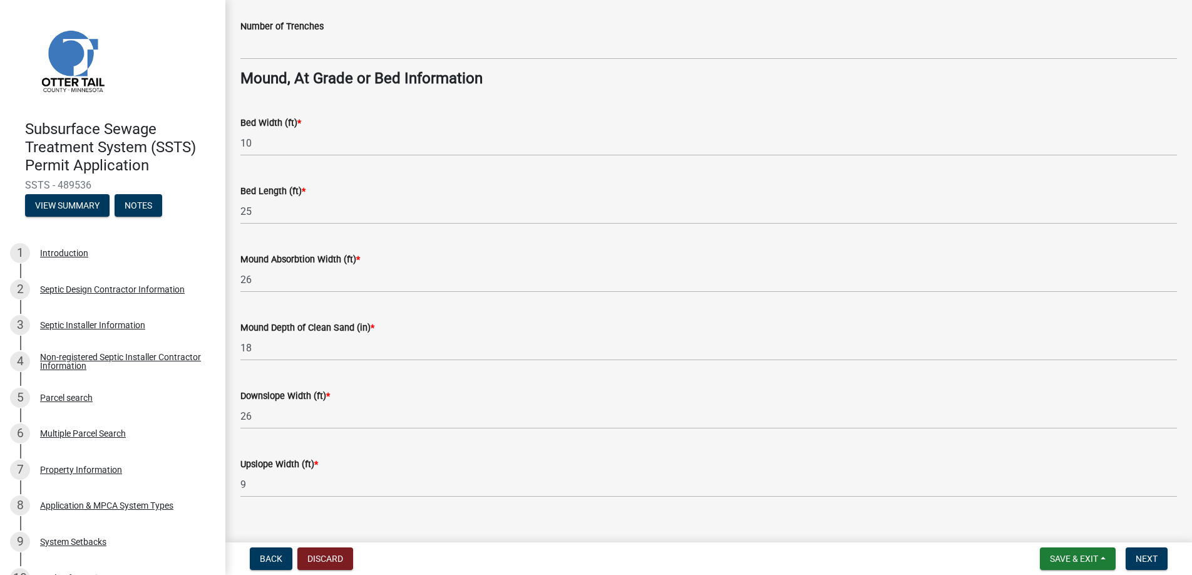
scroll to position [904, 0]
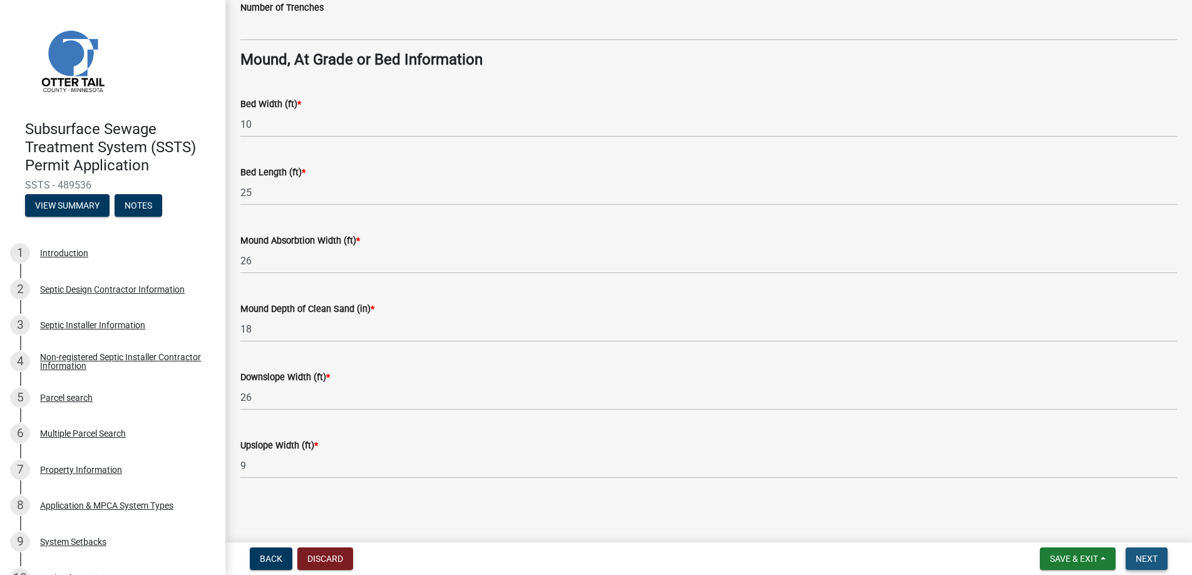
click at [1144, 556] on span "Next" at bounding box center [1147, 559] width 22 height 10
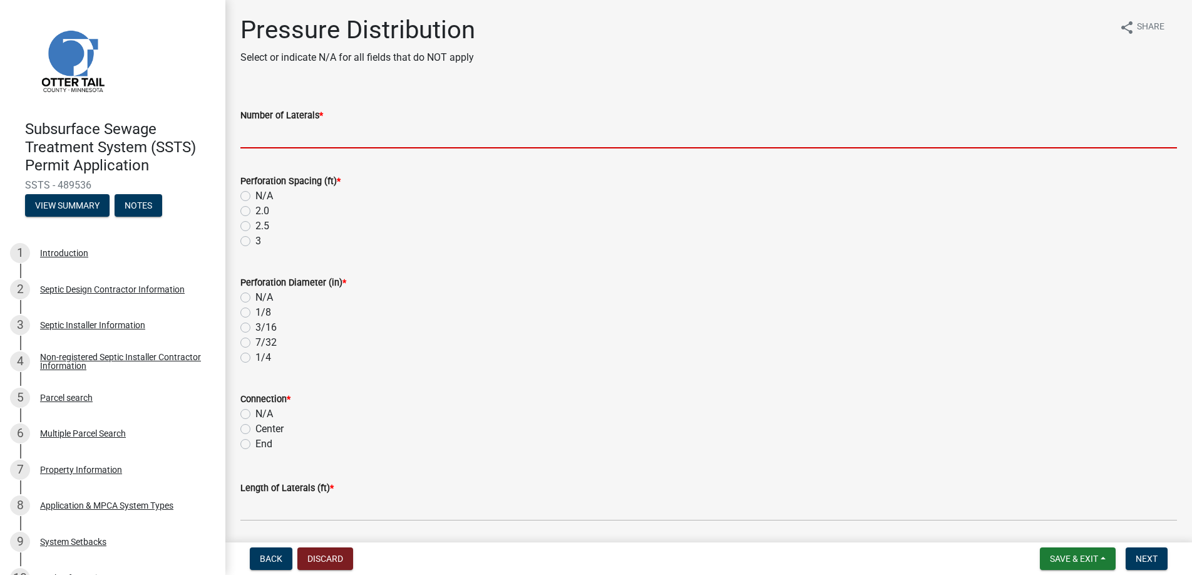
click at [278, 135] on input "Number of Laterals *" at bounding box center [708, 136] width 937 height 26
type input "3"
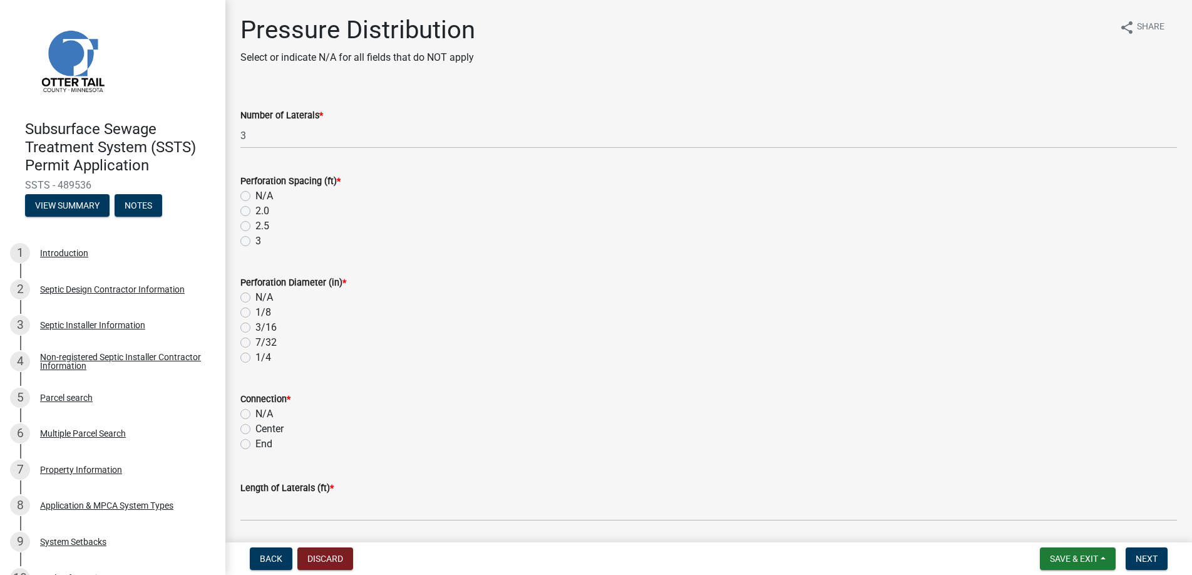
click at [256, 240] on label "3" at bounding box center [259, 241] width 6 height 15
click at [256, 240] on input "3" at bounding box center [260, 238] width 8 height 8
radio input "true"
click at [256, 356] on label "1/4" at bounding box center [264, 357] width 16 height 15
click at [256, 356] on input "1/4" at bounding box center [260, 354] width 8 height 8
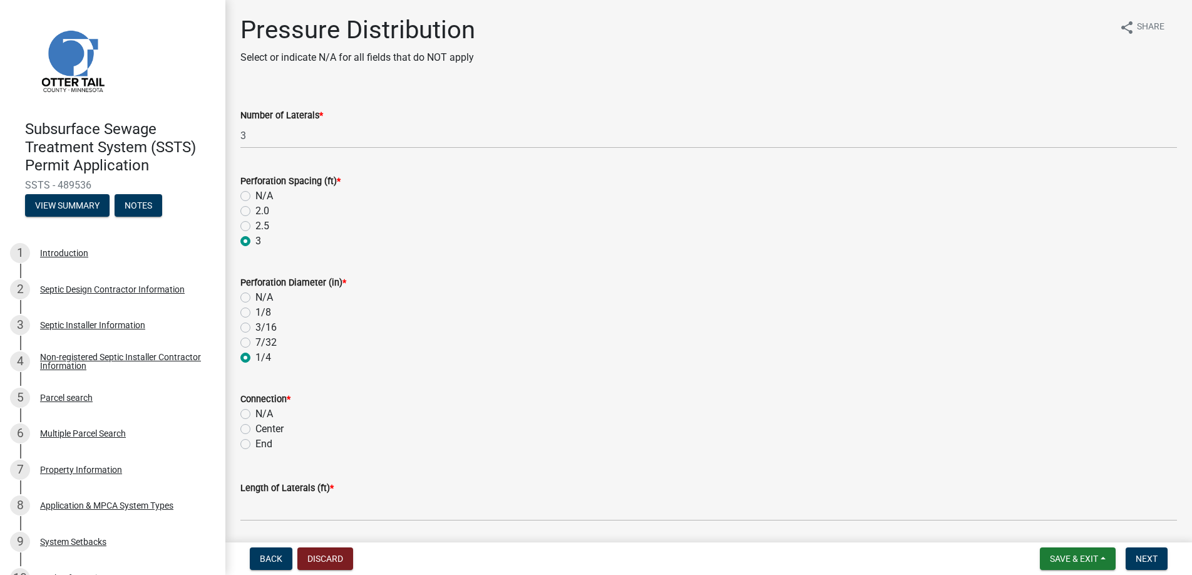
radio input "true"
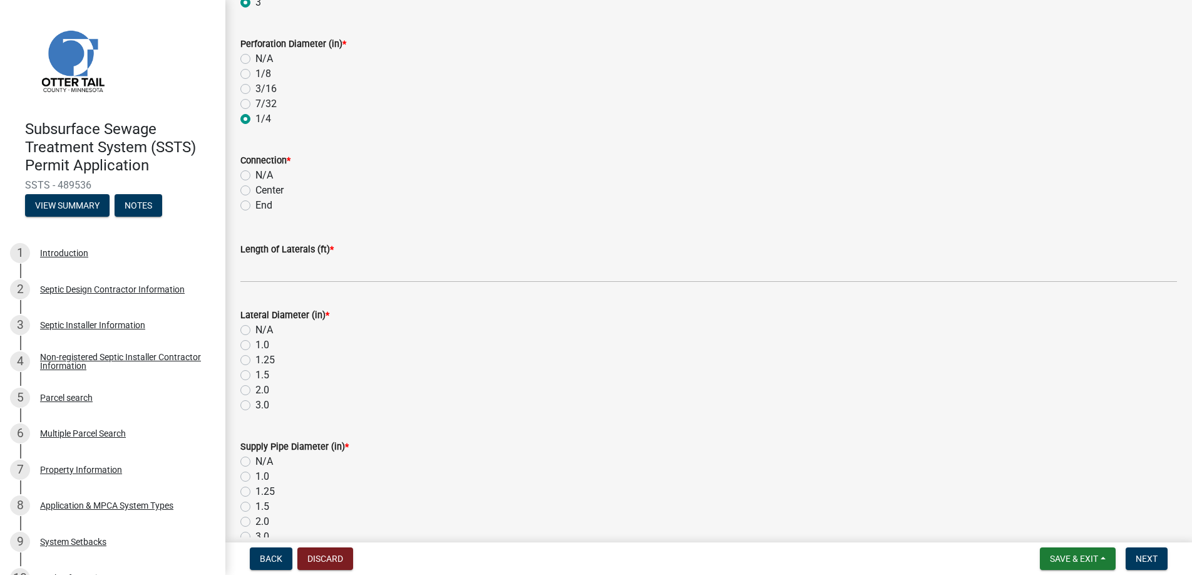
scroll to position [251, 0]
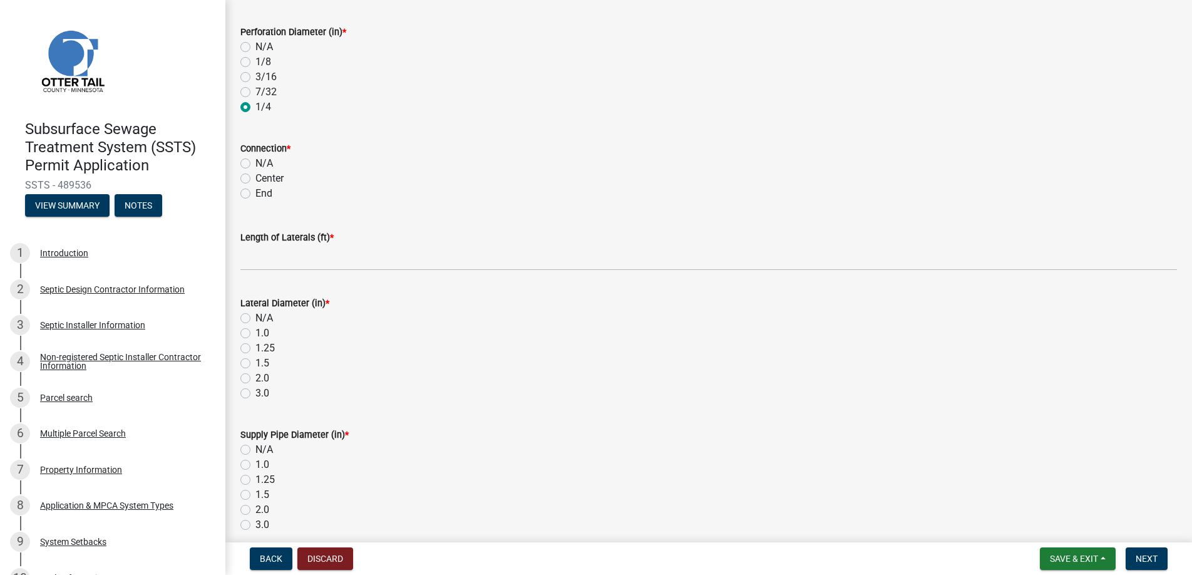
click at [256, 192] on label "End" at bounding box center [264, 193] width 17 height 15
click at [256, 192] on input "End" at bounding box center [260, 190] width 8 height 8
radio input "true"
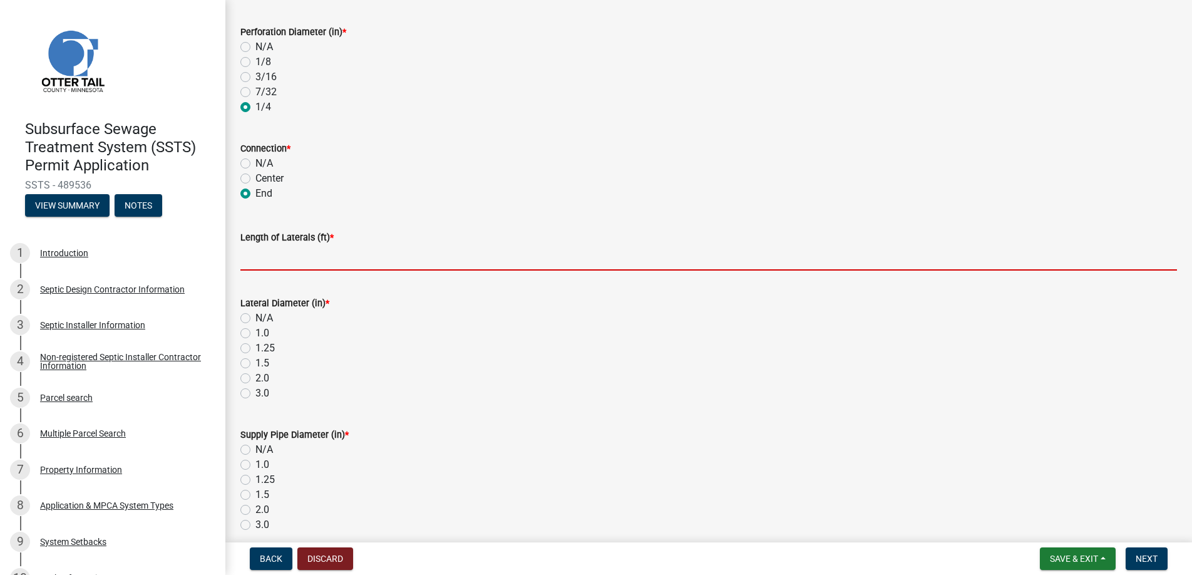
click at [281, 259] on input "Length of Laterals (ft) *" at bounding box center [708, 258] width 937 height 26
type input "23"
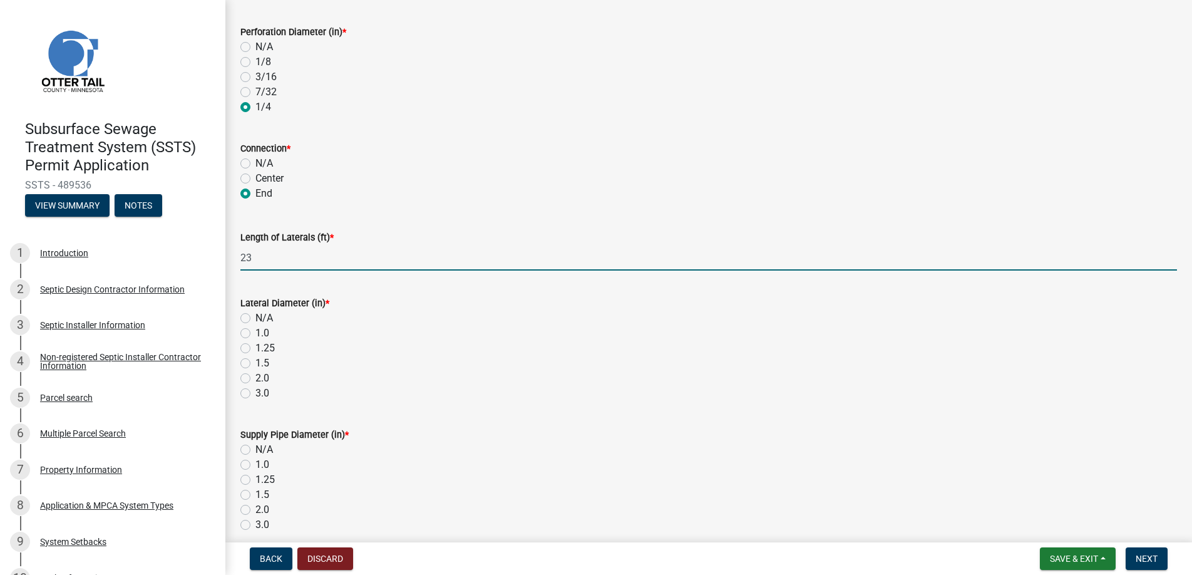
click at [256, 378] on label "2.0" at bounding box center [263, 378] width 14 height 15
click at [256, 378] on input "2.0" at bounding box center [260, 375] width 8 height 8
radio input "true"
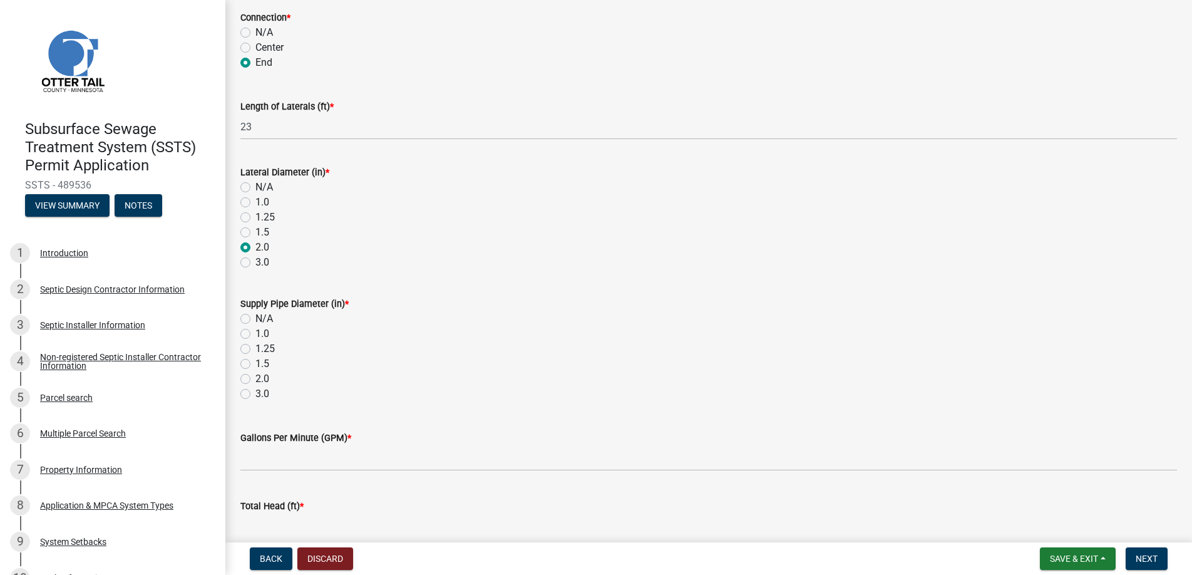
scroll to position [442, 0]
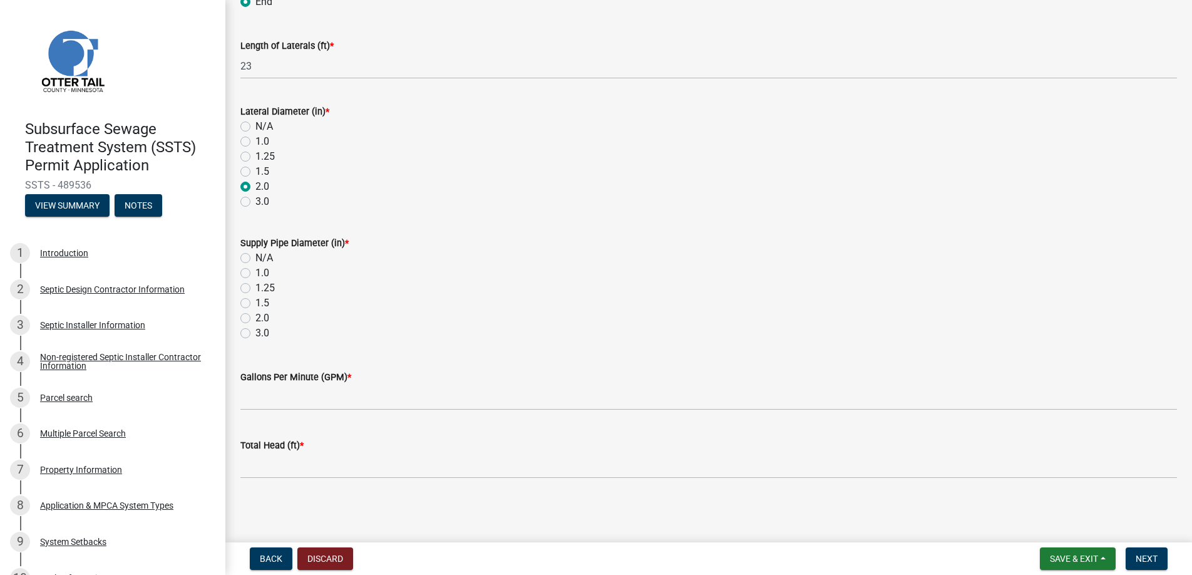
click at [256, 318] on label "2.0" at bounding box center [263, 318] width 14 height 15
click at [256, 318] on input "2.0" at bounding box center [260, 315] width 8 height 8
radio input "true"
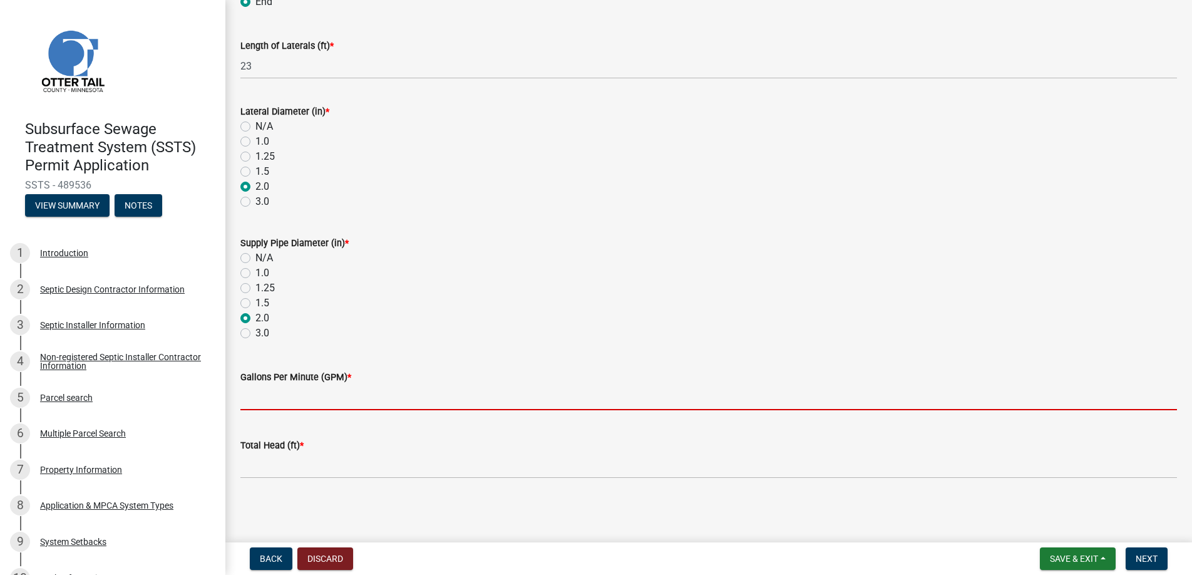
click at [261, 398] on input "Gallons Per Minute (GPM) *" at bounding box center [708, 398] width 937 height 26
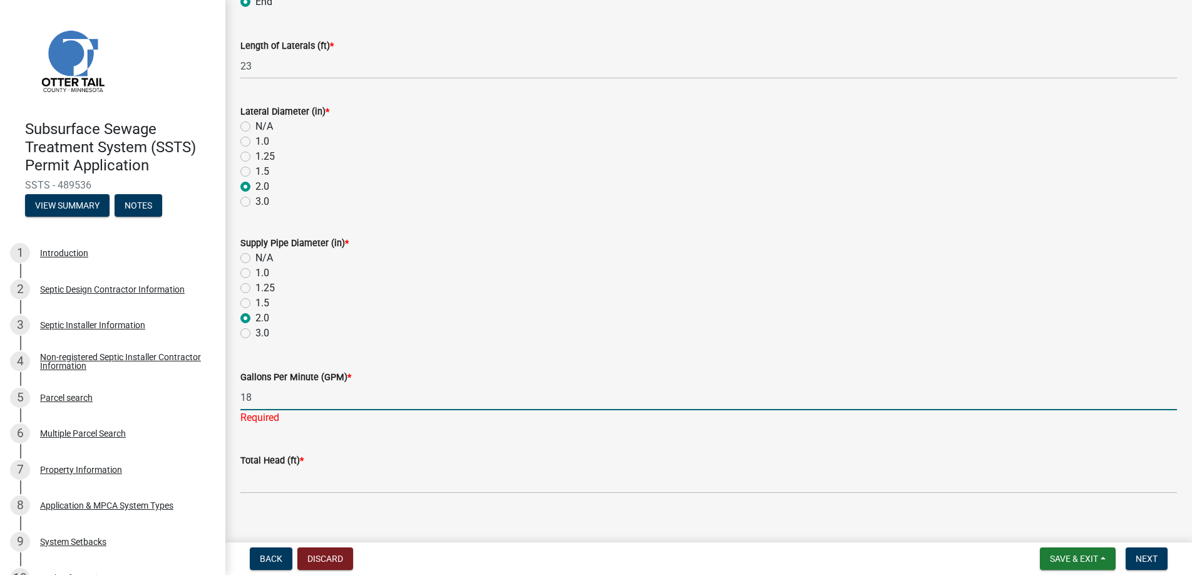
type input "18"
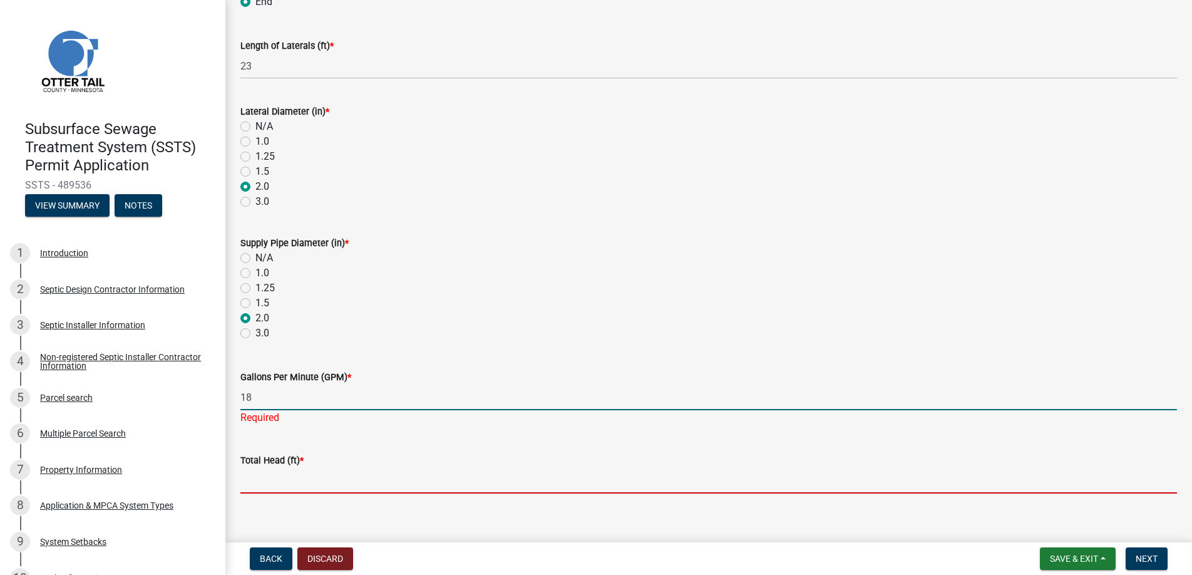
click at [276, 479] on wm-data-entity-input "Total Head (ft) *" at bounding box center [708, 469] width 937 height 68
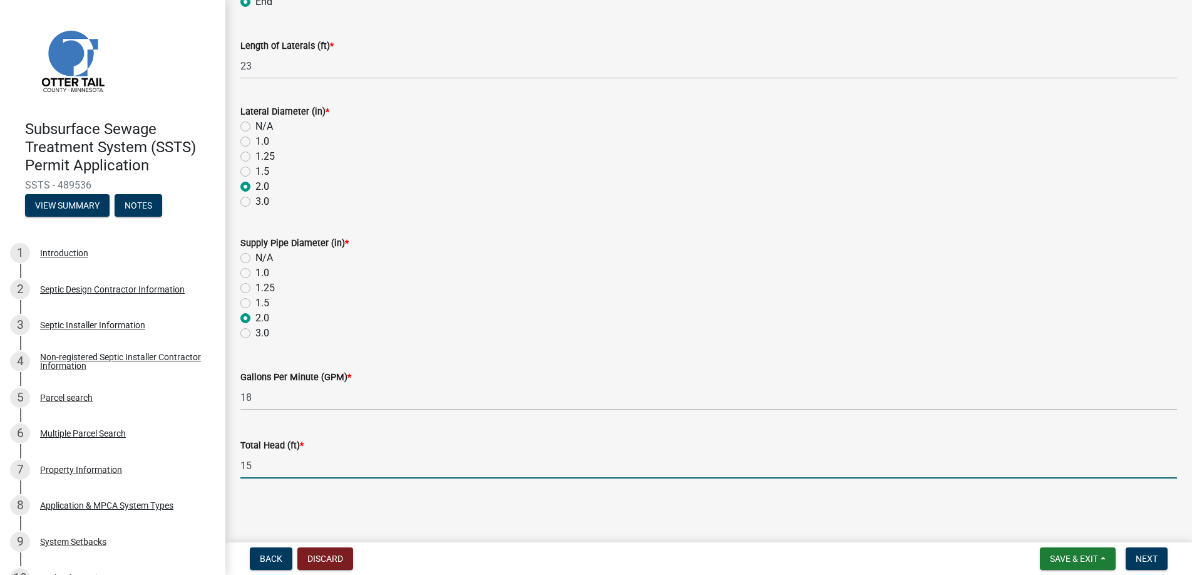
type input "15"
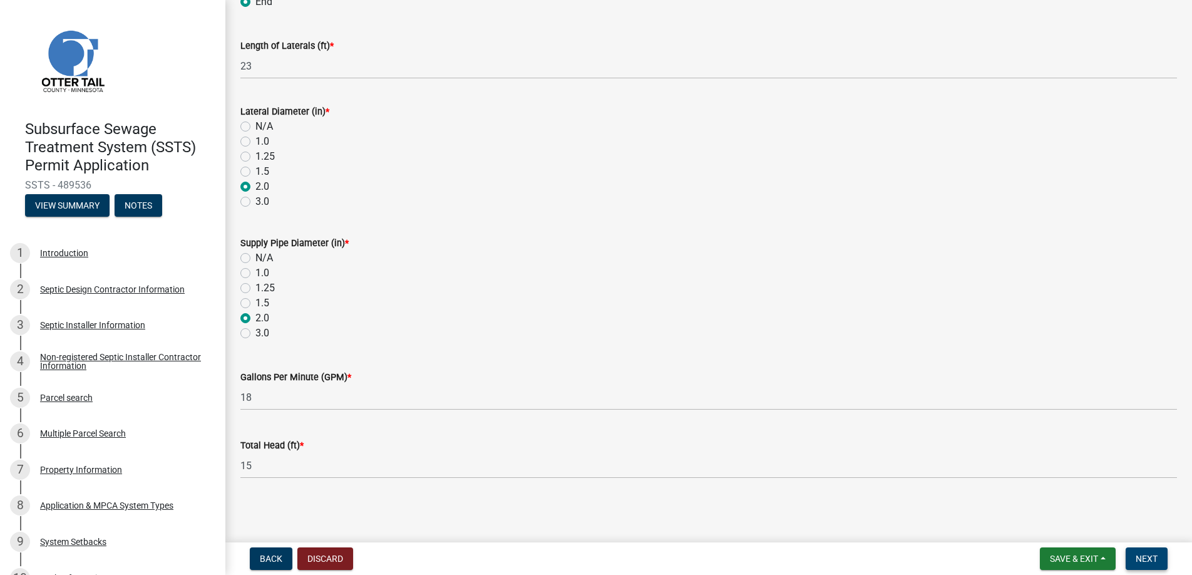
click at [1141, 556] on span "Next" at bounding box center [1147, 559] width 22 height 10
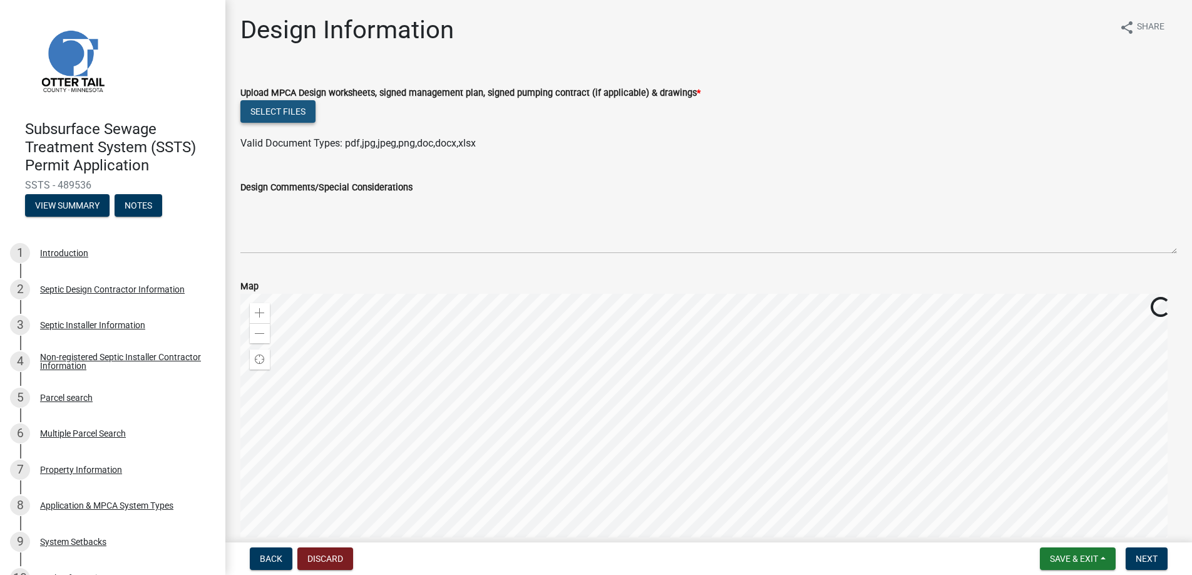
click at [278, 109] on button "Select files" at bounding box center [277, 111] width 75 height 23
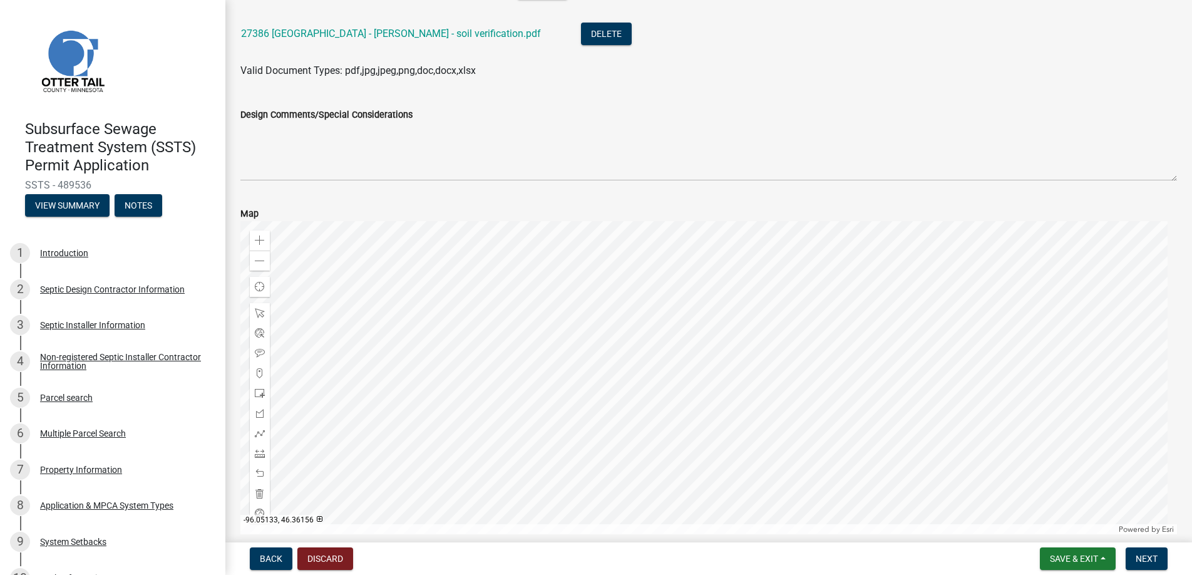
scroll to position [495, 0]
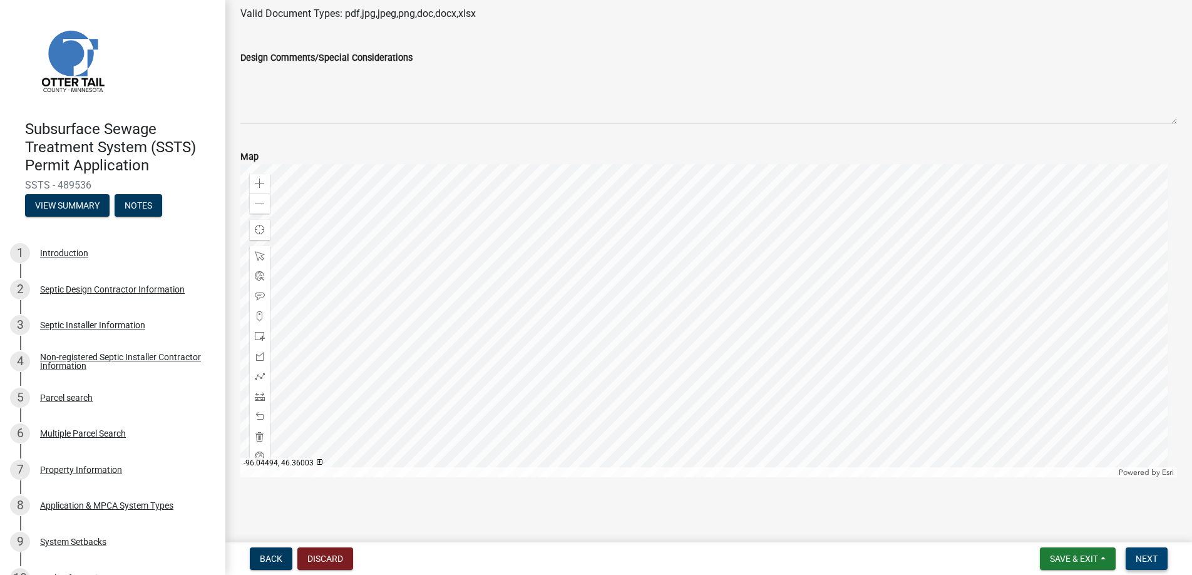
click at [1147, 557] on span "Next" at bounding box center [1147, 559] width 22 height 10
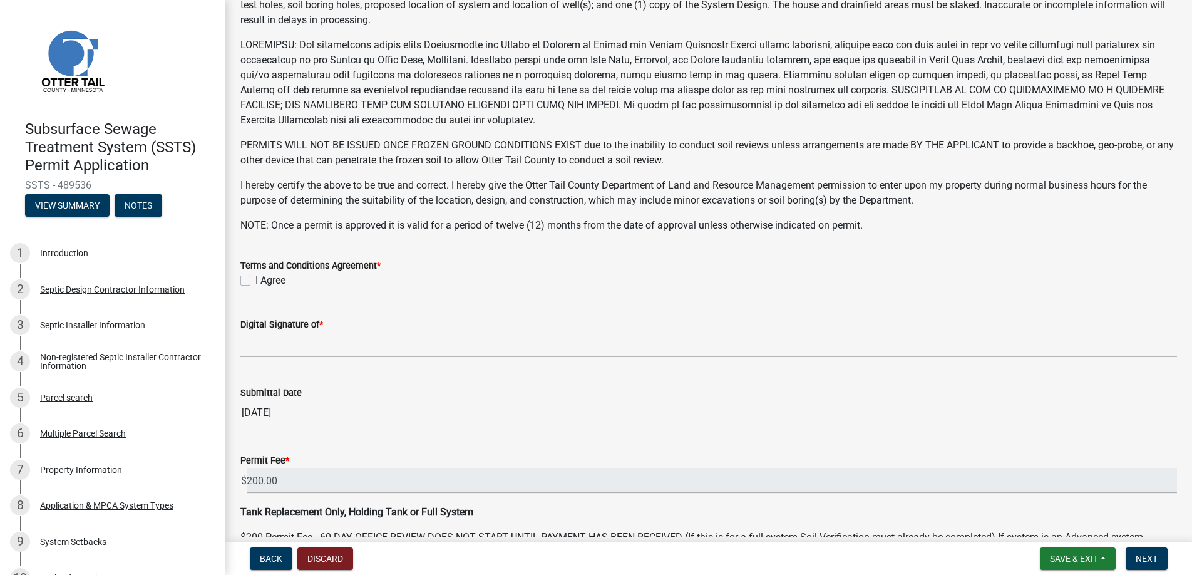
scroll to position [244, 0]
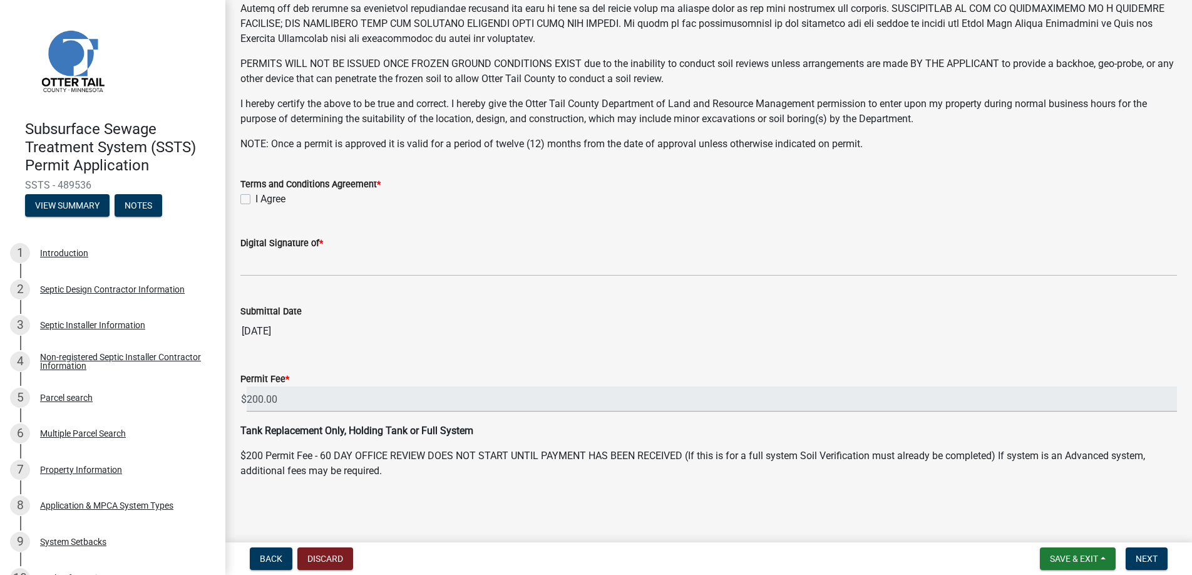
click at [256, 197] on label "I Agree" at bounding box center [271, 199] width 30 height 15
click at [256, 197] on input "I Agree" at bounding box center [260, 196] width 8 height 8
checkbox input "true"
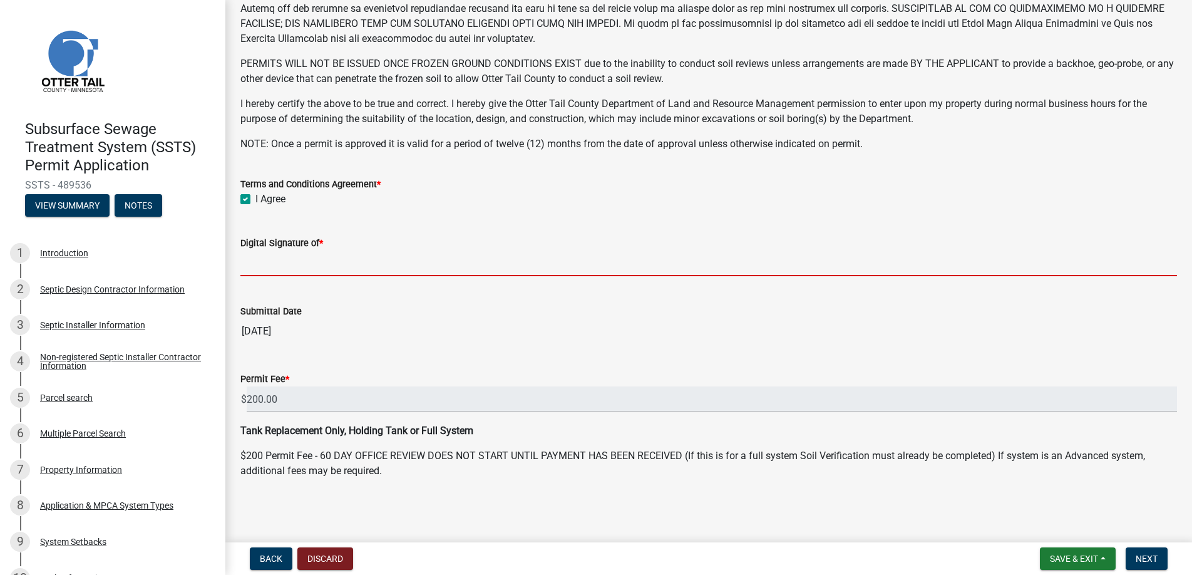
click at [282, 264] on input "Digital Signature of *" at bounding box center [708, 264] width 937 height 26
type input "[PERSON_NAME]"
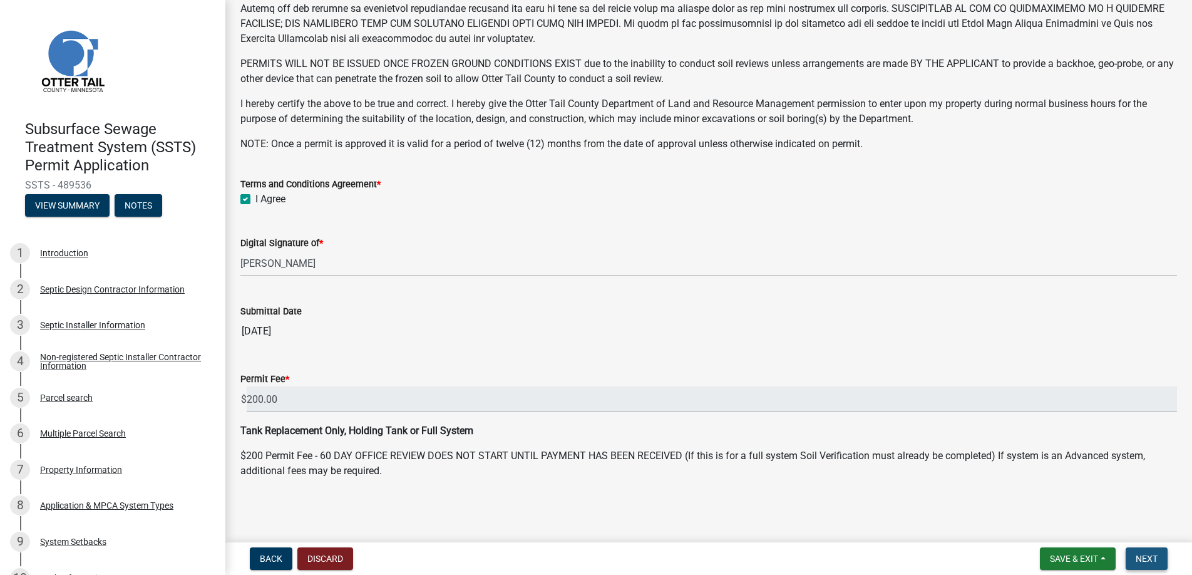
click at [1143, 554] on span "Next" at bounding box center [1147, 559] width 22 height 10
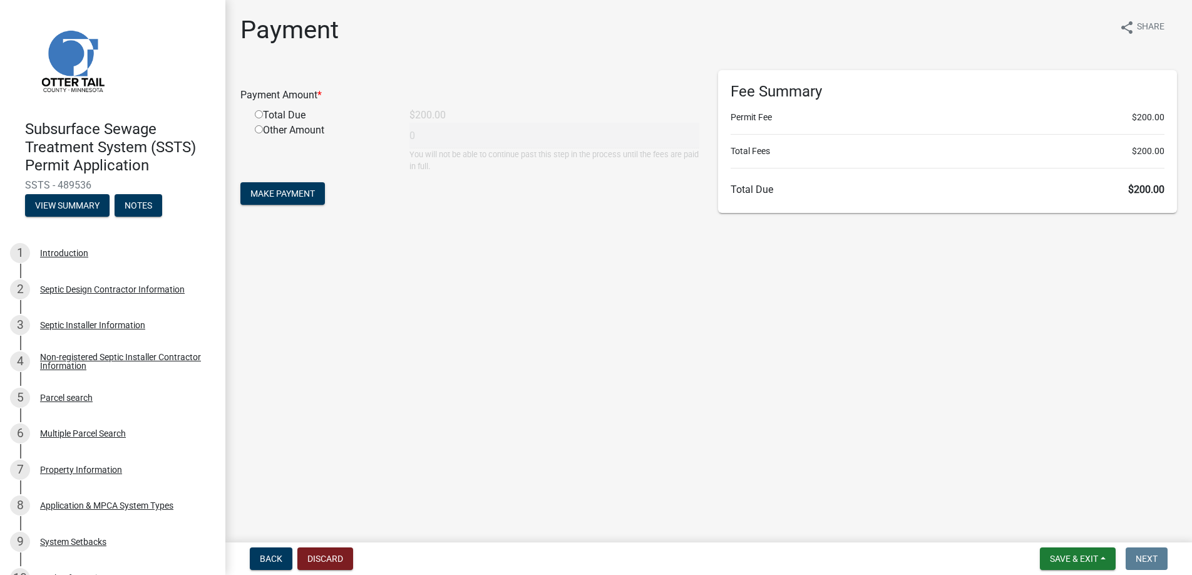
click at [259, 113] on input "radio" at bounding box center [259, 114] width 8 height 8
radio input "true"
type input "200"
click at [274, 194] on span "Make Payment" at bounding box center [283, 194] width 65 height 10
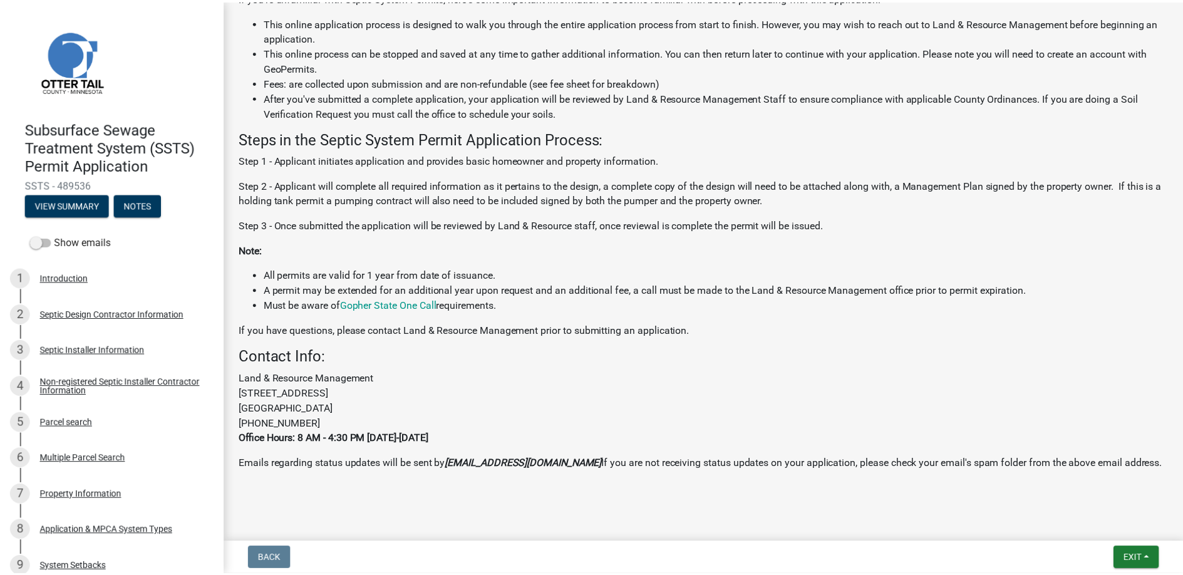
scroll to position [298, 0]
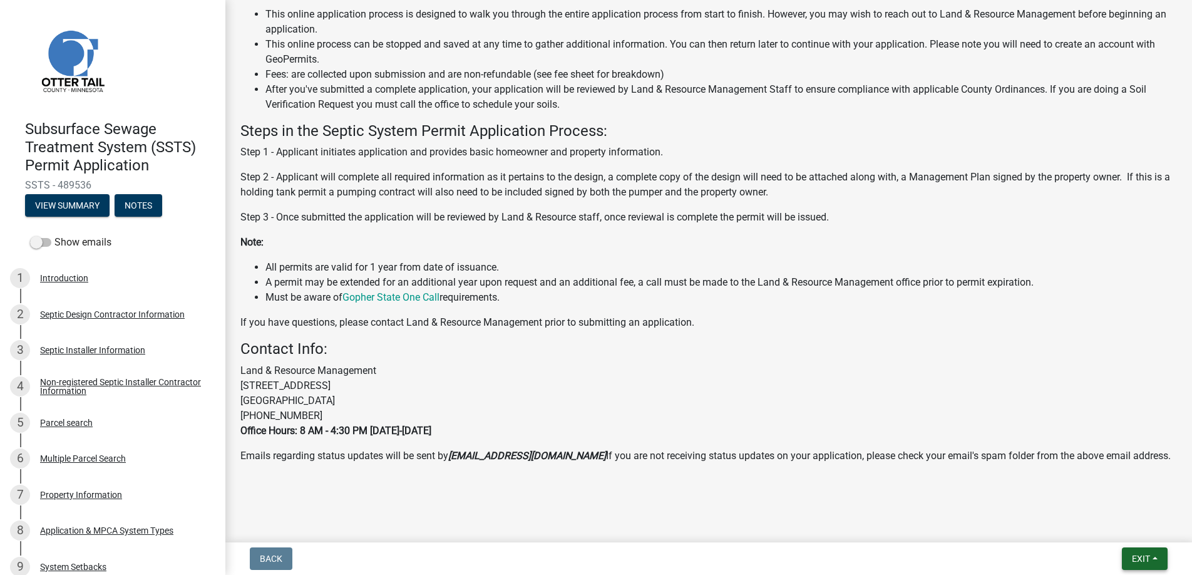
click at [1140, 559] on span "Exit" at bounding box center [1141, 559] width 18 height 10
click at [1122, 523] on button "Save & Exit" at bounding box center [1118, 526] width 100 height 30
